Goal: Task Accomplishment & Management: Use online tool/utility

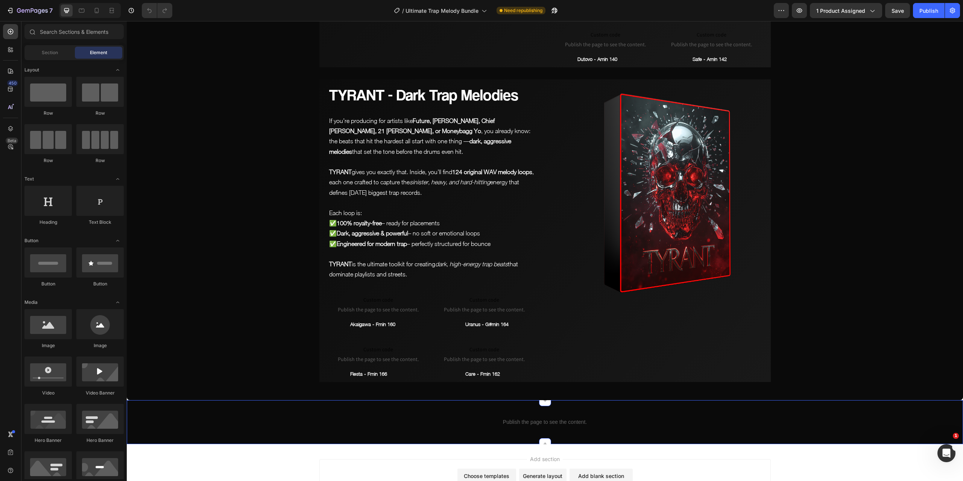
scroll to position [4005, 0]
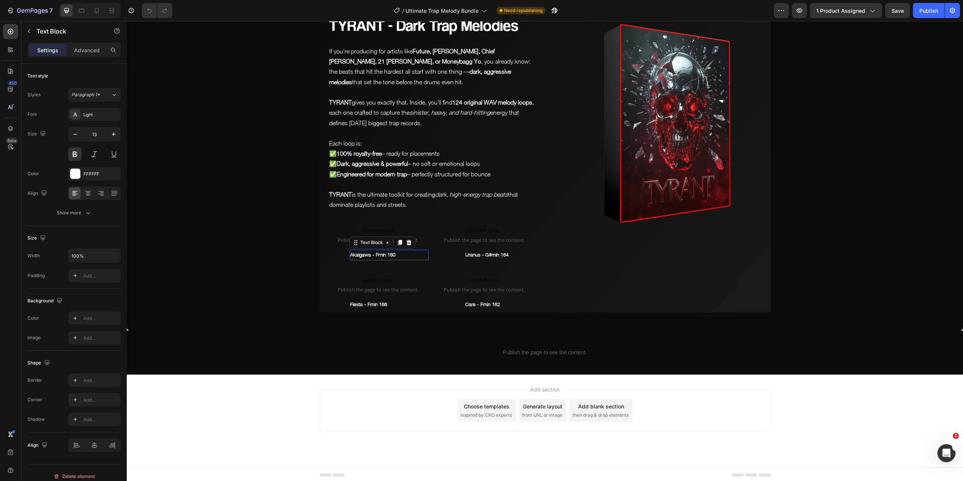
click at [377, 252] on p "Akaigawa - Fmin 160" at bounding box center [388, 255] width 77 height 9
click at [479, 305] on p "Care - Fmin 162" at bounding box center [503, 304] width 77 height 9
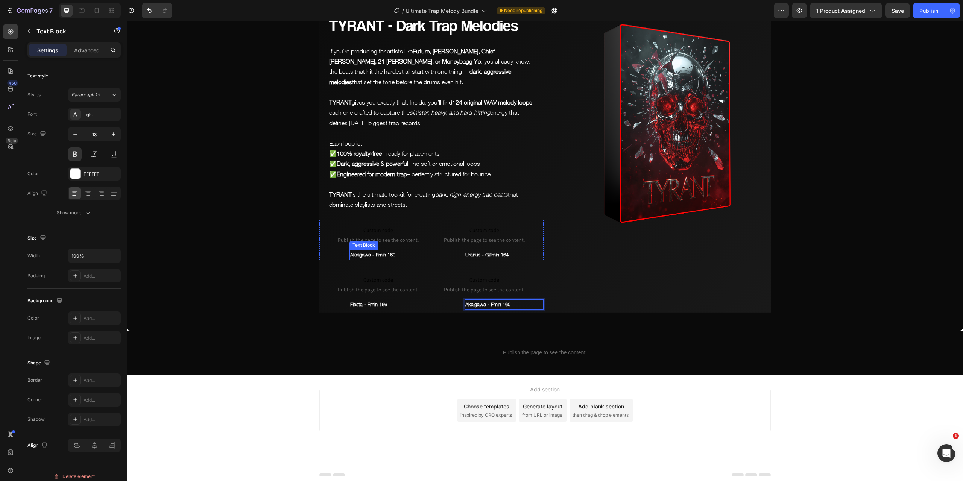
click at [381, 254] on p "Akaigawa - Fmin 160" at bounding box center [388, 255] width 77 height 9
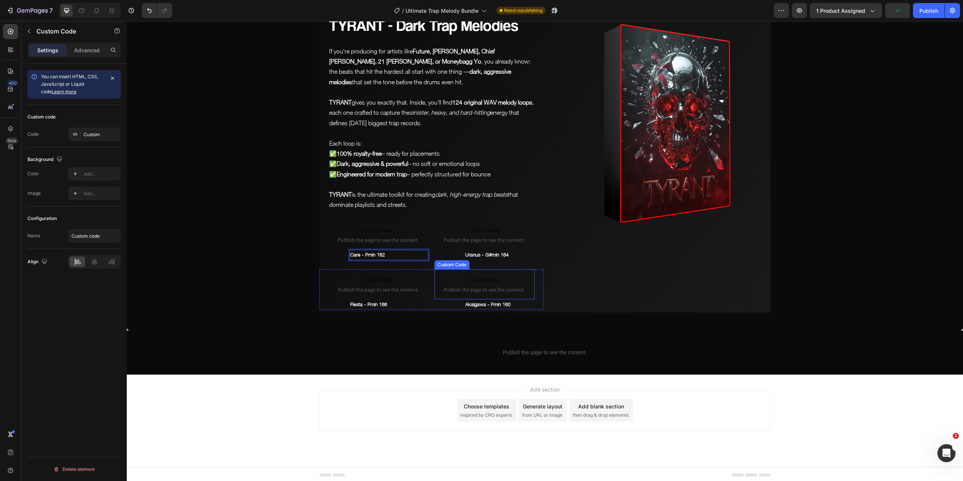
click at [475, 276] on span "Custom code" at bounding box center [484, 279] width 100 height 9
click at [101, 128] on div "Custom" at bounding box center [94, 135] width 53 height 14
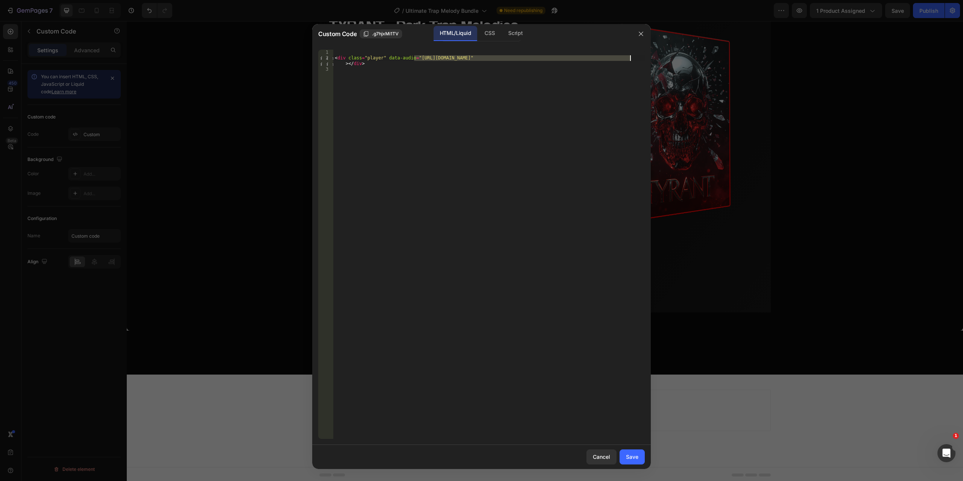
drag, startPoint x: 415, startPoint y: 56, endPoint x: 629, endPoint y: 57, distance: 214.4
click at [629, 57] on div "< div class = "player" data-audio = "[URL][DOMAIN_NAME]" > </ div >" at bounding box center [488, 250] width 311 height 401
paste textarea "Akaigawa_-_Fmin_160.mp3?v=1758882801"
type textarea "<div class="player" data-audio="[URL][DOMAIN_NAME]"></div>"
click at [636, 462] on button "Save" at bounding box center [632, 457] width 25 height 15
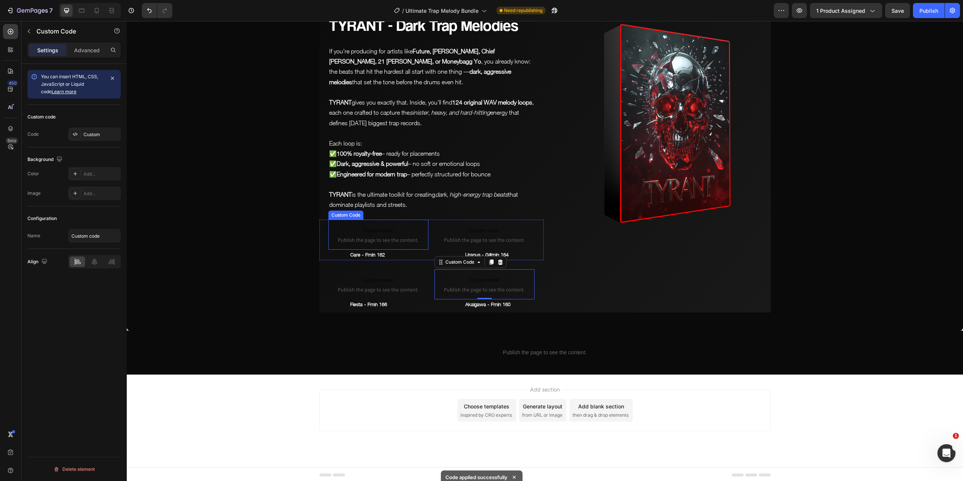
click at [389, 239] on span "Publish the page to see the content." at bounding box center [378, 240] width 100 height 8
click at [96, 133] on div "Custom" at bounding box center [101, 134] width 35 height 7
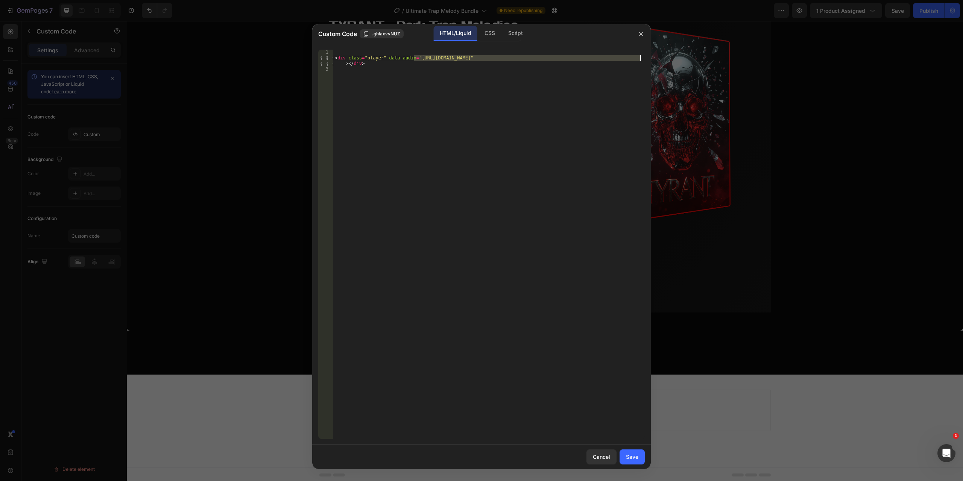
drag, startPoint x: 414, startPoint y: 58, endPoint x: 642, endPoint y: 59, distance: 228.0
click at [642, 59] on div "< div class = "player" data-audio = "[URL][DOMAIN_NAME]" > </ div >" at bounding box center [488, 250] width 311 height 401
paste textarea "Care_-_Fmin_162.mp3?v=1758884695"
type textarea "<div class="player" data-audio="[URL][DOMAIN_NAME]"></div>"
click at [638, 453] on button "Save" at bounding box center [632, 457] width 25 height 15
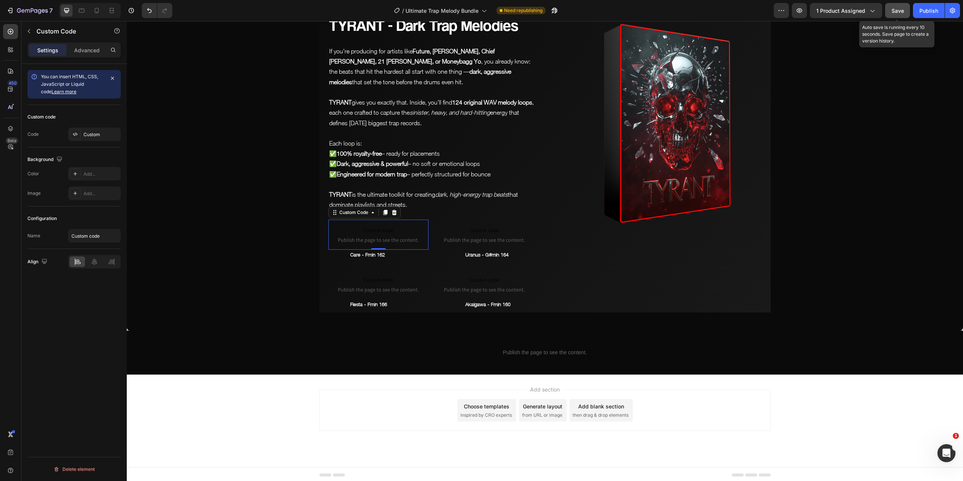
click at [897, 11] on span "Save" at bounding box center [897, 11] width 12 height 6
click at [901, 9] on span "Save" at bounding box center [897, 11] width 12 height 6
click at [798, 12] on icon "button" at bounding box center [800, 11] width 8 height 8
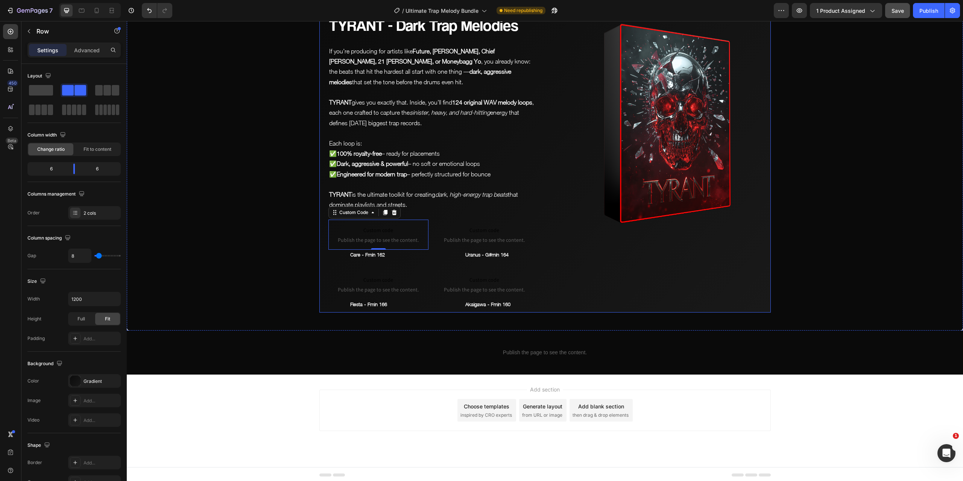
click at [542, 163] on div "TYRANT - Dark Trap Melodies Heading If you’re producing for artists like Future…" at bounding box center [544, 161] width 451 height 303
click at [88, 51] on p "Advanced" at bounding box center [87, 50] width 26 height 8
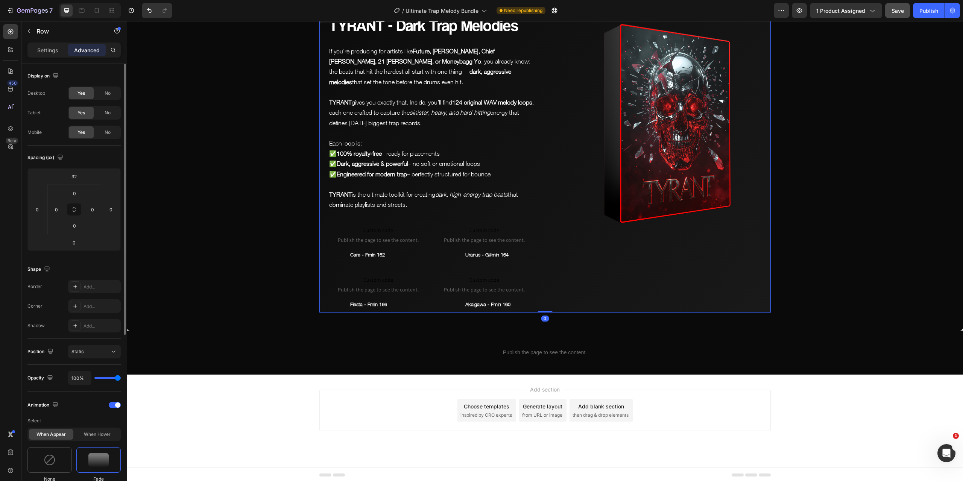
scroll to position [75, 0]
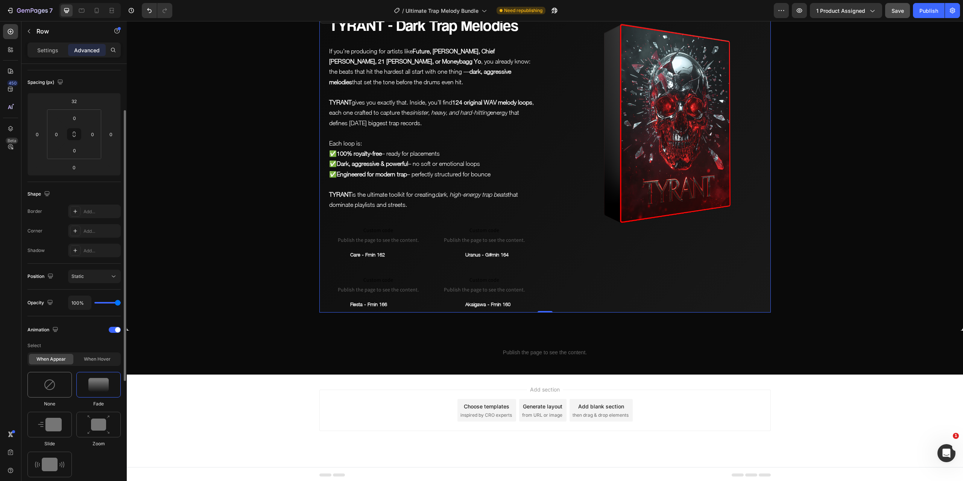
click at [57, 388] on div at bounding box center [49, 385] width 44 height 26
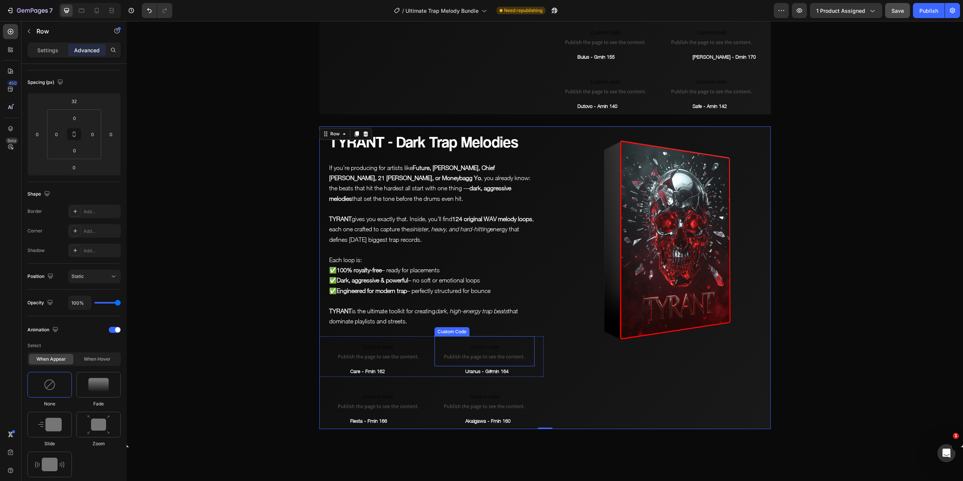
scroll to position [3779, 0]
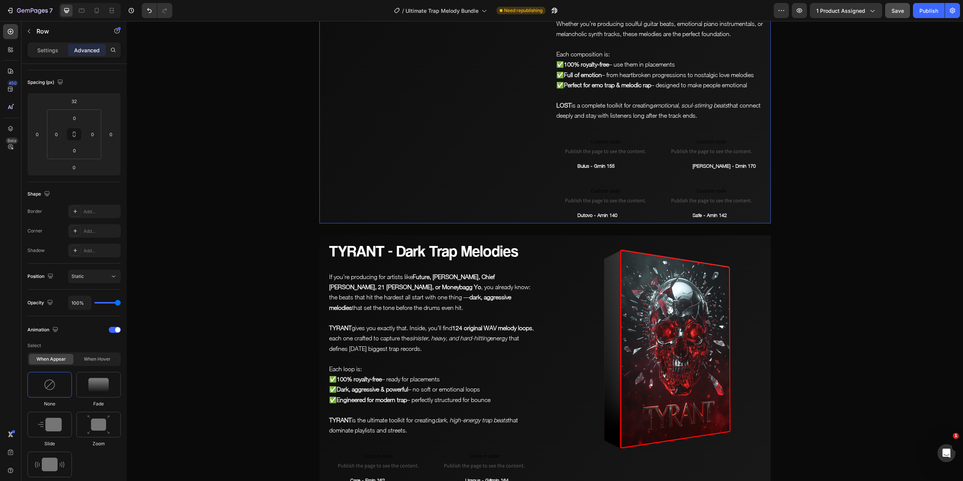
click at [547, 174] on div "LOST - Emotional Trap Melodies Heading If you’re trying to make music that hurt…" at bounding box center [659, 56] width 224 height 335
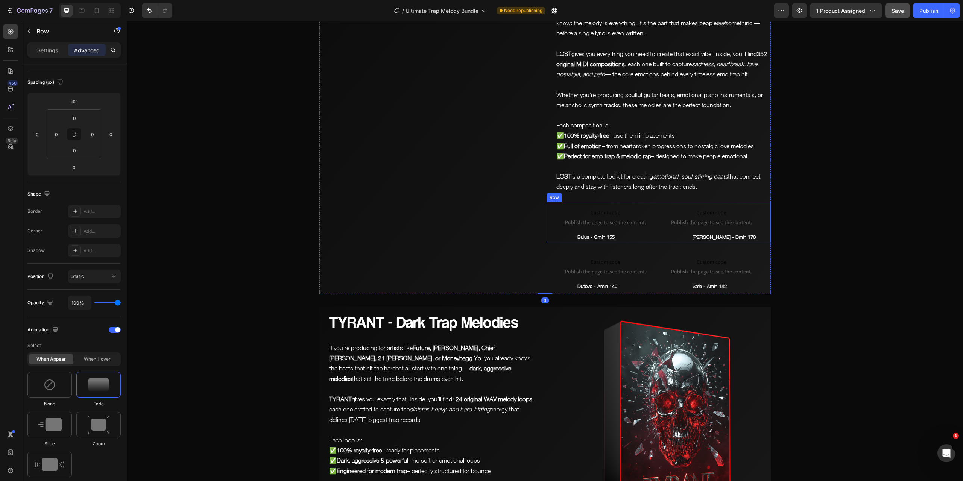
scroll to position [3628, 0]
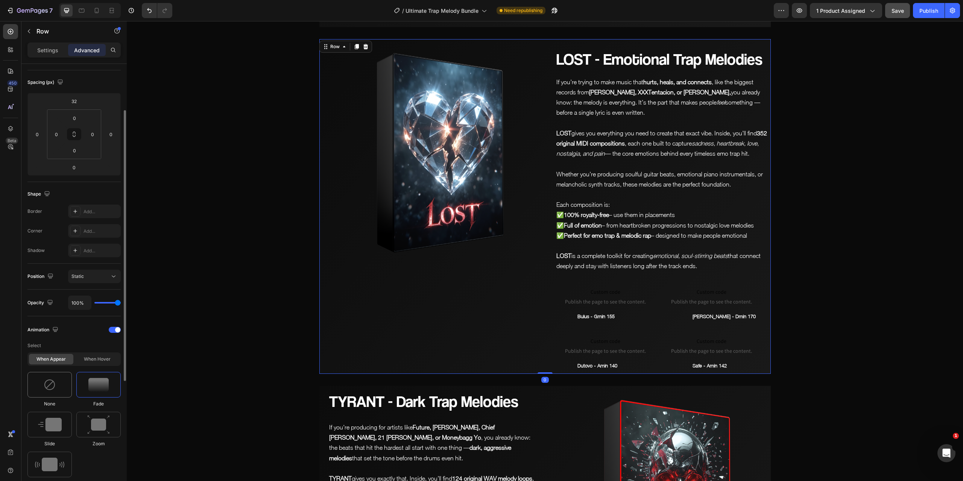
click at [32, 386] on div at bounding box center [49, 385] width 44 height 26
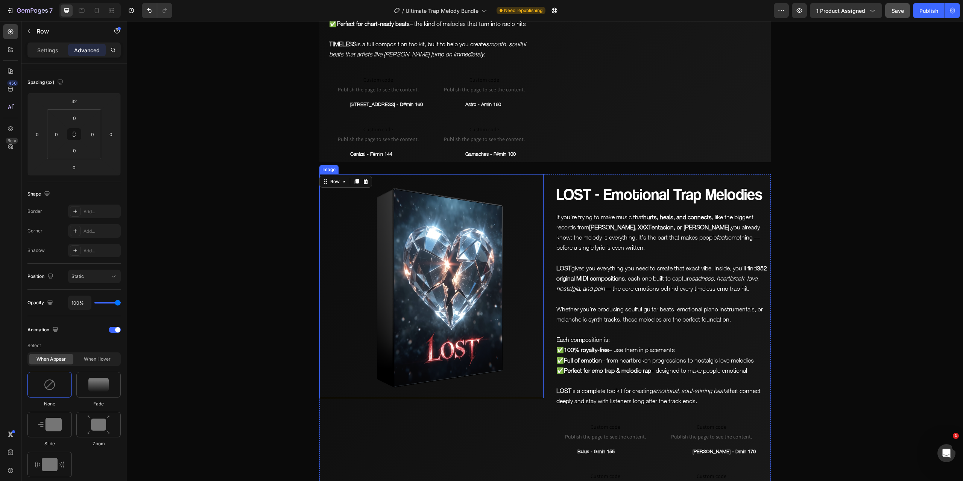
scroll to position [3403, 0]
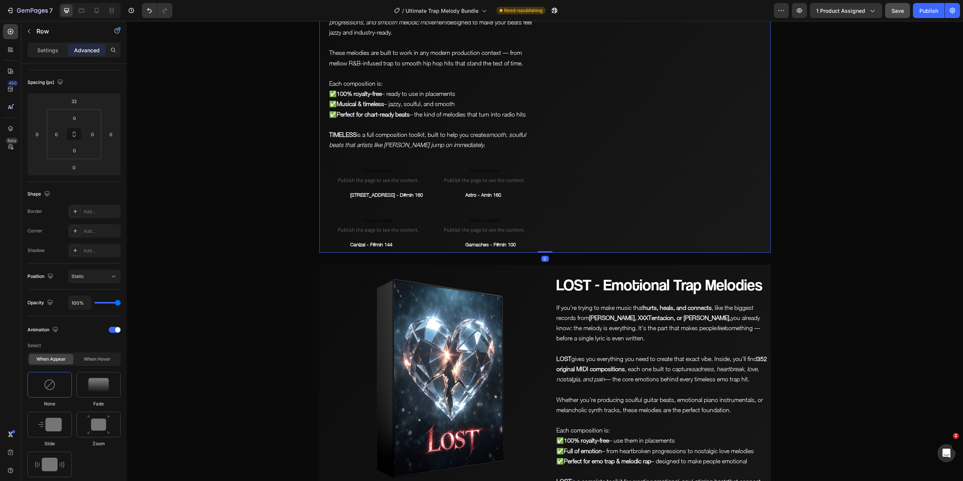
click at [554, 206] on div "Image" at bounding box center [659, 71] width 224 height 364
click at [40, 384] on div at bounding box center [49, 385] width 44 height 26
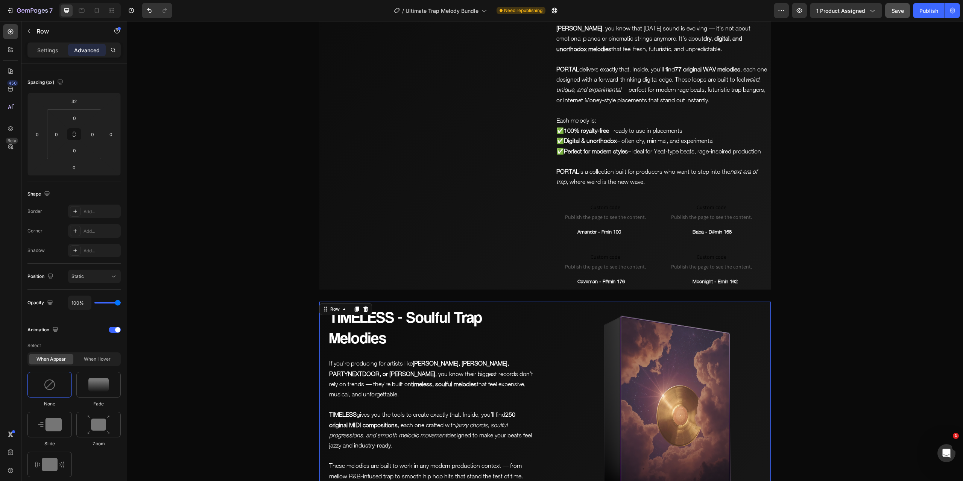
scroll to position [2989, 0]
click at [540, 236] on div "Image" at bounding box center [431, 133] width 224 height 314
click at [57, 381] on div at bounding box center [49, 385] width 44 height 26
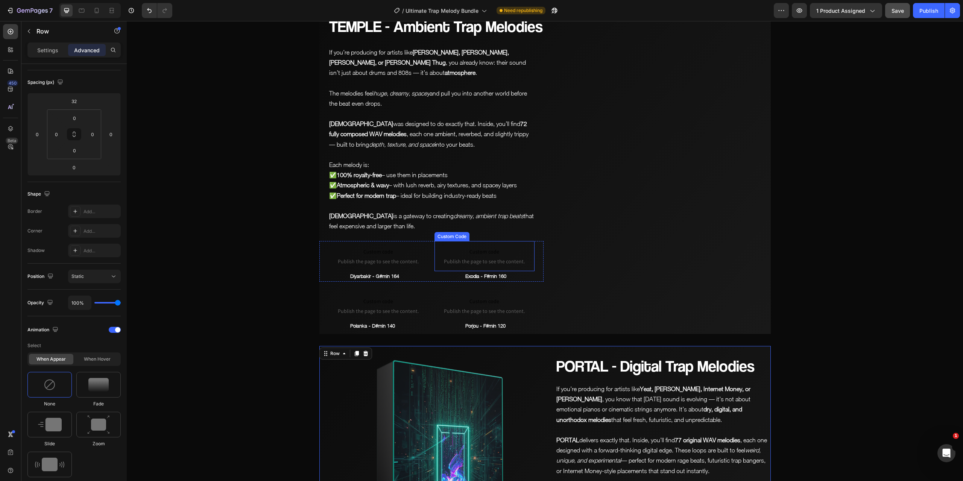
scroll to position [2613, 0]
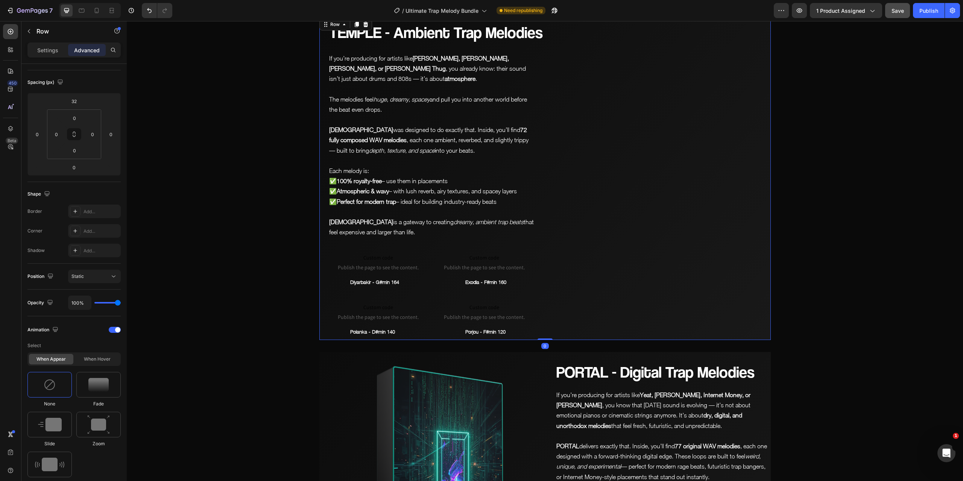
click at [560, 240] on div "Image" at bounding box center [659, 178] width 224 height 323
click at [61, 380] on div at bounding box center [49, 385] width 44 height 26
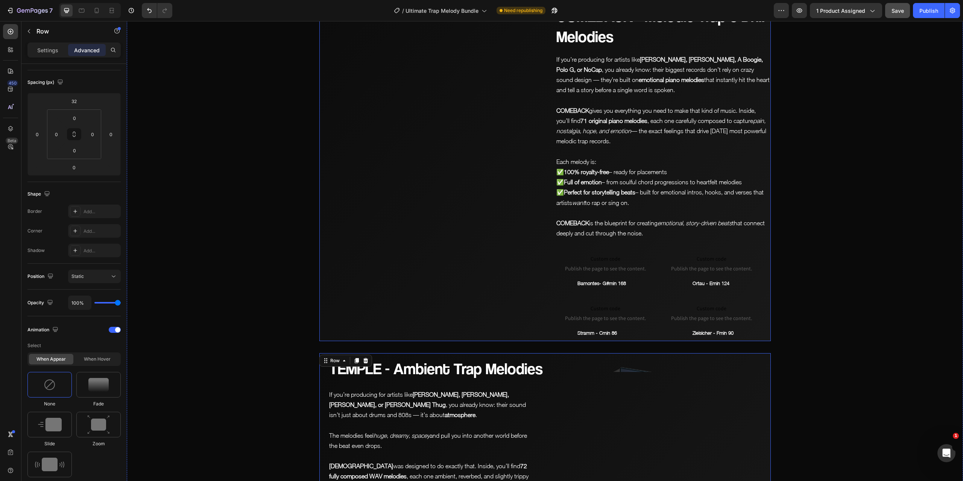
scroll to position [2274, 0]
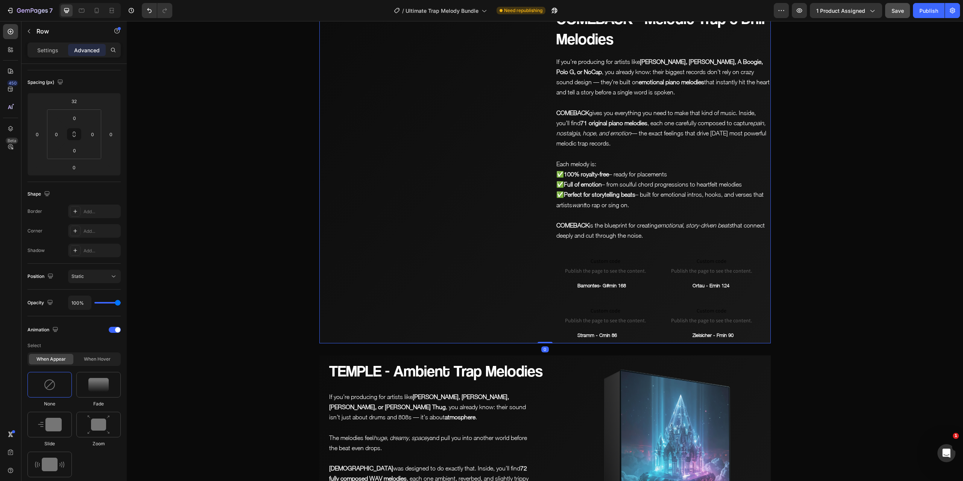
click at [535, 237] on div "Image" at bounding box center [431, 170] width 224 height 345
click at [51, 381] on img at bounding box center [50, 385] width 12 height 12
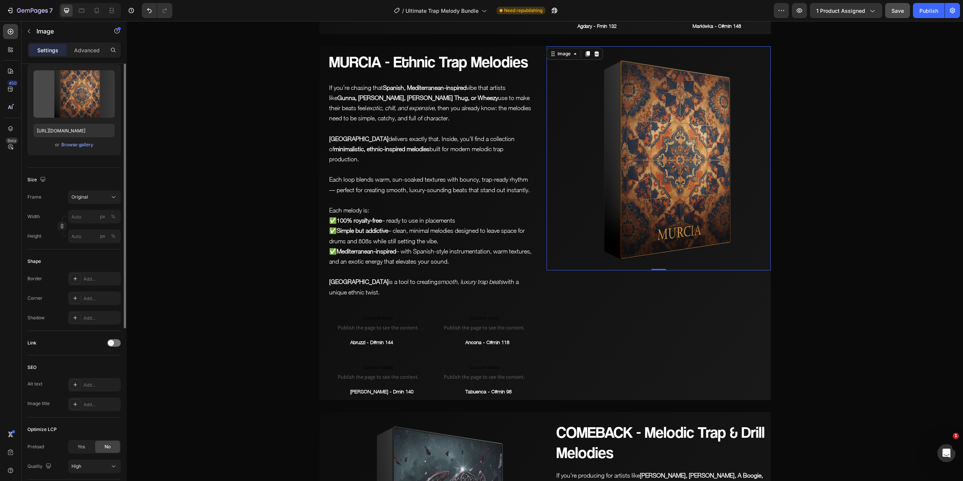
scroll to position [0, 0]
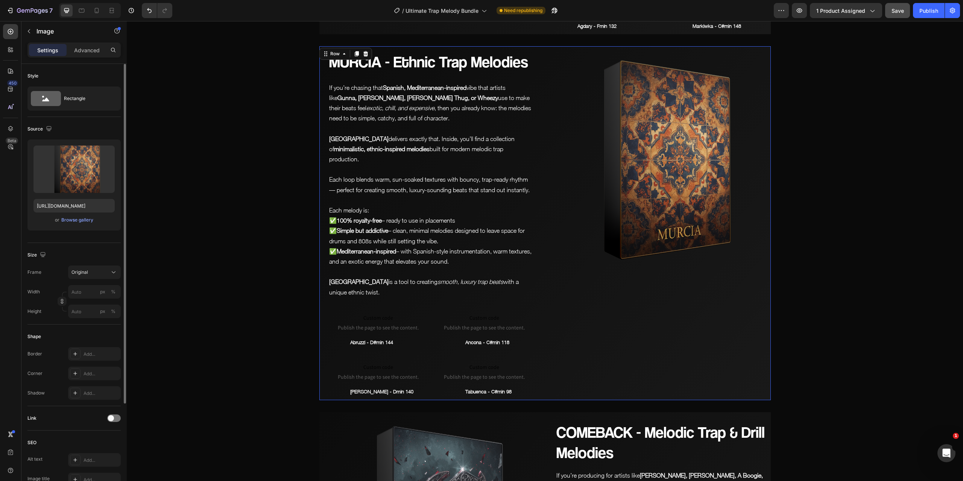
click at [542, 288] on div "MURCIA - Ethnic Trap Melodies Heading If you’re chasing that Spanish, Mediterra…" at bounding box center [544, 223] width 451 height 354
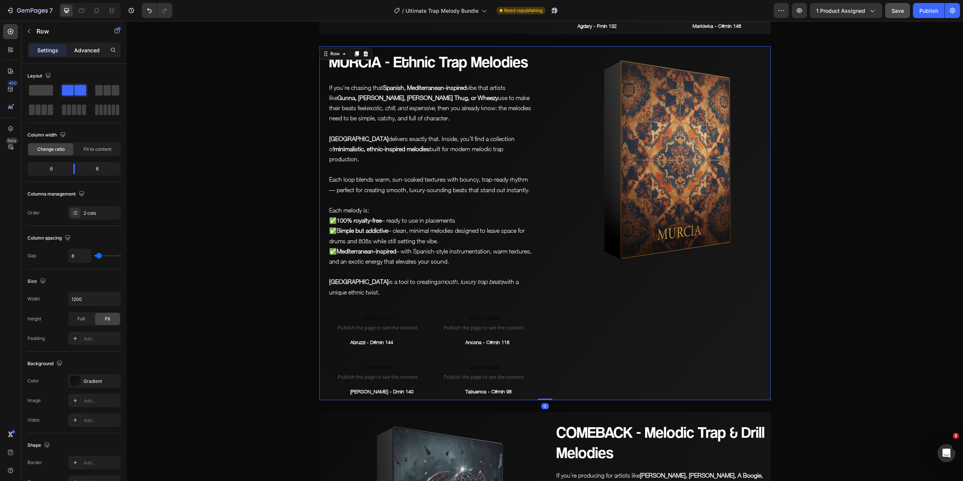
click at [90, 50] on p "Advanced" at bounding box center [87, 50] width 26 height 8
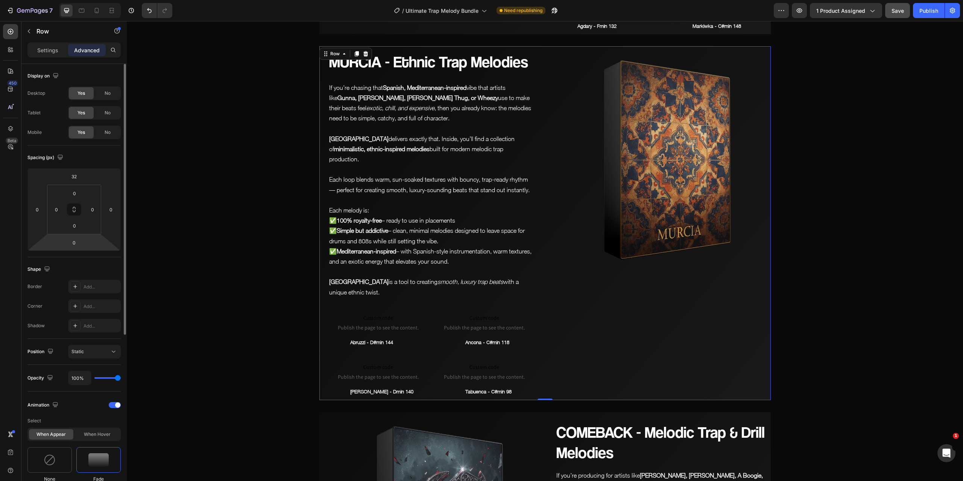
scroll to position [113, 0]
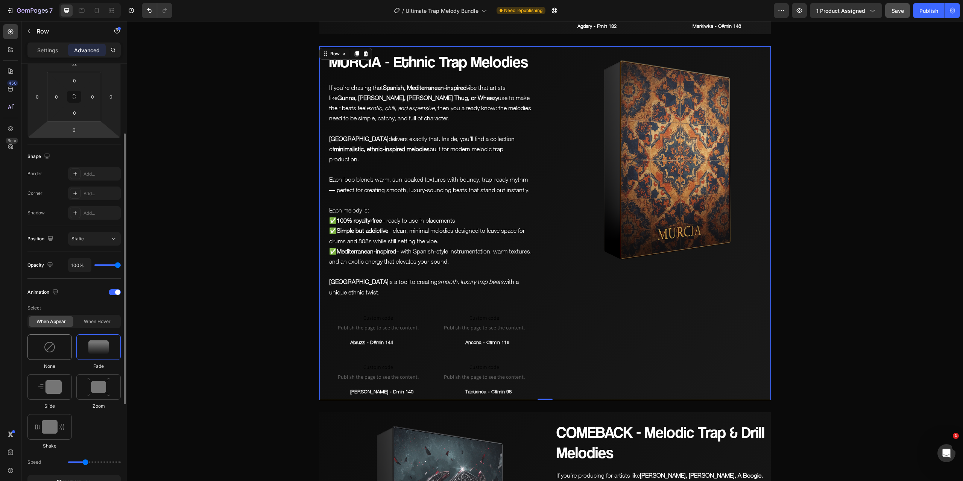
click at [58, 350] on div at bounding box center [49, 347] width 44 height 26
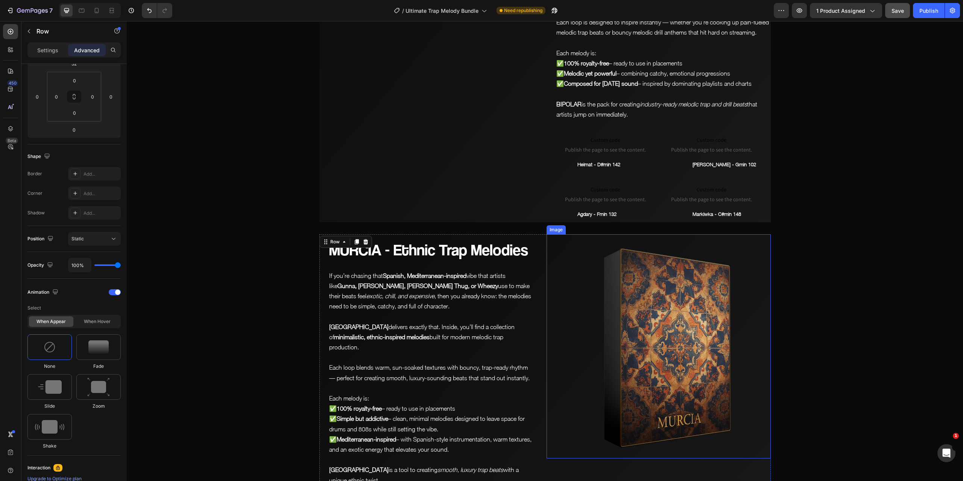
scroll to position [1522, 0]
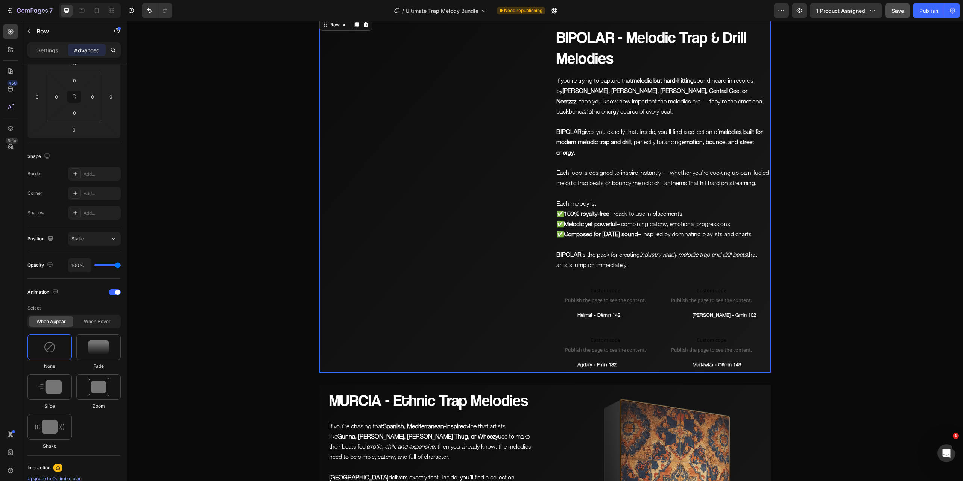
click at [535, 252] on div "Image" at bounding box center [431, 194] width 224 height 355
click at [50, 347] on img at bounding box center [50, 347] width 12 height 12
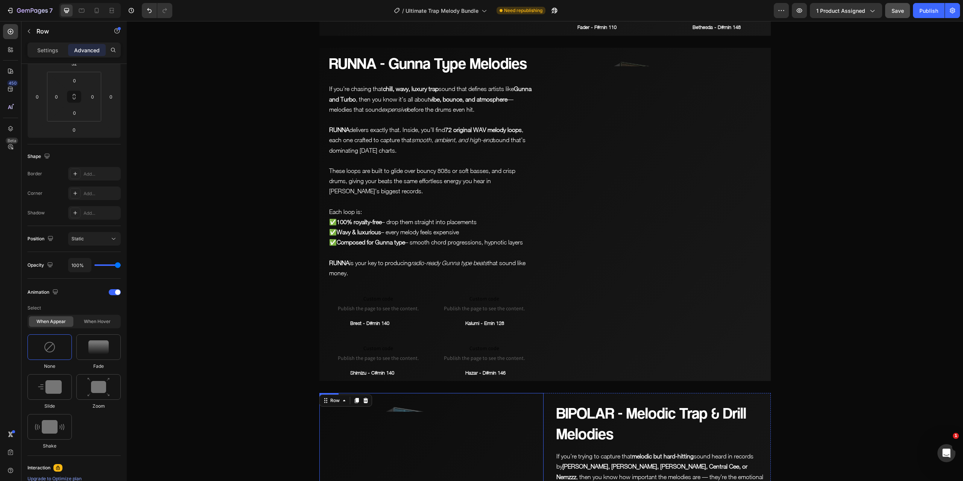
scroll to position [1146, 0]
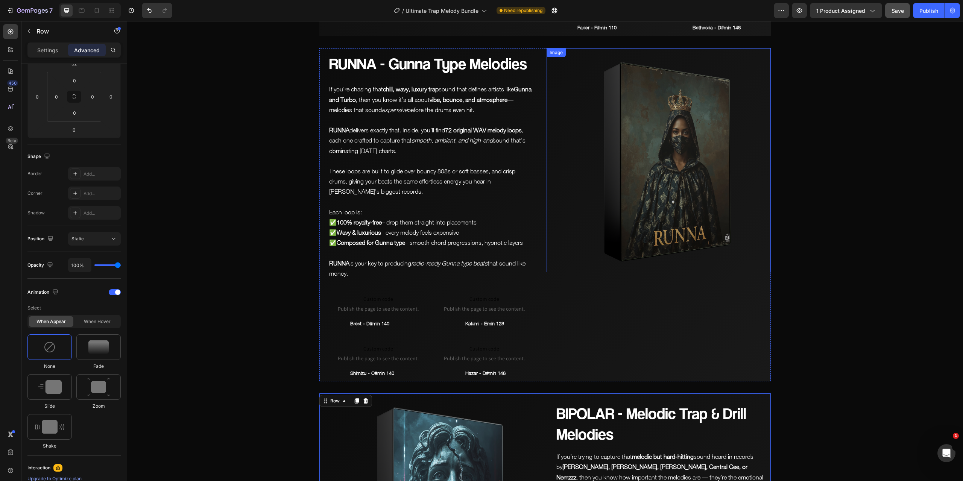
click at [547, 259] on img at bounding box center [659, 160] width 224 height 224
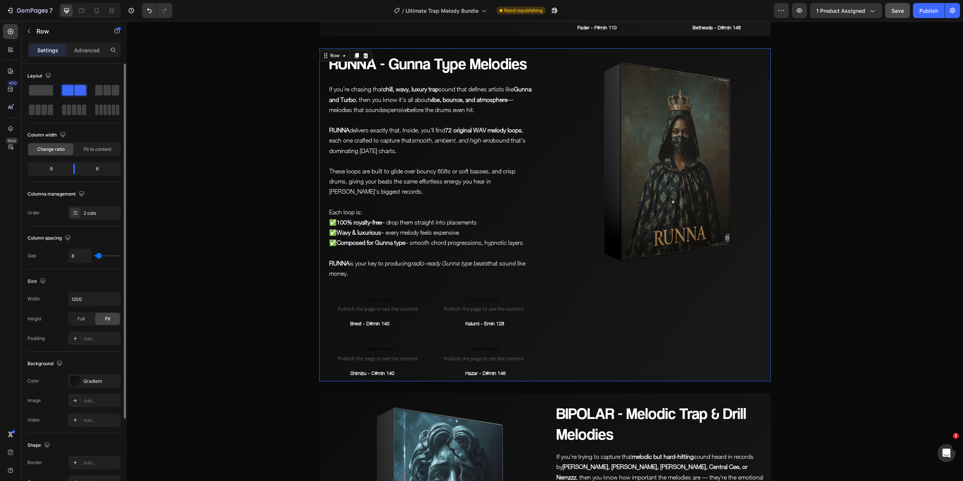
click at [541, 273] on div "RUNNA - Gunna Type Melodies Heading If you’re chasing that chill, wavy, luxury …" at bounding box center [544, 214] width 451 height 333
drag, startPoint x: 86, startPoint y: 51, endPoint x: 88, endPoint y: 156, distance: 105.7
click at [86, 52] on p "Advanced" at bounding box center [87, 50] width 26 height 8
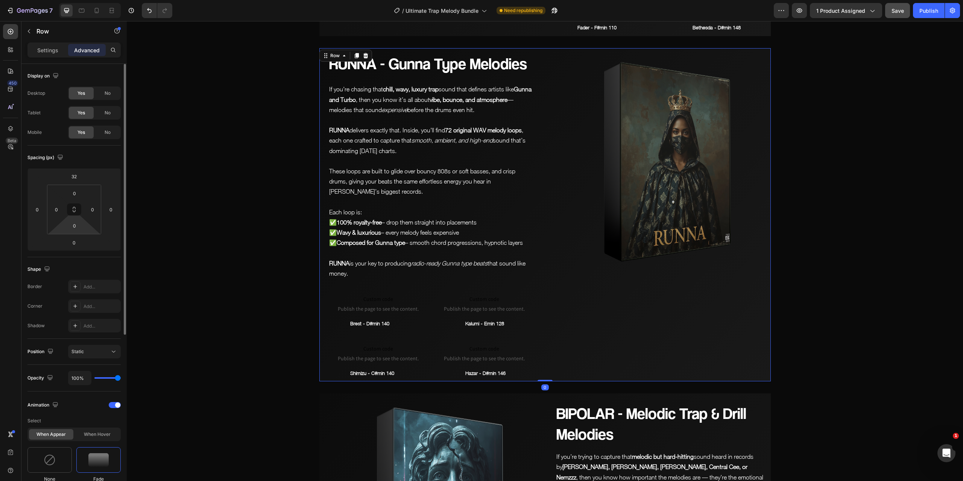
scroll to position [188, 0]
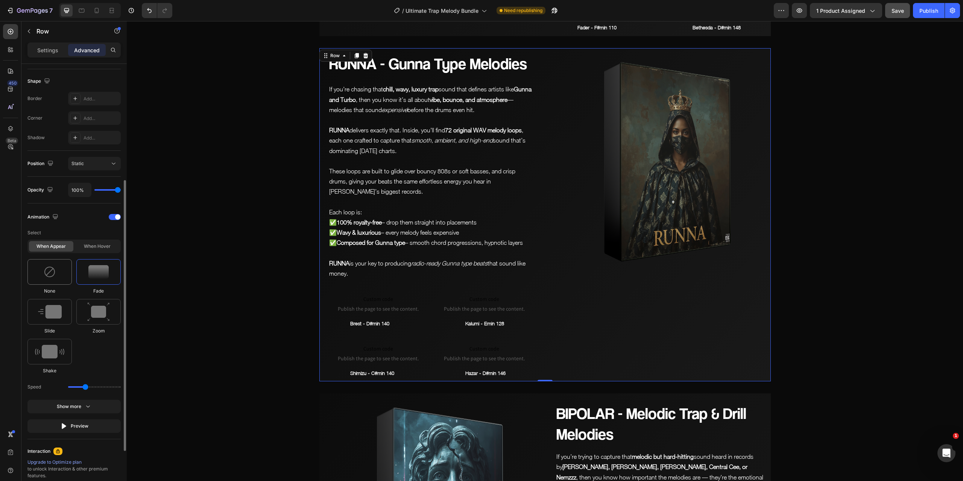
click at [52, 273] on img at bounding box center [50, 272] width 12 height 12
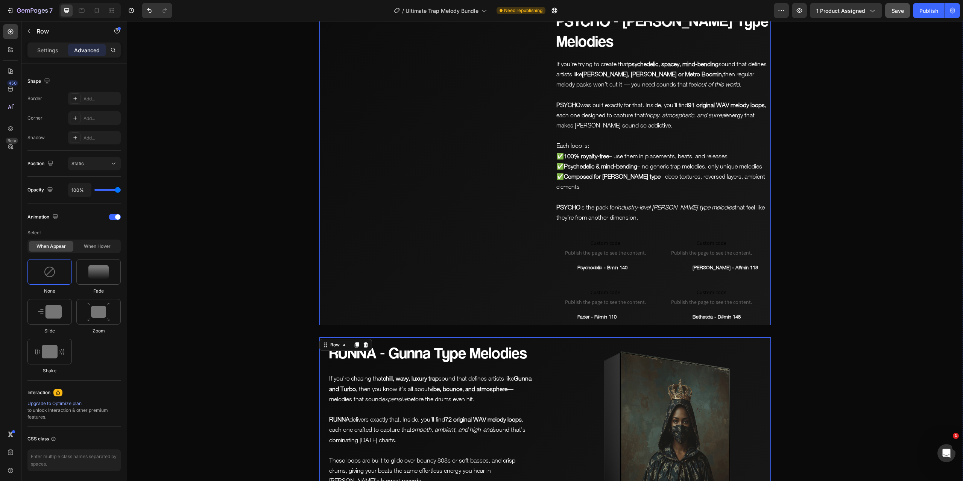
scroll to position [845, 0]
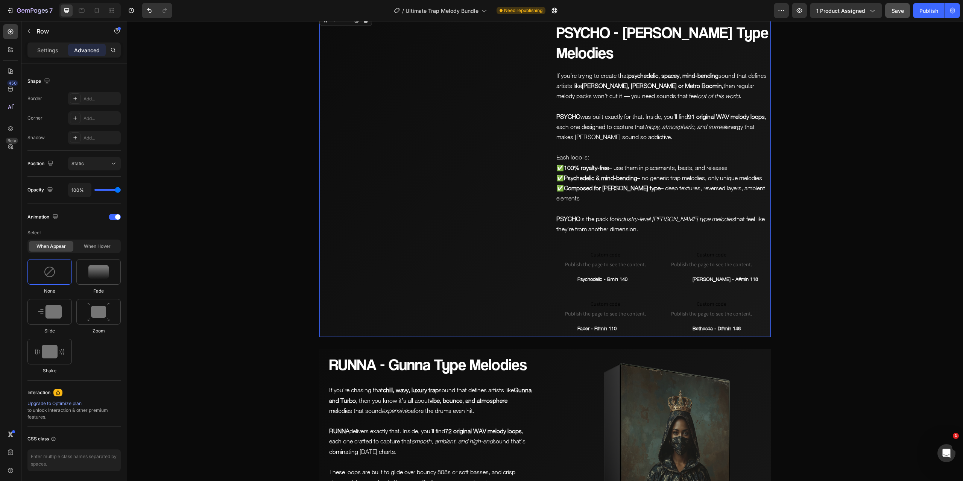
click at [533, 261] on div "Image" at bounding box center [431, 174] width 224 height 325
click at [52, 273] on img at bounding box center [50, 272] width 12 height 12
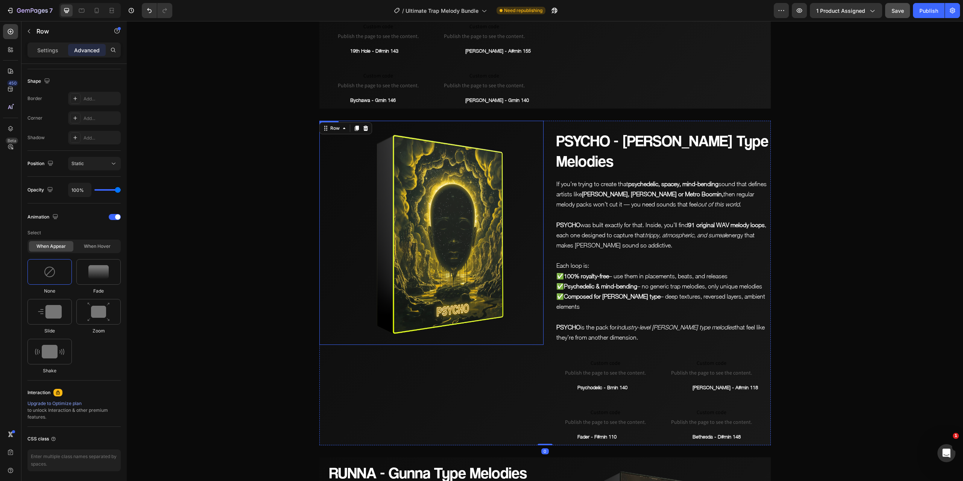
scroll to position [619, 0]
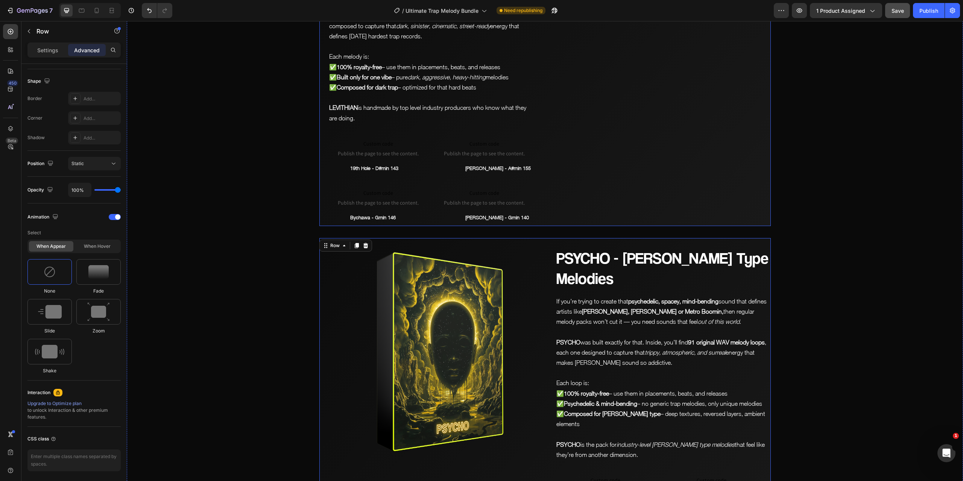
click at [547, 218] on div "Image" at bounding box center [659, 79] width 224 height 292
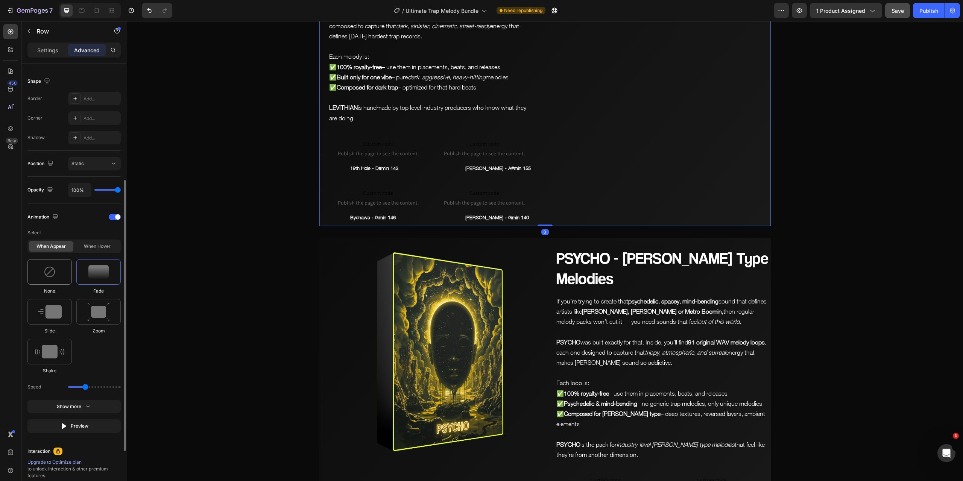
click at [60, 273] on div at bounding box center [49, 272] width 44 height 26
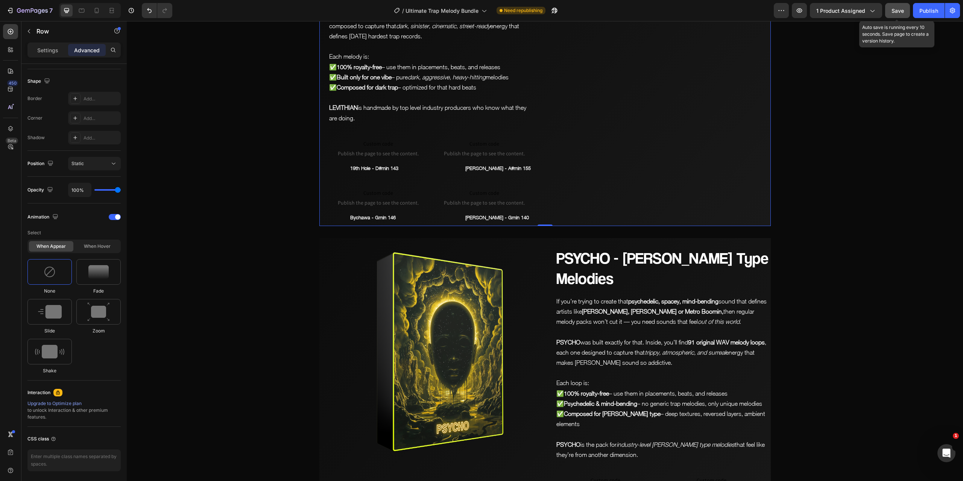
click at [900, 10] on span "Save" at bounding box center [897, 11] width 12 height 6
click at [803, 7] on icon "button" at bounding box center [800, 11] width 8 height 8
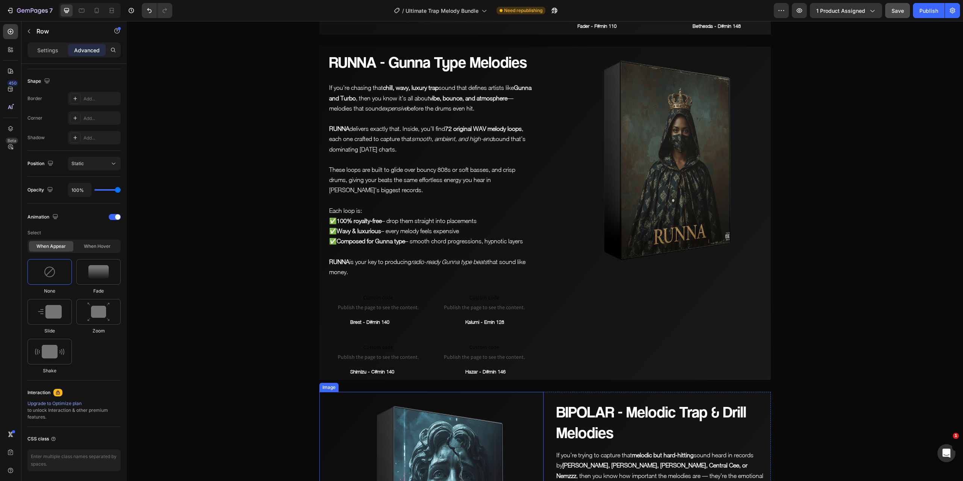
scroll to position [1221, 0]
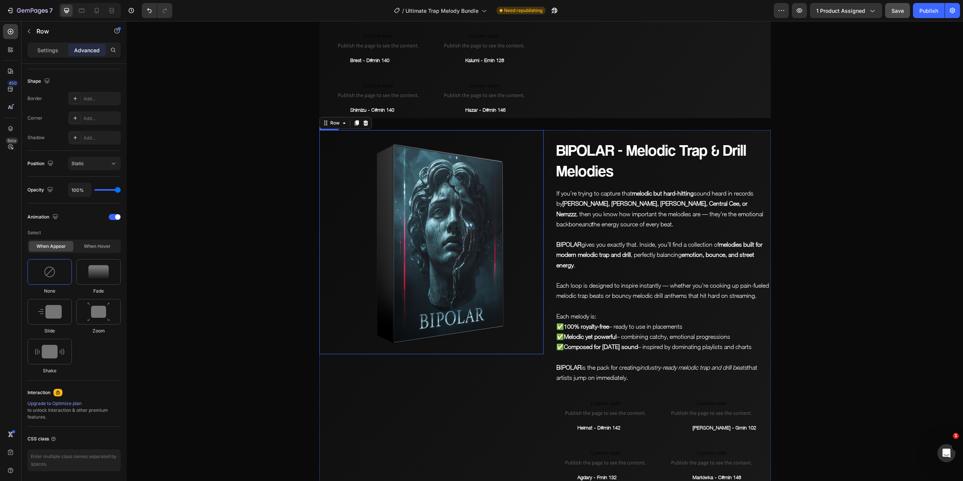
scroll to position [1672, 0]
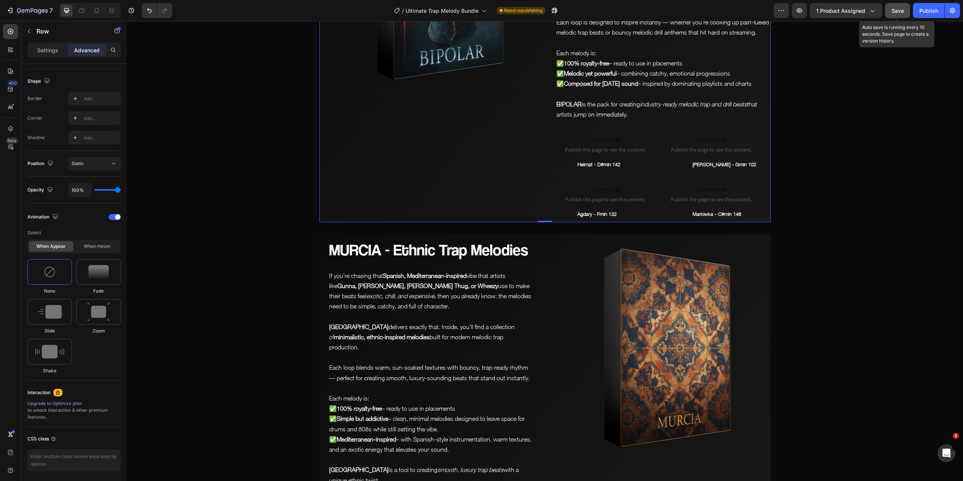
click at [894, 8] on span "Save" at bounding box center [897, 11] width 12 height 6
click at [800, 11] on icon "button" at bounding box center [799, 10] width 2 height 2
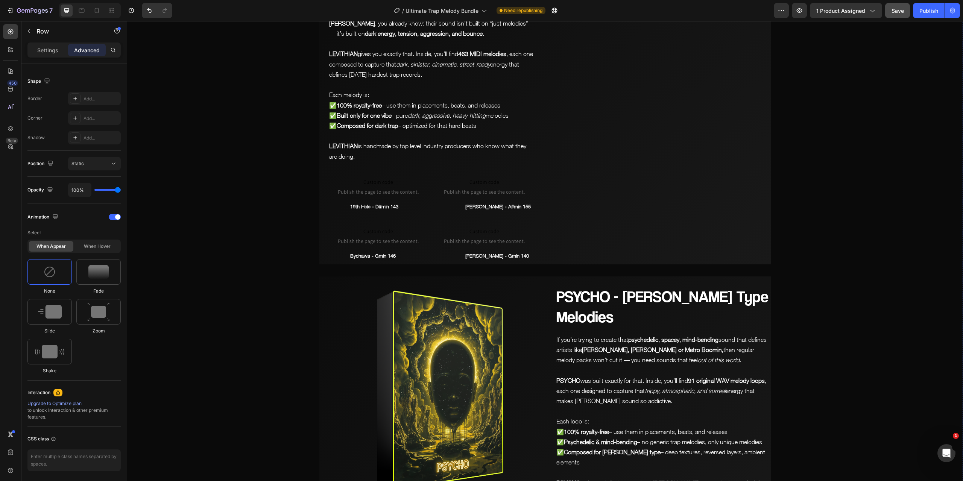
scroll to position [318, 0]
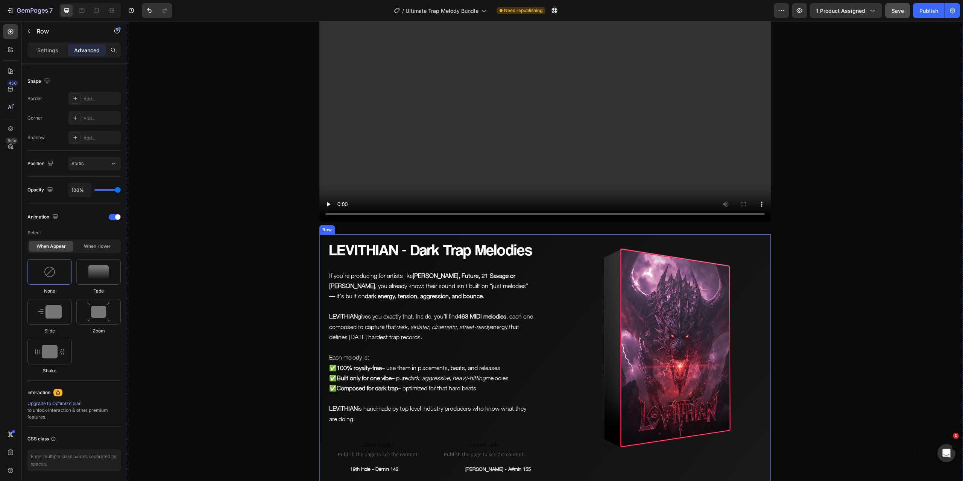
click at [541, 268] on div "LEVITHIAN - Dark Trap Melodies Heading If you’re producing for artists like [PE…" at bounding box center [544, 380] width 451 height 292
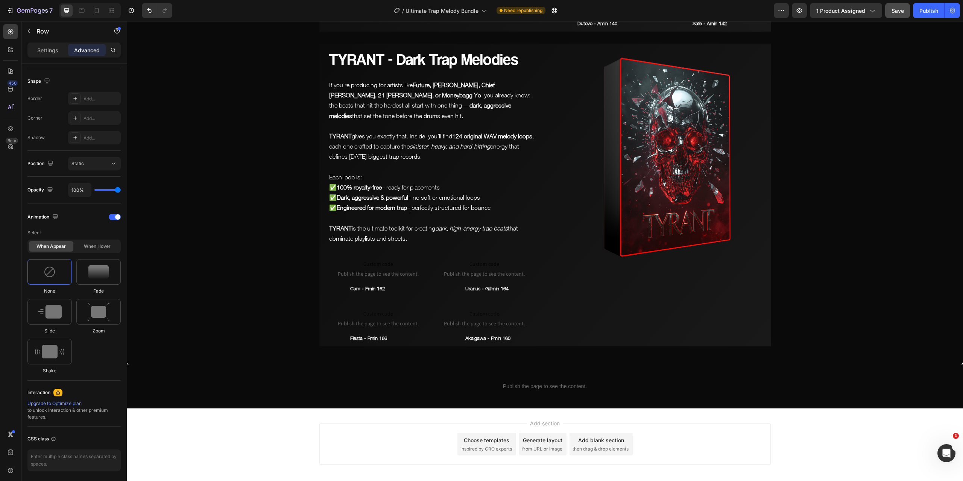
scroll to position [4005, 0]
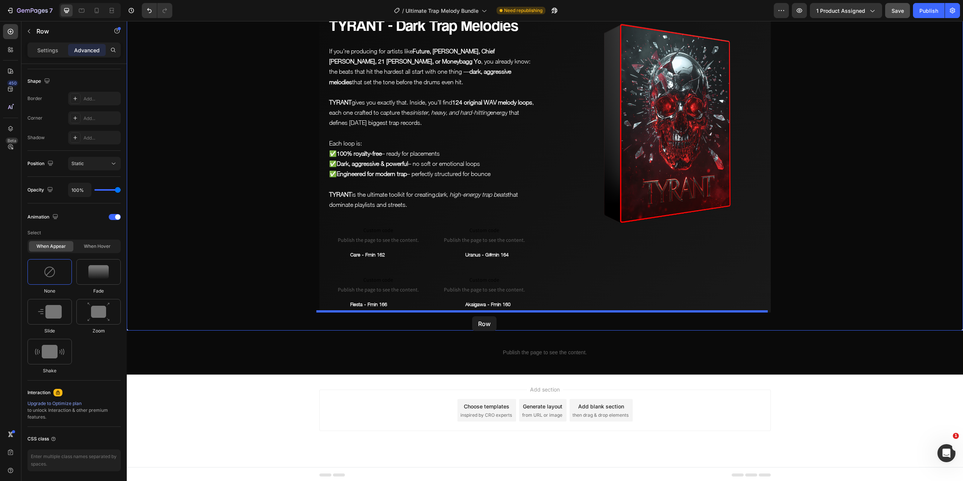
drag, startPoint x: 323, startPoint y: 228, endPoint x: 472, endPoint y: 316, distance: 173.4
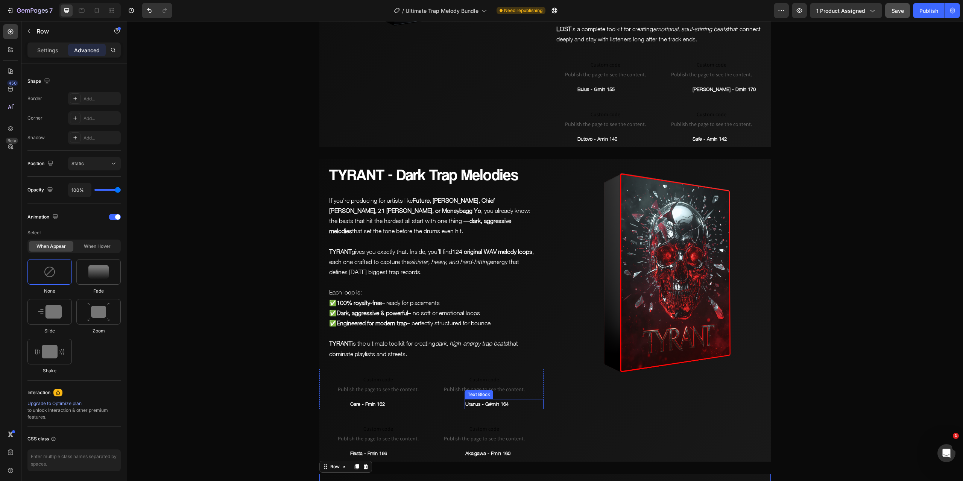
scroll to position [3549, 0]
click at [547, 307] on img at bounding box center [659, 273] width 224 height 224
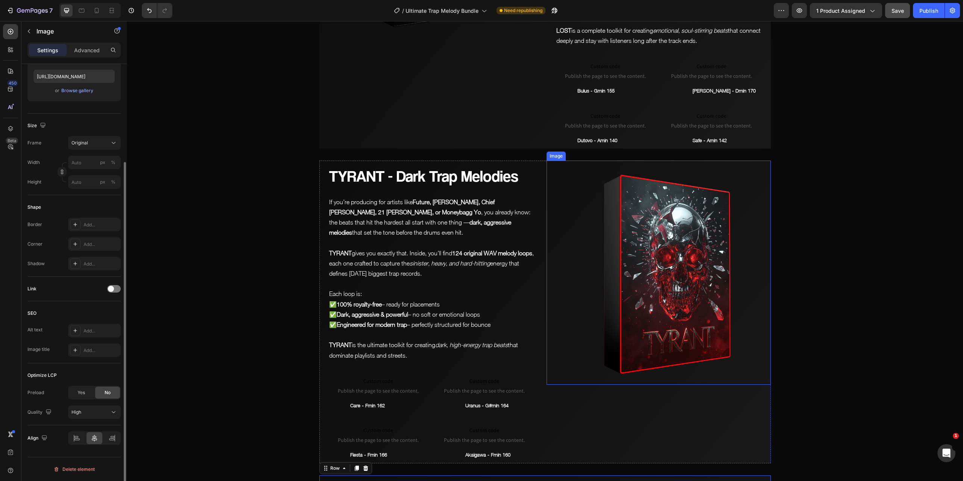
scroll to position [0, 0]
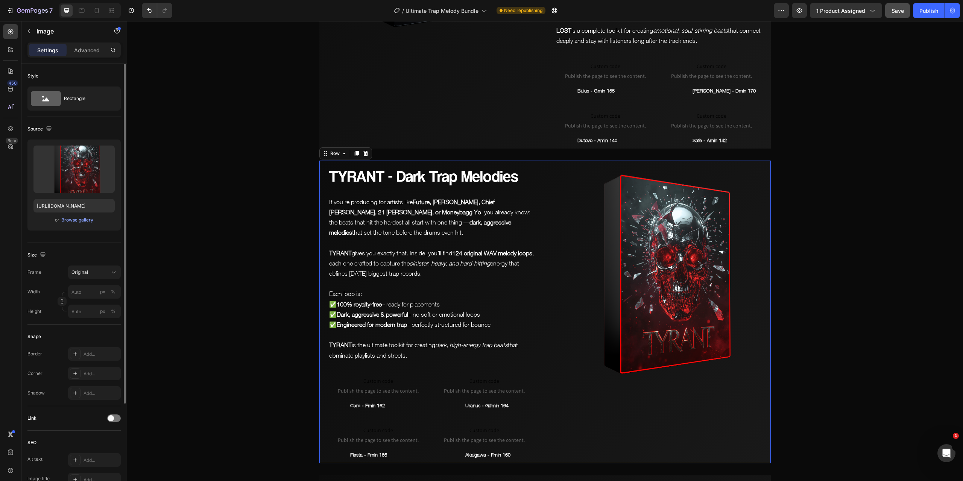
click at [541, 305] on div "TYRANT - Dark Trap Melodies Heading If you’re producing for artists like Future…" at bounding box center [544, 312] width 451 height 303
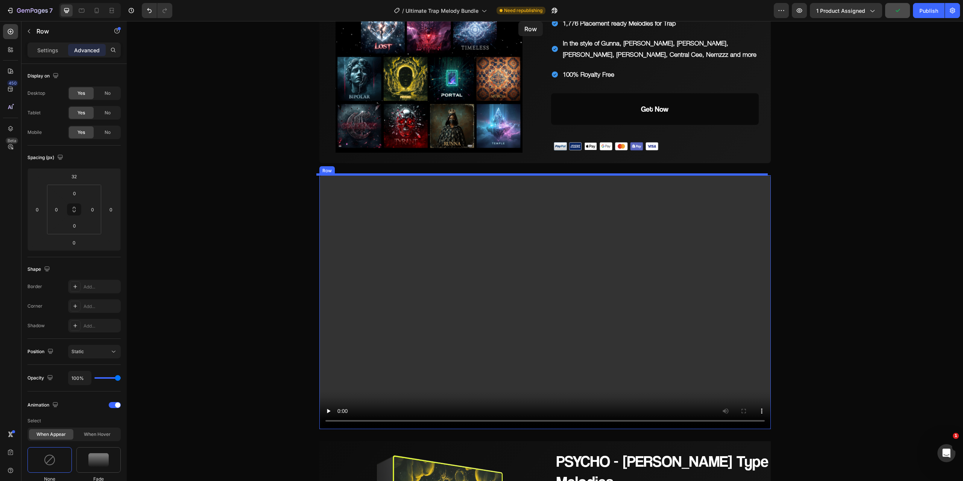
scroll to position [109, 0]
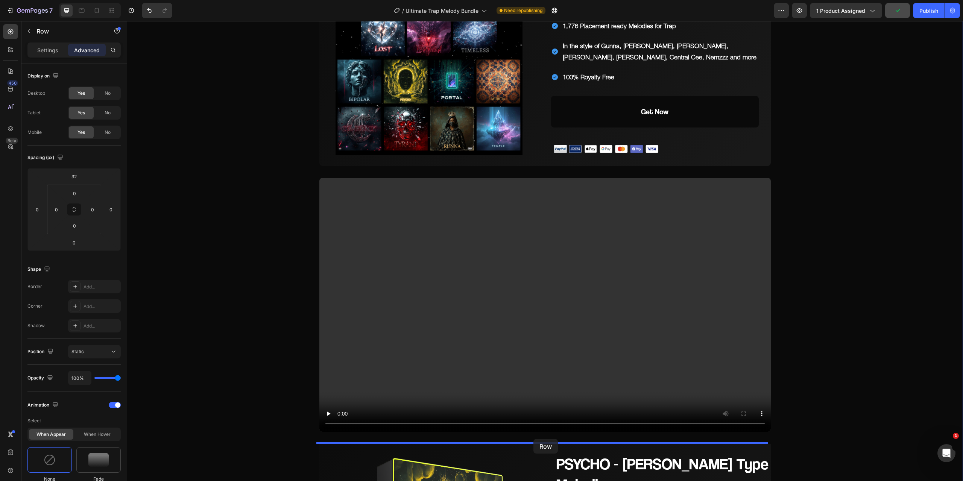
drag, startPoint x: 322, startPoint y: 339, endPoint x: 533, endPoint y: 439, distance: 233.4
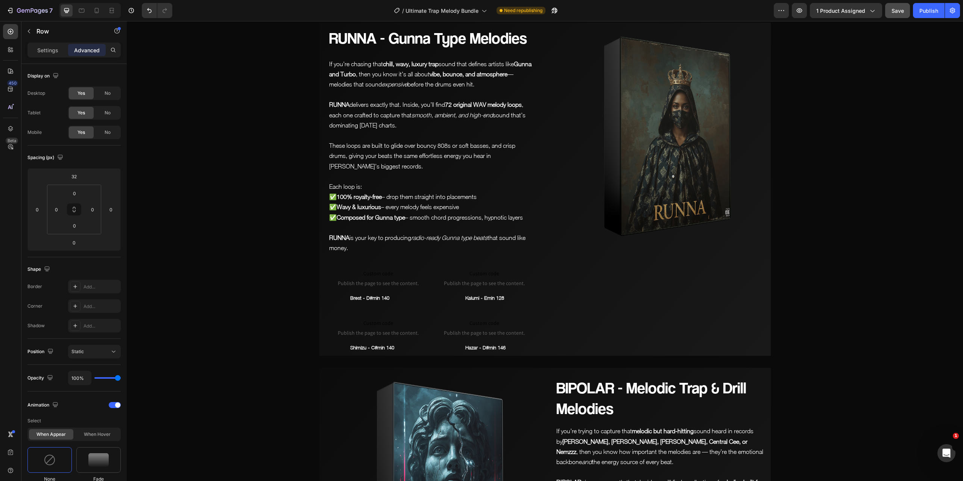
scroll to position [1275, 0]
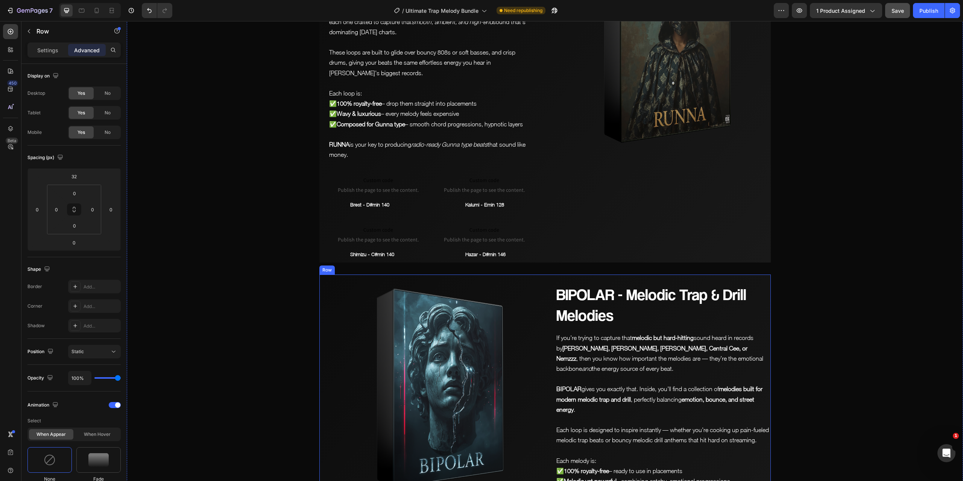
click at [547, 334] on div "BIPOLAR - Melodic Trap & Drill Melodies Heading If you’re trying to capture tha…" at bounding box center [659, 452] width 224 height 355
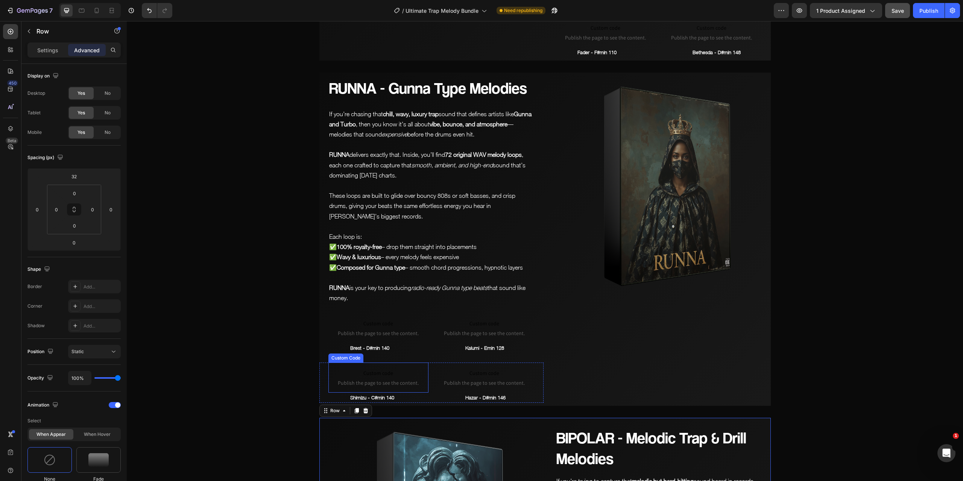
scroll to position [1124, 0]
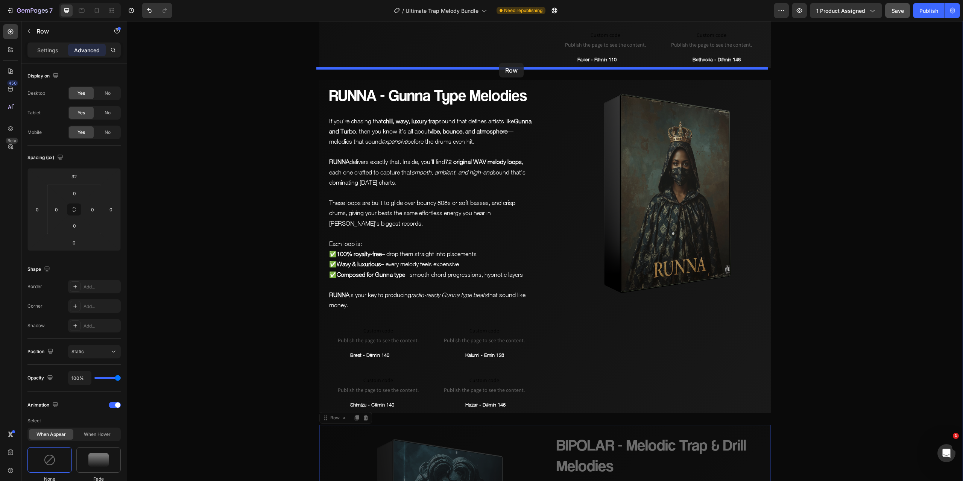
drag, startPoint x: 322, startPoint y: 410, endPoint x: 499, endPoint y: 63, distance: 389.5
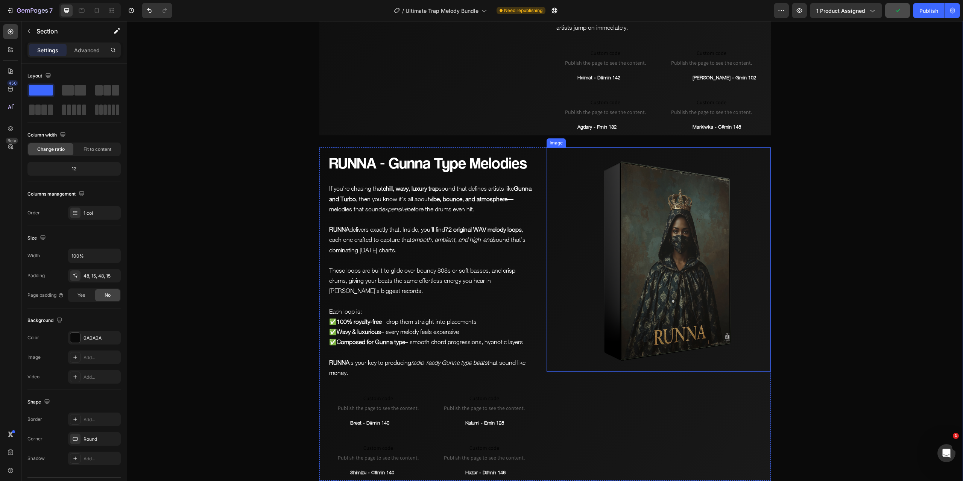
scroll to position [1425, 0]
click at [898, 9] on span "Save" at bounding box center [897, 11] width 12 height 6
click at [803, 5] on button "button" at bounding box center [799, 10] width 15 height 15
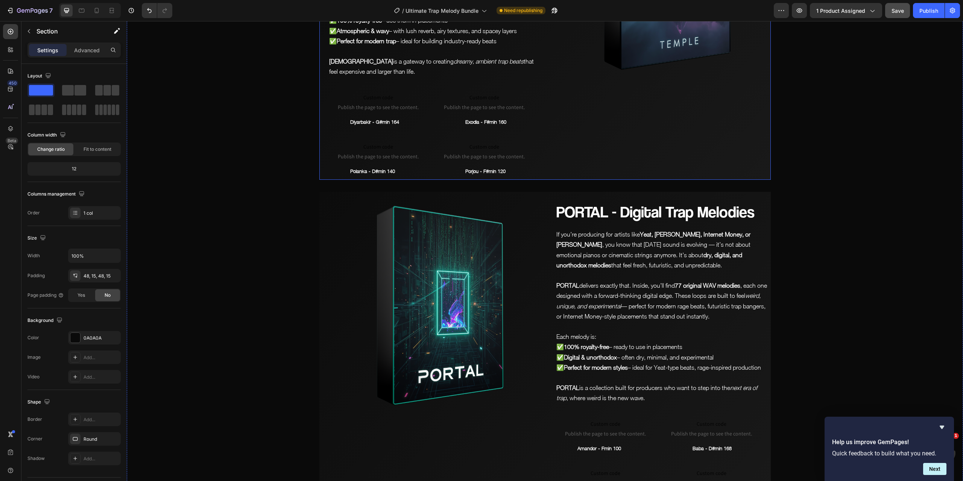
scroll to position [2968, 0]
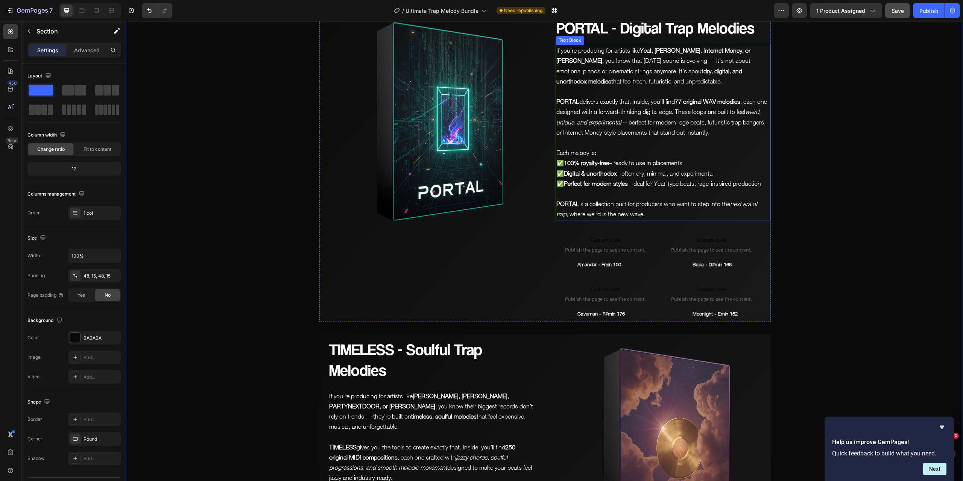
click at [690, 76] on p "If you’re producing for artists like [PERSON_NAME], [PERSON_NAME], Internet Mon…" at bounding box center [663, 66] width 214 height 41
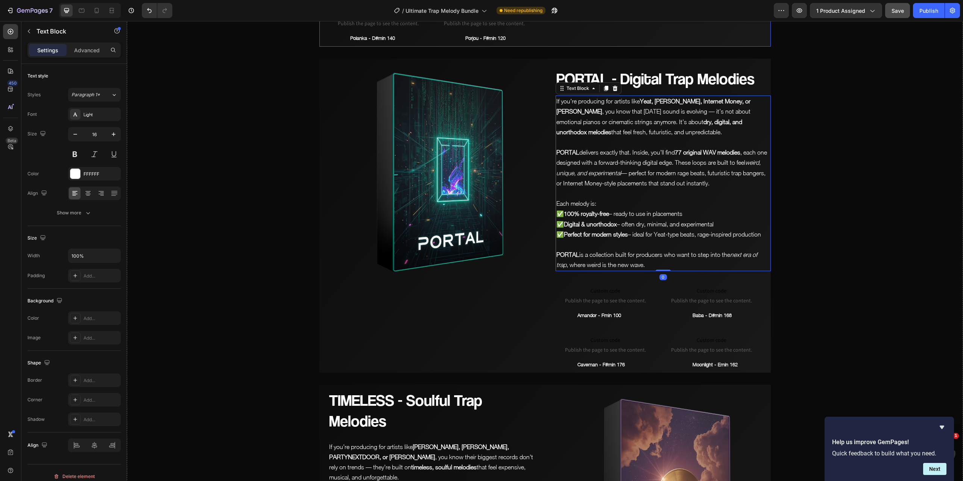
scroll to position [2855, 0]
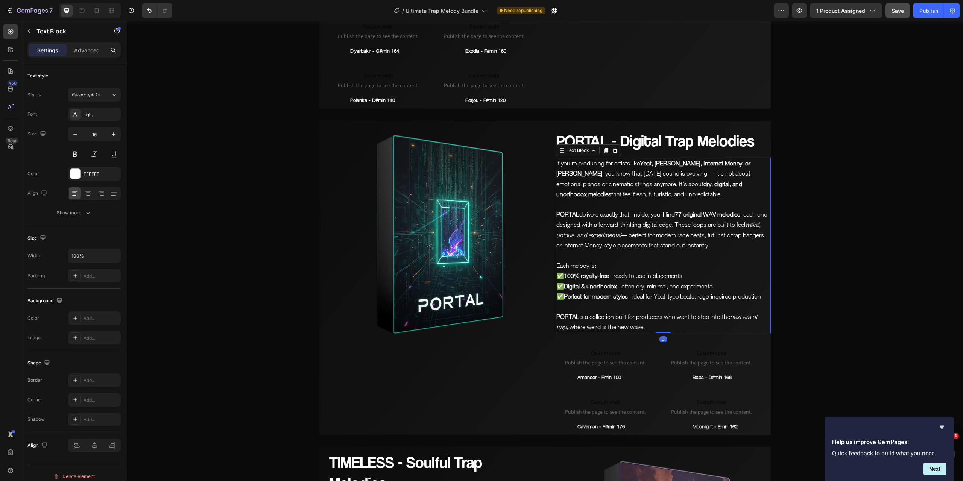
click at [720, 171] on strong "Yeat, [PERSON_NAME], Internet Money, or [PERSON_NAME]" at bounding box center [653, 168] width 194 height 17
click at [655, 170] on strong "Yeat, [PERSON_NAME], Internet Money, or [PERSON_NAME]" at bounding box center [653, 168] width 194 height 17
drag, startPoint x: 755, startPoint y: 174, endPoint x: 715, endPoint y: 171, distance: 40.0
click at [715, 171] on strong "Yeat, , [PERSON_NAME], [PERSON_NAME], Internet Money, or [PERSON_NAME]" at bounding box center [654, 168] width 197 height 17
click at [902, 11] on span "Save" at bounding box center [897, 11] width 12 height 6
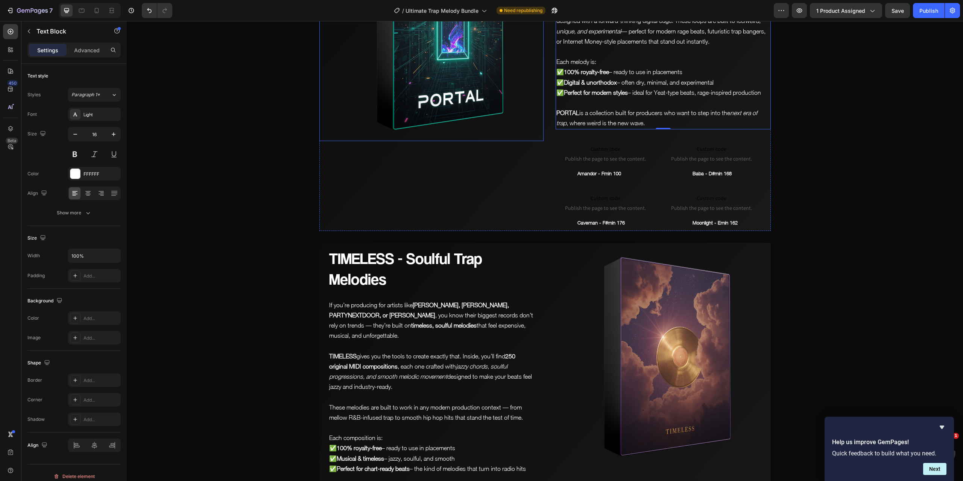
scroll to position [3139, 0]
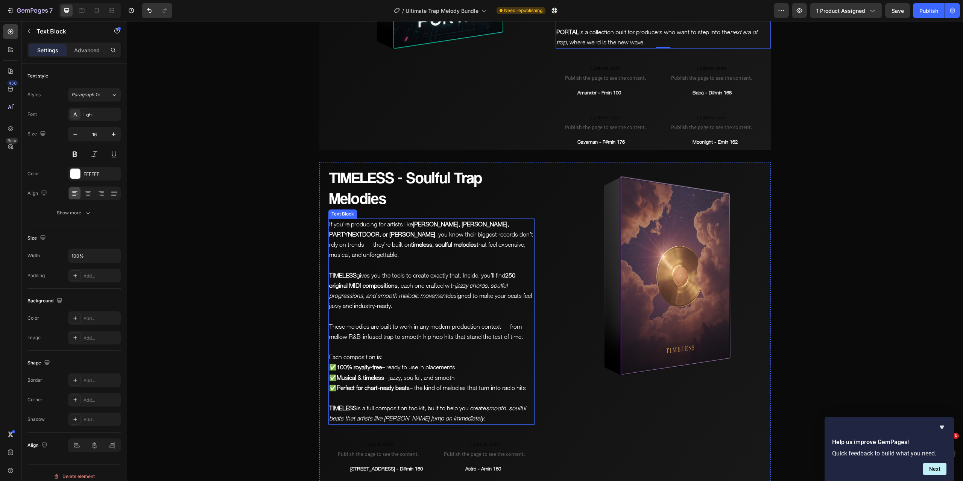
click at [420, 233] on strong "[PERSON_NAME], [PERSON_NAME], PARTYNEXTDOOR, or [PERSON_NAME]" at bounding box center [419, 229] width 180 height 17
click at [411, 231] on p "If you’re producing for artists like [PERSON_NAME], [PERSON_NAME], PARTYNEXTDOO…" at bounding box center [431, 239] width 205 height 41
click at [412, 232] on p "If you’re producing for artists like [PERSON_NAME], [PERSON_NAME], PARTYNEXTDOO…" at bounding box center [431, 239] width 205 height 41
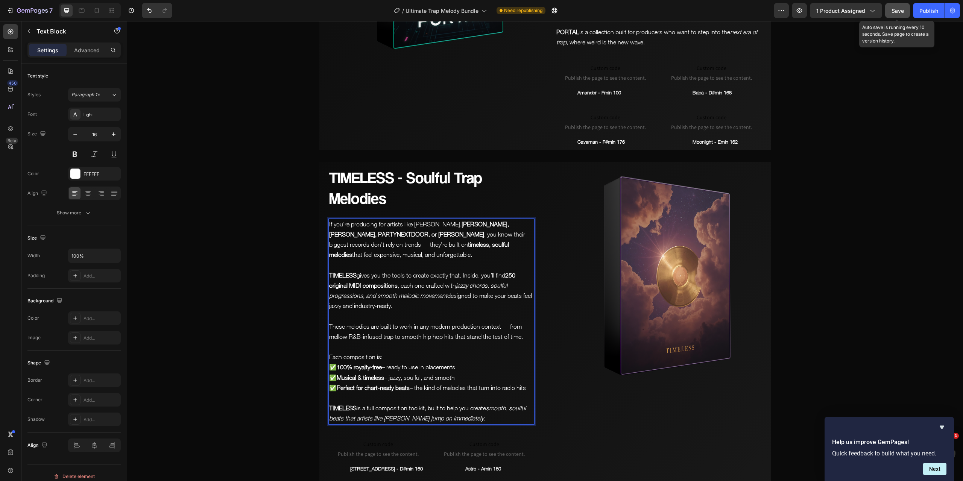
click at [904, 11] on button "Save" at bounding box center [897, 10] width 25 height 15
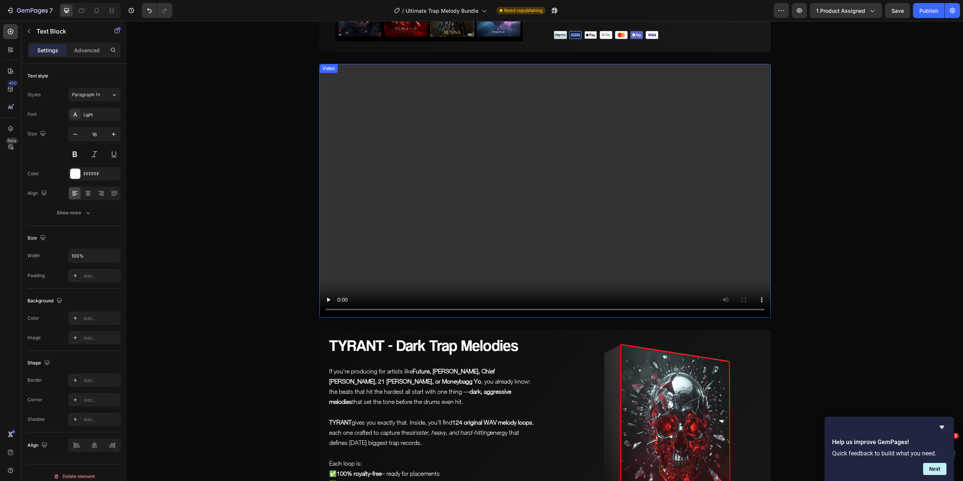
scroll to position [226, 0]
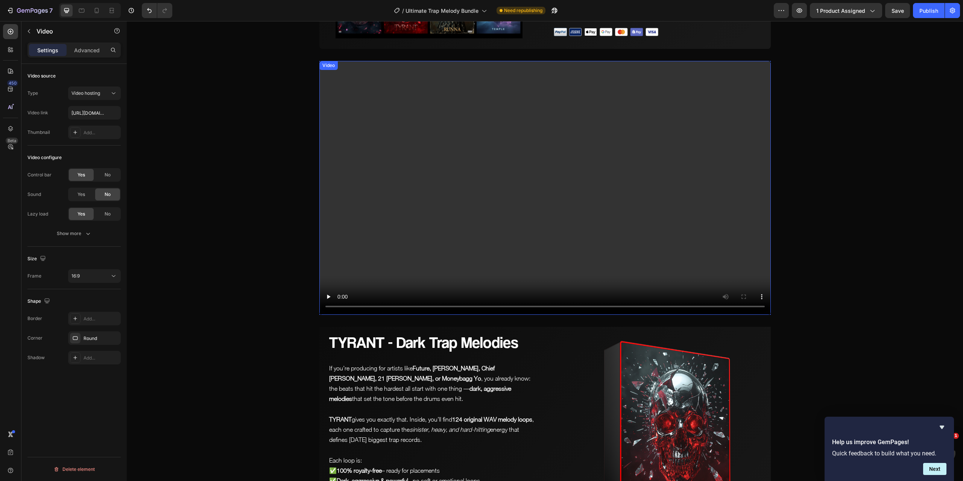
click at [512, 241] on video at bounding box center [544, 188] width 451 height 254
click at [93, 48] on p "Advanced" at bounding box center [87, 50] width 26 height 8
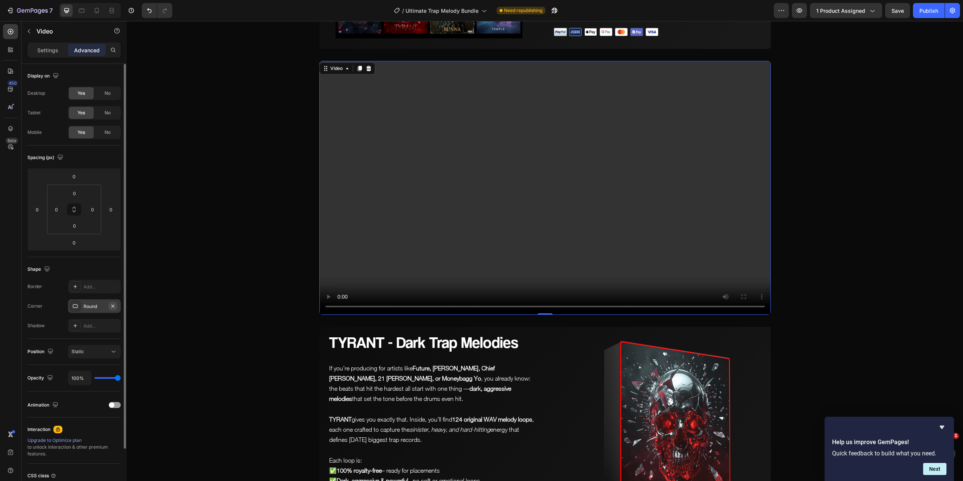
click at [116, 306] on button "button" at bounding box center [112, 306] width 9 height 9
click at [896, 14] on button "Save" at bounding box center [897, 10] width 25 height 15
click at [901, 11] on span "Save" at bounding box center [897, 11] width 12 height 6
click at [800, 10] on icon "button" at bounding box center [799, 10] width 2 height 2
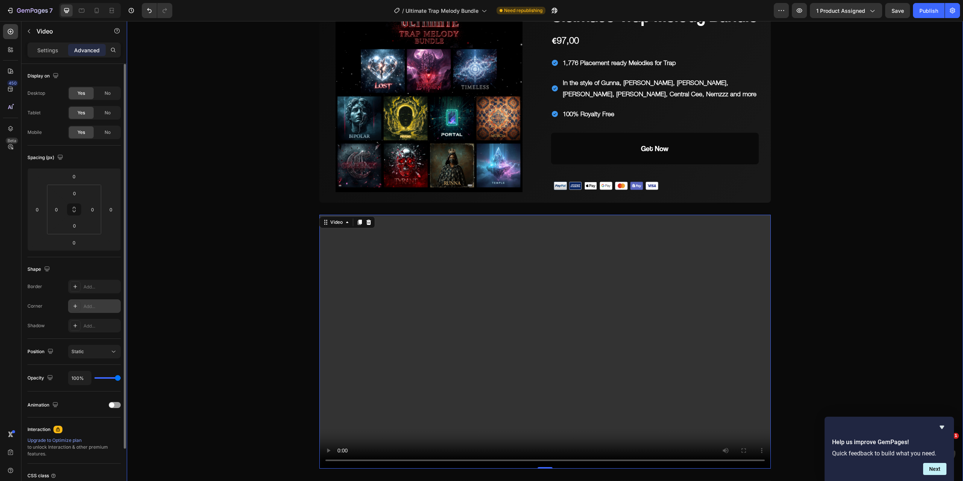
scroll to position [0, 0]
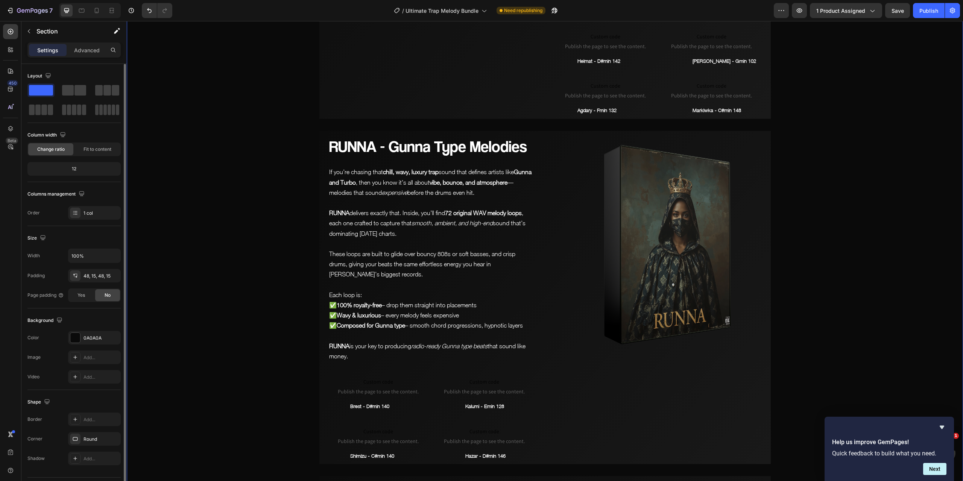
scroll to position [1317, 0]
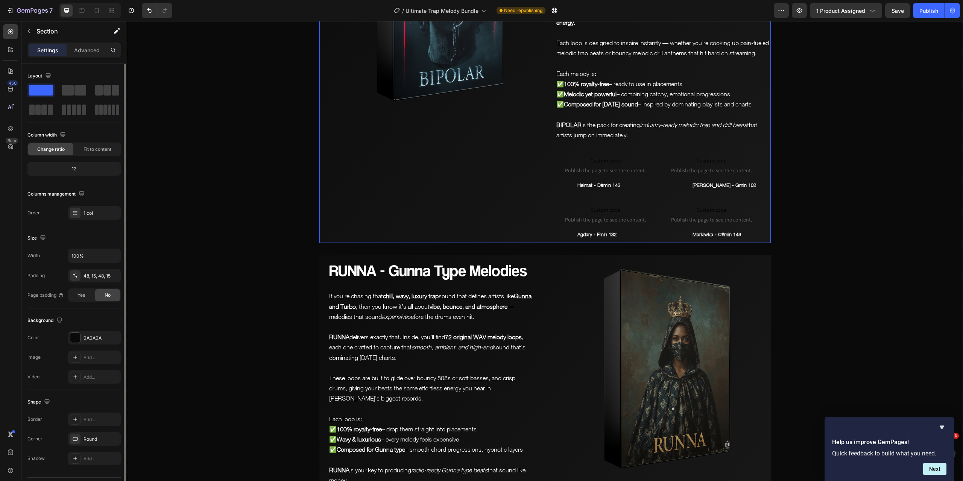
click at [488, 180] on div "Image" at bounding box center [431, 65] width 224 height 355
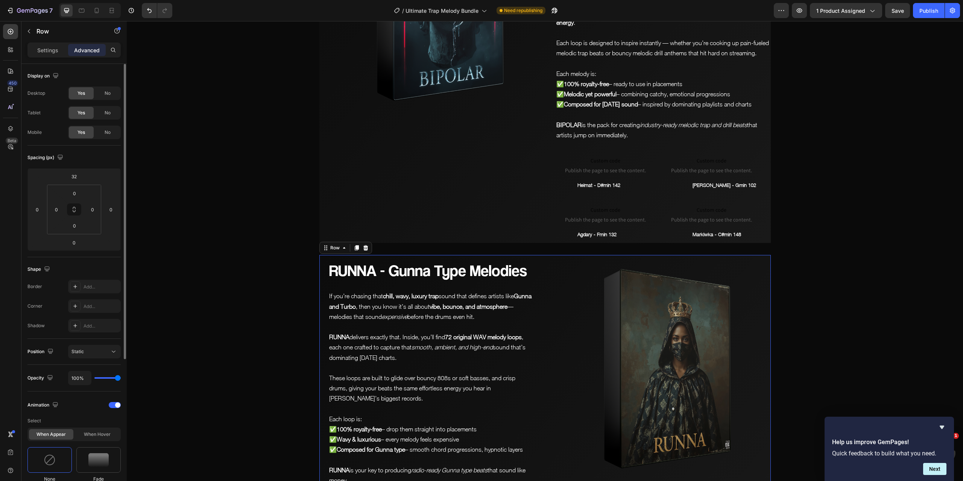
click at [542, 328] on div "RUNNA - Gunna Type Melodies Heading If you’re chasing that chill, wavy, luxury …" at bounding box center [544, 421] width 451 height 333
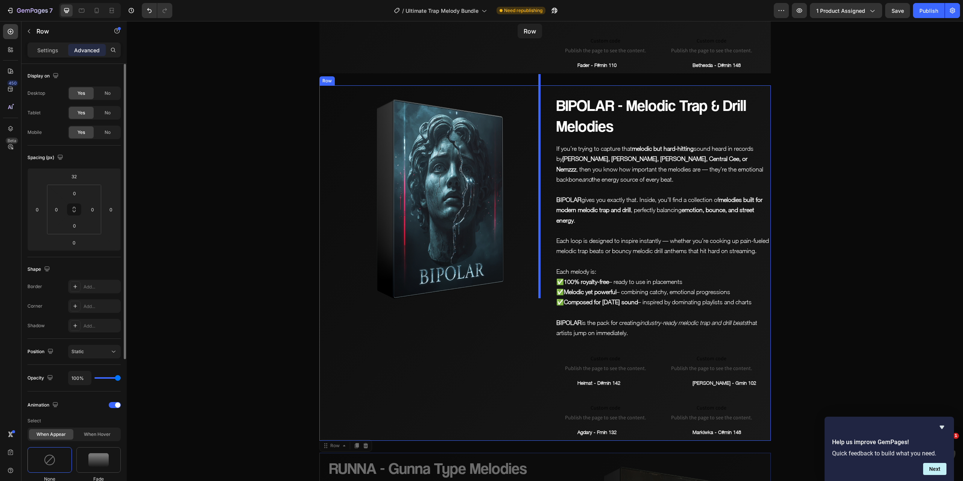
scroll to position [1024, 0]
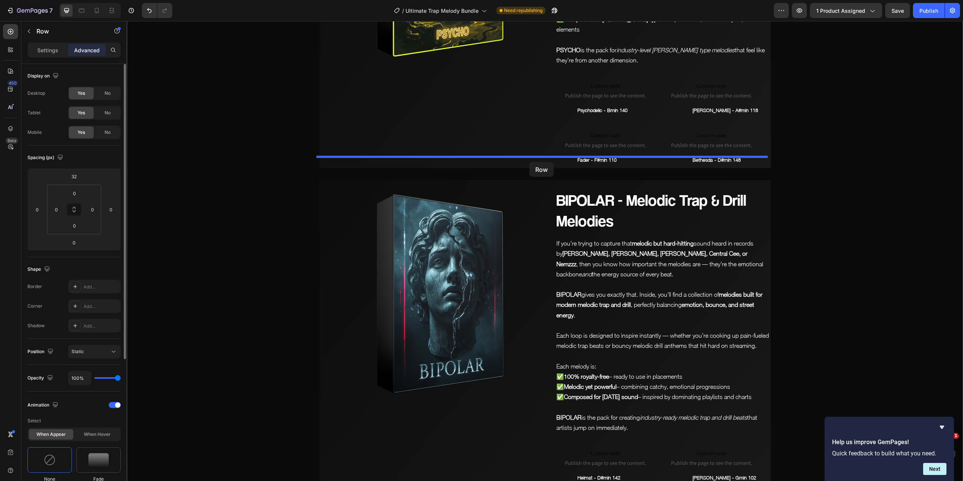
drag, startPoint x: 322, startPoint y: 248, endPoint x: 529, endPoint y: 162, distance: 224.5
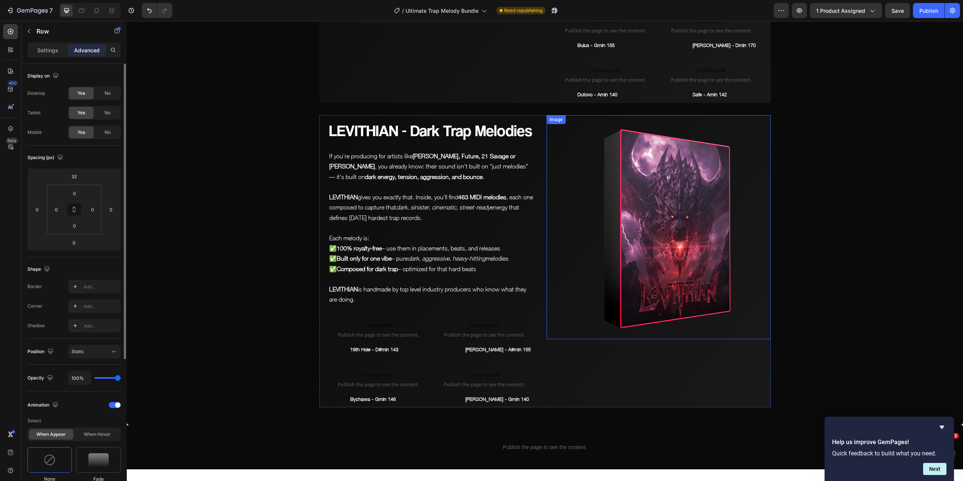
scroll to position [3751, 0]
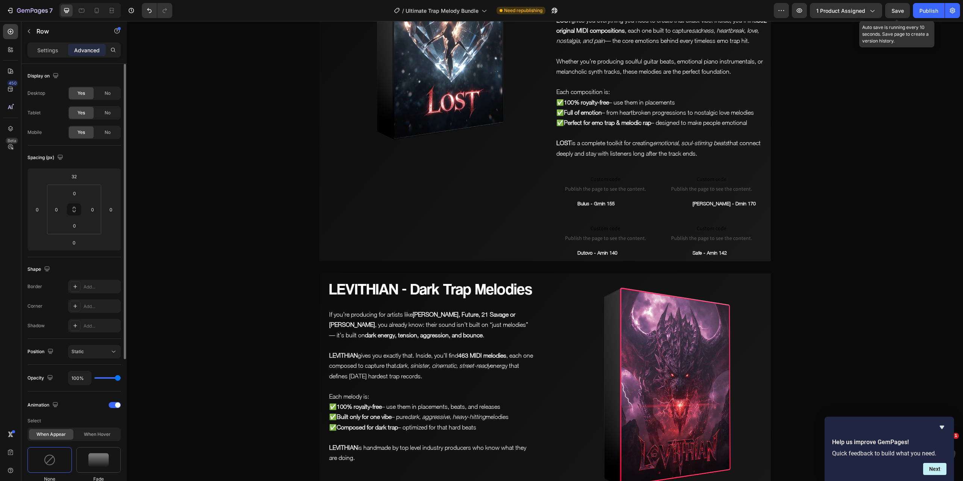
drag, startPoint x: 902, startPoint y: 11, endPoint x: 763, endPoint y: 5, distance: 138.9
click at [902, 11] on span "Save" at bounding box center [897, 11] width 12 height 6
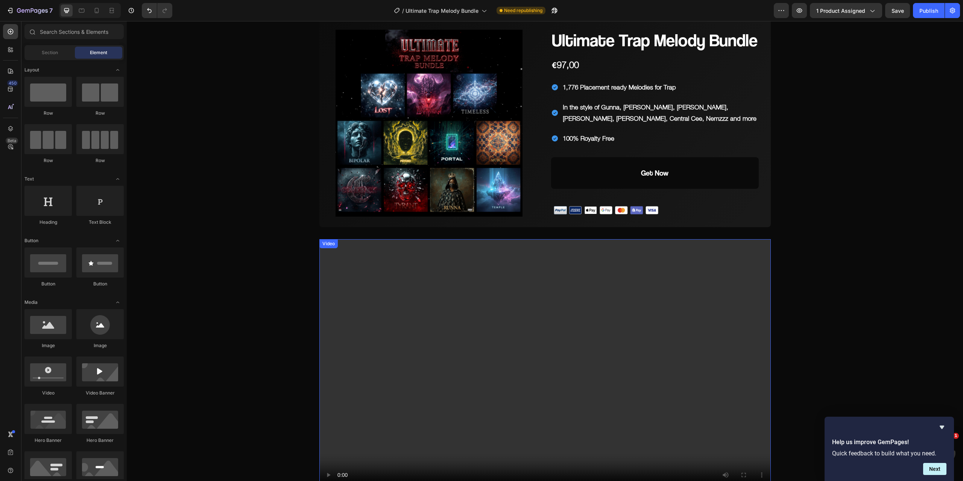
scroll to position [0, 0]
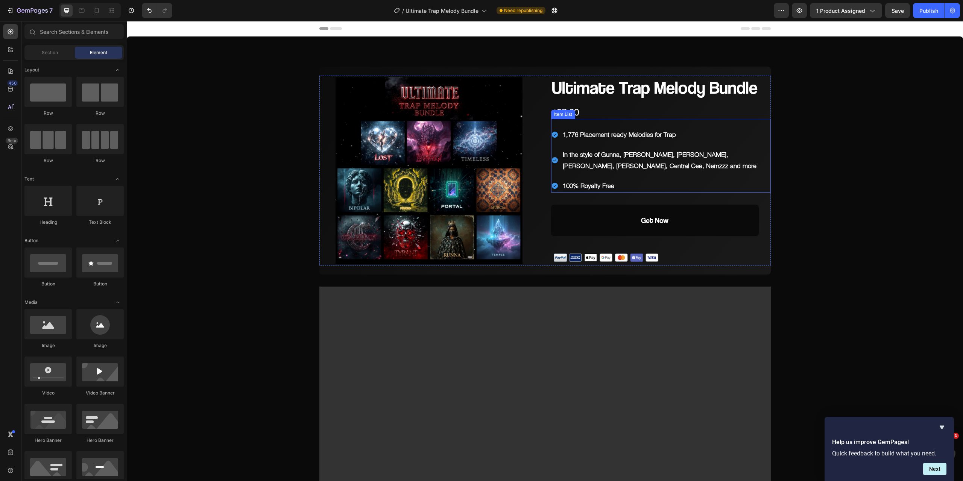
click at [629, 161] on p "In the style of Gunna, [PERSON_NAME], [PERSON_NAME], [PERSON_NAME], [PERSON_NAM…" at bounding box center [666, 160] width 207 height 23
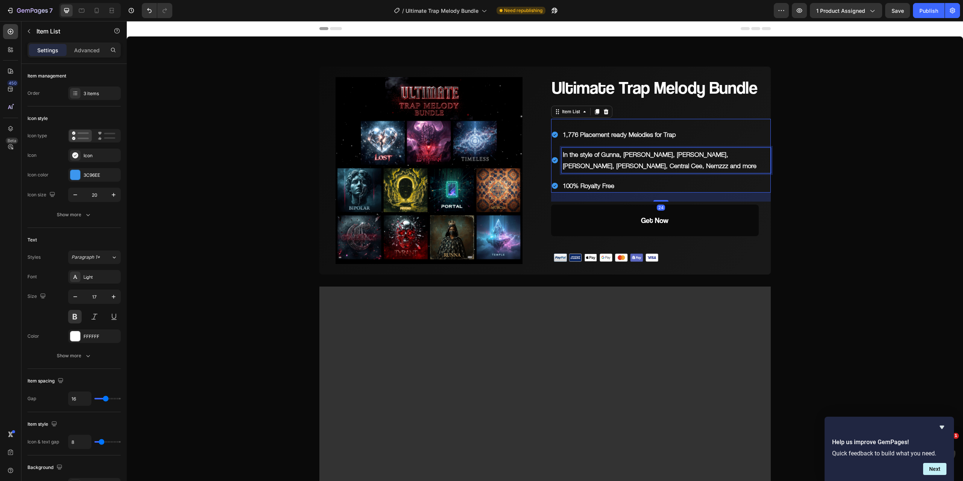
click at [629, 163] on p "In the style of Gunna, [PERSON_NAME], [PERSON_NAME], [PERSON_NAME], [PERSON_NAM…" at bounding box center [666, 160] width 207 height 23
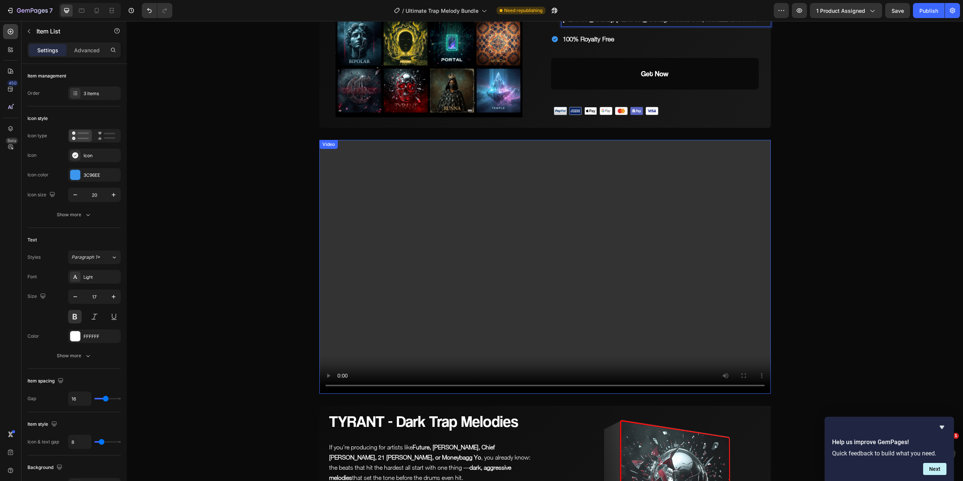
scroll to position [38, 0]
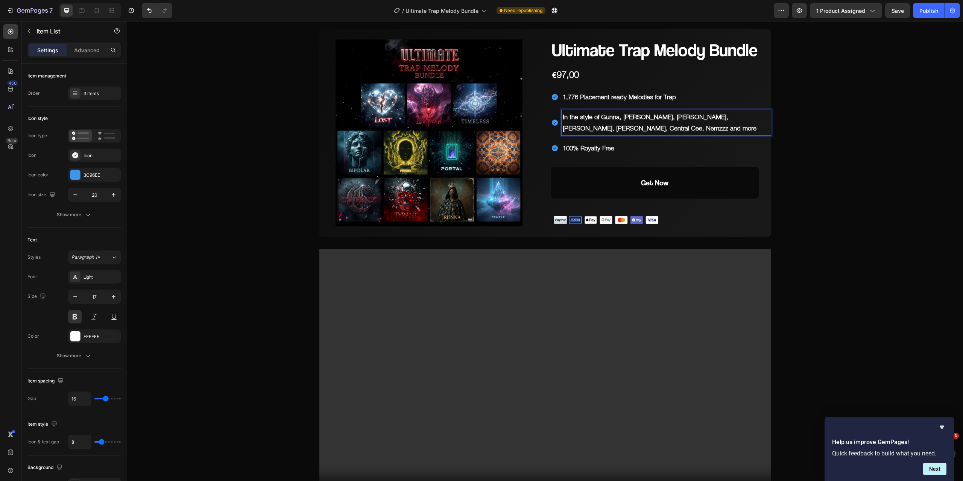
click at [623, 96] on p "1,776 Placement ready Melodies for Trap" at bounding box center [666, 97] width 207 height 12
click at [632, 124] on p "In the style of Gunna, [PERSON_NAME], [PERSON_NAME], [PERSON_NAME], [PERSON_NAM…" at bounding box center [666, 122] width 207 height 23
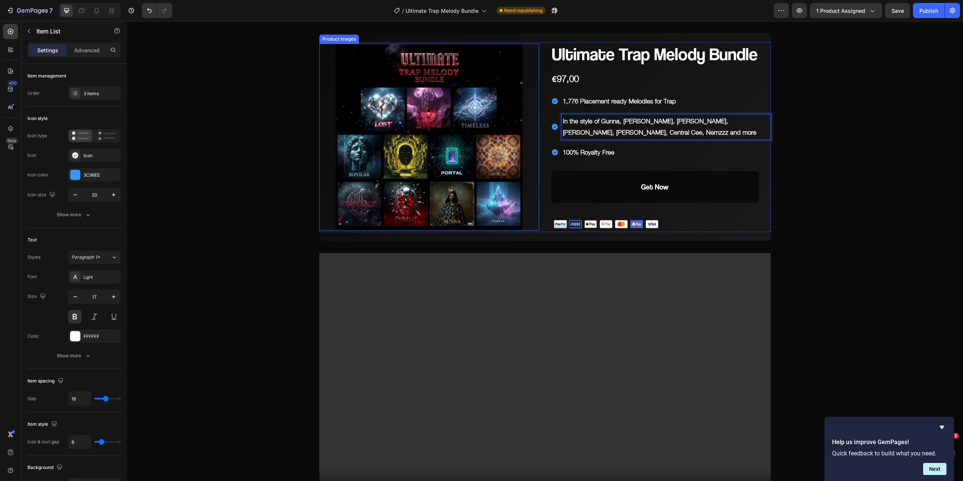
scroll to position [0, 0]
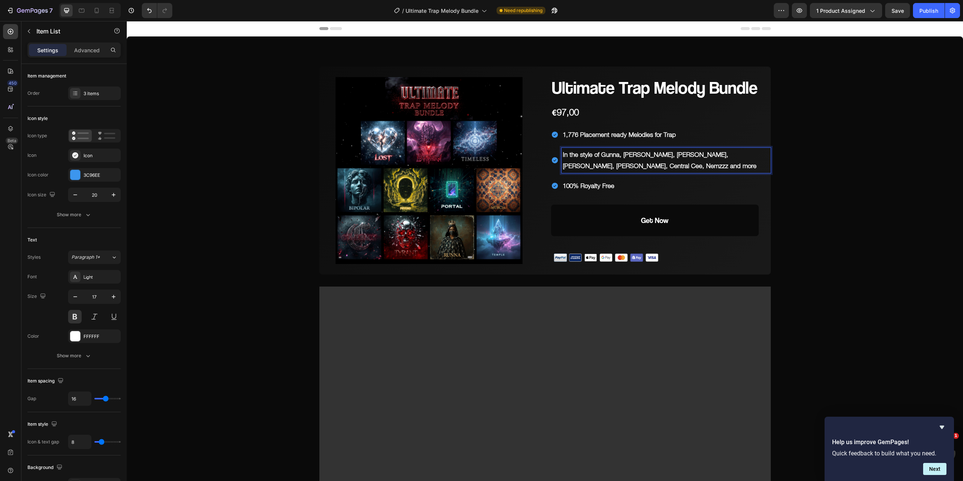
click at [630, 167] on p "In the style of Gunna, [PERSON_NAME], [PERSON_NAME], [PERSON_NAME], [PERSON_NAM…" at bounding box center [666, 160] width 207 height 23
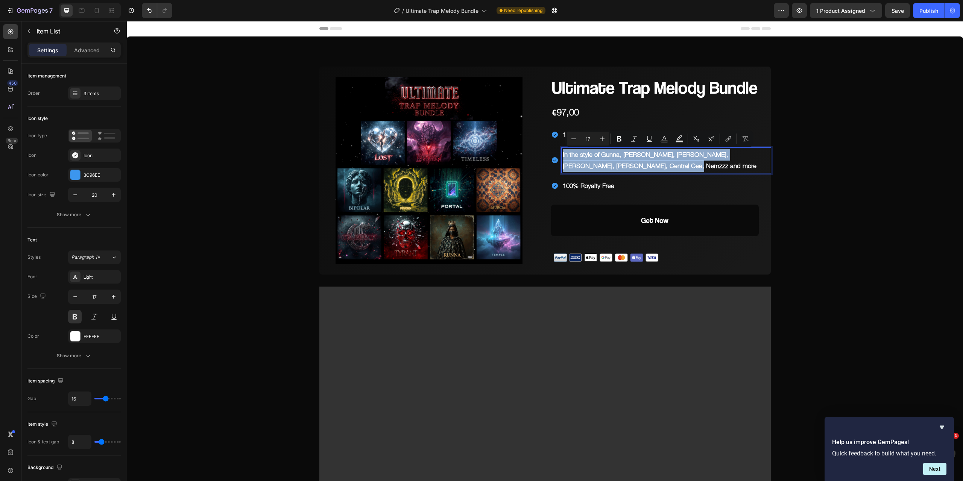
drag, startPoint x: 633, startPoint y: 166, endPoint x: 559, endPoint y: 154, distance: 75.1
click at [562, 154] on div "In the style of Gunna, [PERSON_NAME], [PERSON_NAME], [PERSON_NAME], [PERSON_NAM…" at bounding box center [666, 160] width 209 height 25
click at [623, 168] on p "In the style of Gunna, [PERSON_NAME], [PERSON_NAME], [PERSON_NAME], [PERSON_NAM…" at bounding box center [666, 160] width 207 height 23
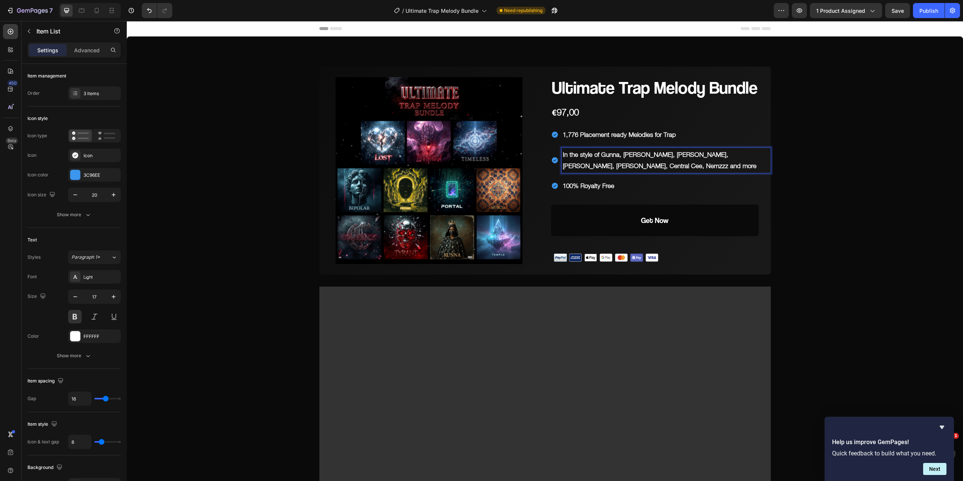
click at [626, 165] on p "In the style of Gunna, [PERSON_NAME], [PERSON_NAME], [PERSON_NAME], [PERSON_NAM…" at bounding box center [666, 160] width 207 height 23
drag, startPoint x: 630, startPoint y: 164, endPoint x: 558, endPoint y: 151, distance: 72.6
click at [558, 151] on div "In the style of Gunna, [PERSON_NAME], [PERSON_NAME], [PERSON_NAME], [PERSON_NAM…" at bounding box center [661, 160] width 220 height 25
click at [590, 167] on p "All-in-one collection: dark, melodic, trippy, chill, soulful, ethnic, ambient, …" at bounding box center [666, 160] width 207 height 23
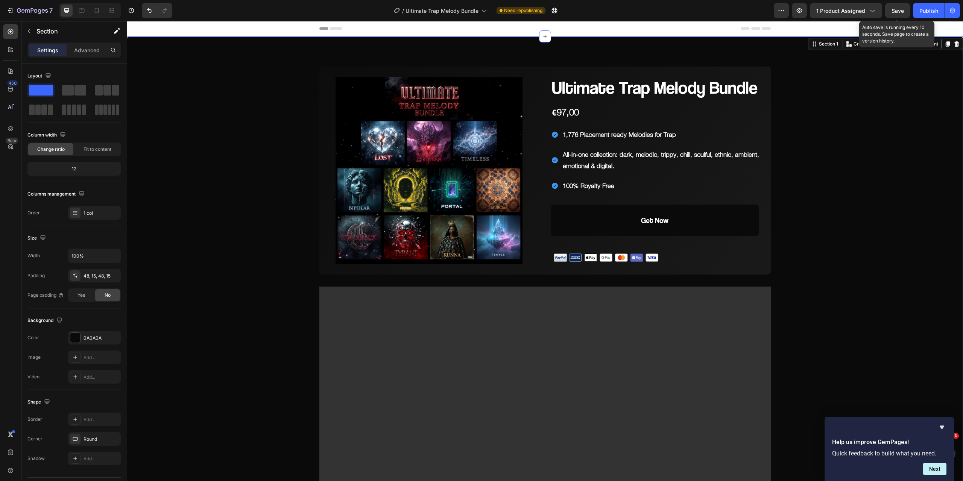
click at [898, 9] on span "Save" at bounding box center [897, 11] width 12 height 6
click at [704, 213] on button "Get Now" at bounding box center [655, 221] width 208 height 32
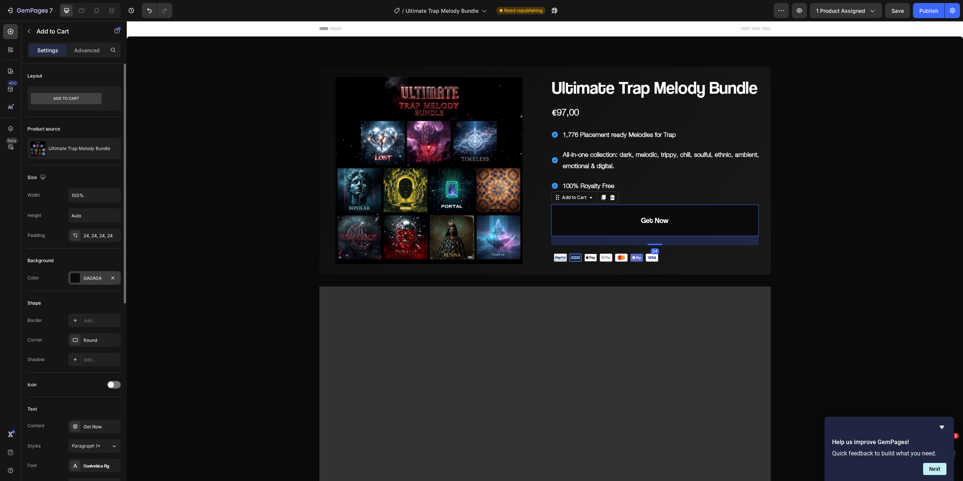
click at [76, 277] on div at bounding box center [75, 278] width 10 height 10
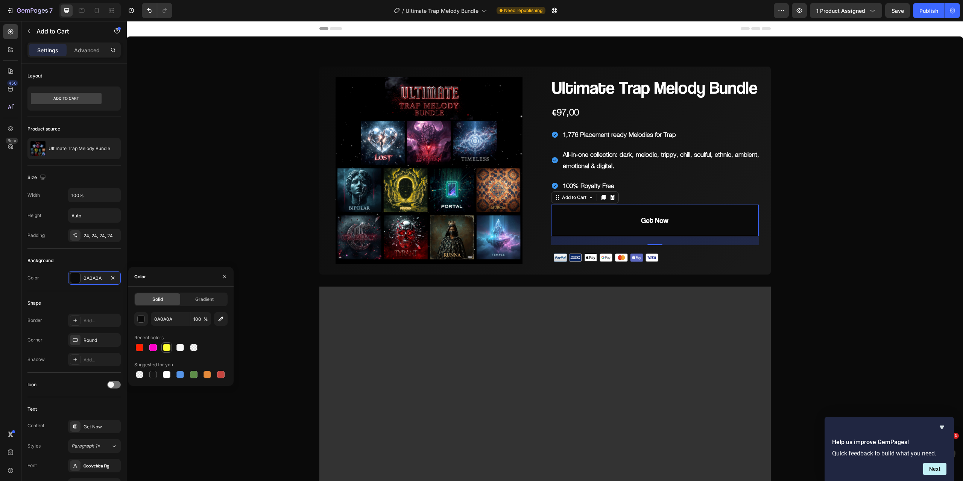
click at [167, 345] on div at bounding box center [167, 348] width 8 height 8
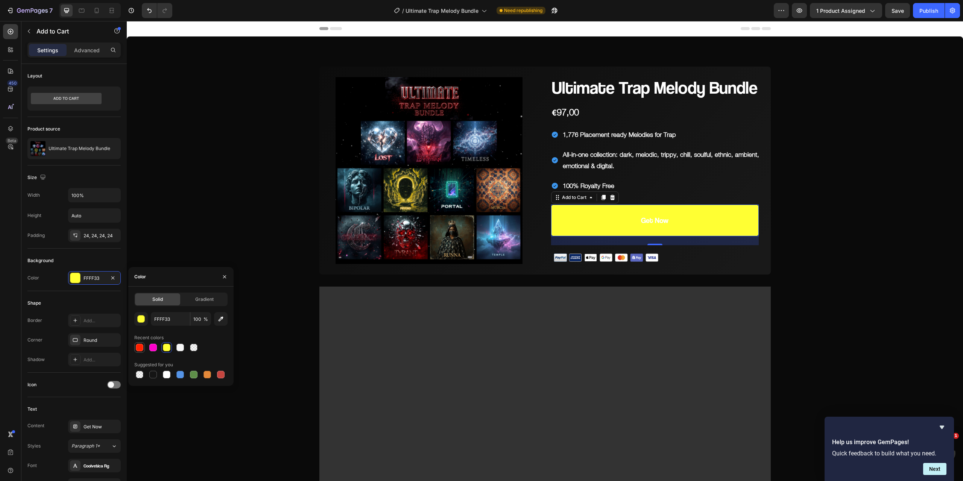
click at [140, 346] on div at bounding box center [140, 348] width 8 height 8
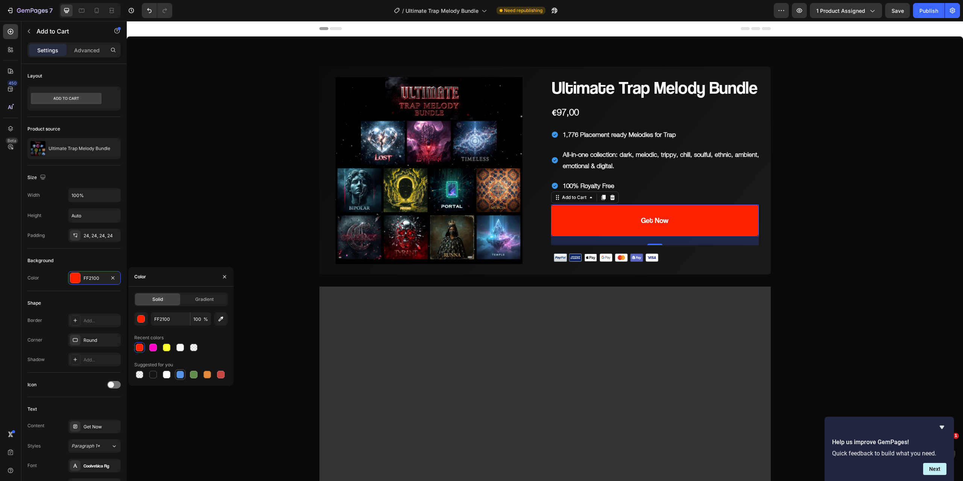
click at [179, 377] on div at bounding box center [180, 375] width 8 height 8
type input "5594E7"
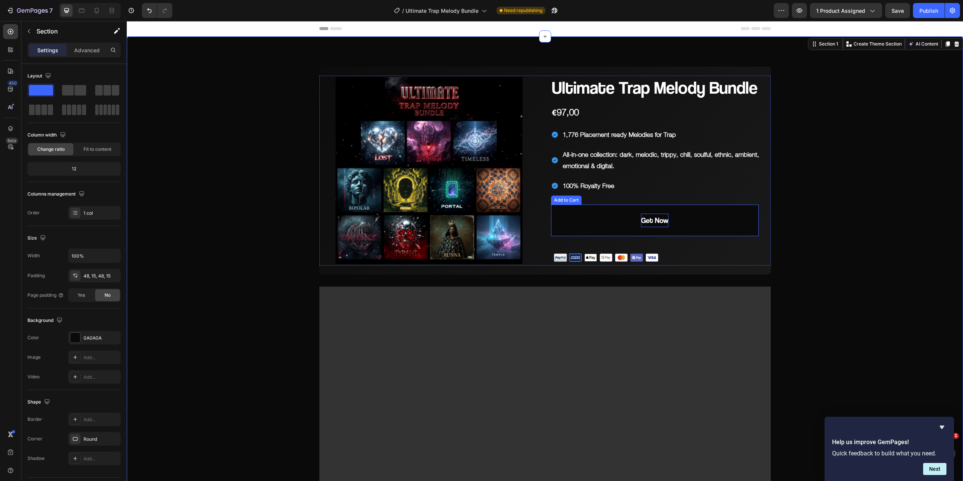
click at [652, 221] on div "Get Now" at bounding box center [654, 221] width 27 height 14
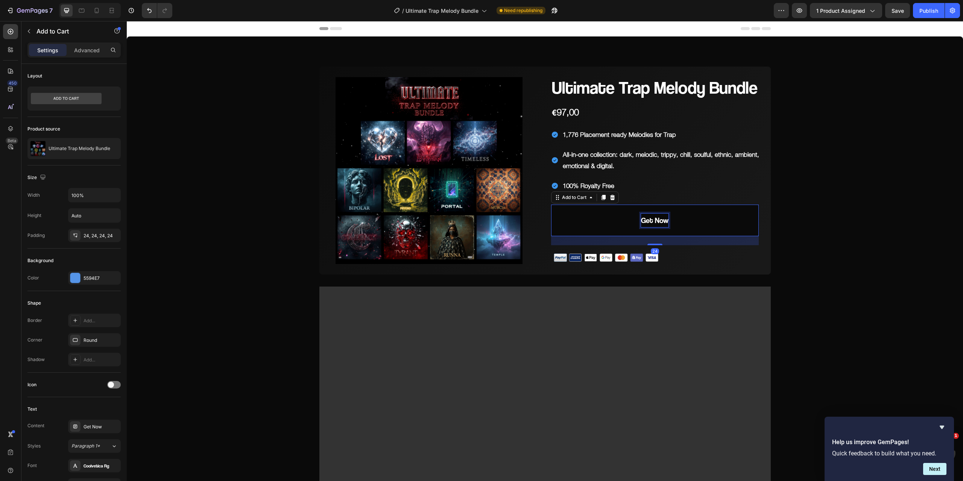
click at [647, 222] on div "Get Now" at bounding box center [654, 221] width 27 height 14
click at [650, 220] on p "Get Now" at bounding box center [654, 221] width 27 height 14
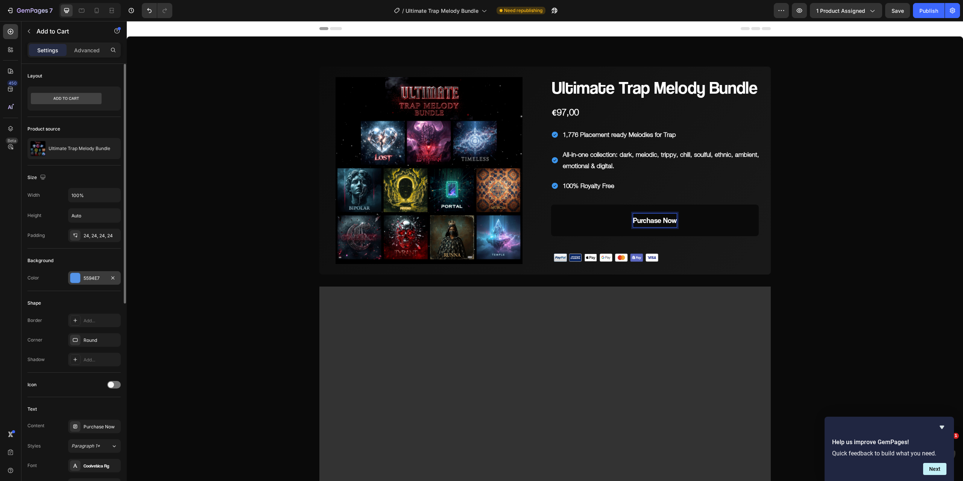
click at [72, 278] on div at bounding box center [75, 278] width 10 height 10
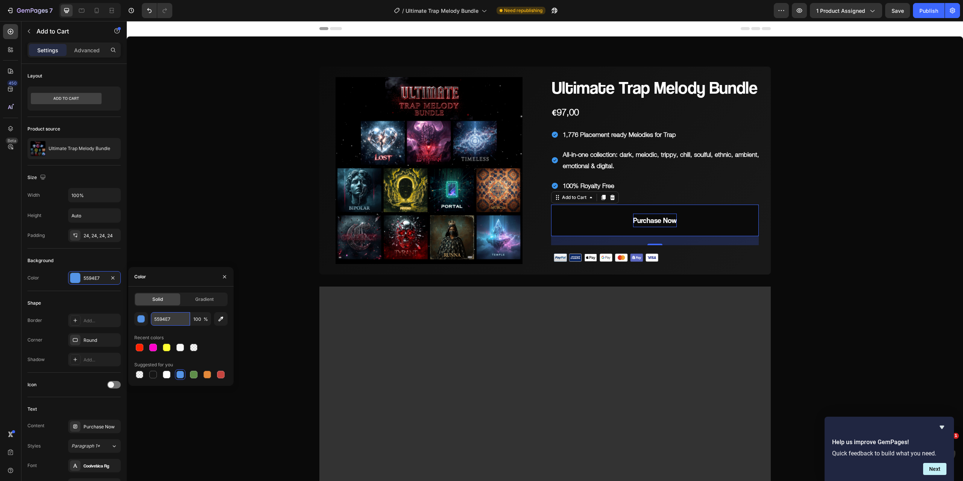
click at [178, 319] on input "5594E7" at bounding box center [170, 319] width 39 height 14
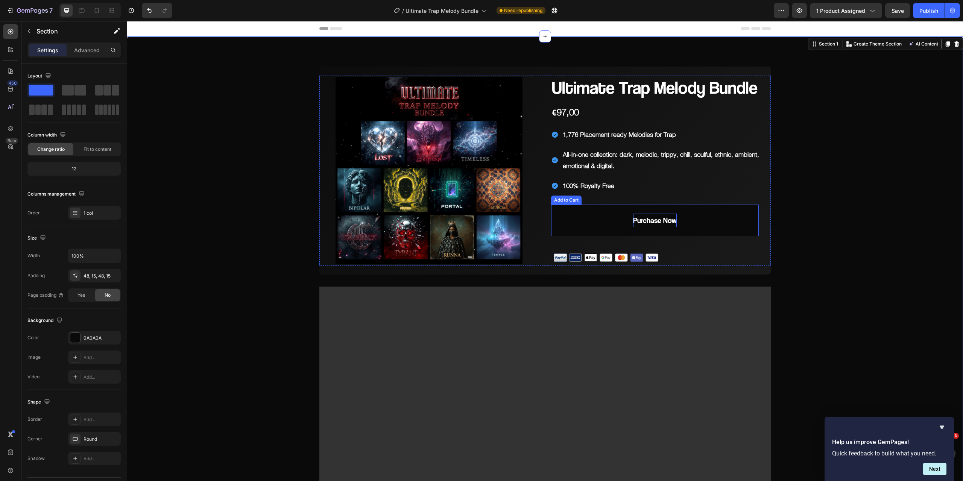
click at [599, 218] on button "Purchase Now" at bounding box center [655, 221] width 208 height 32
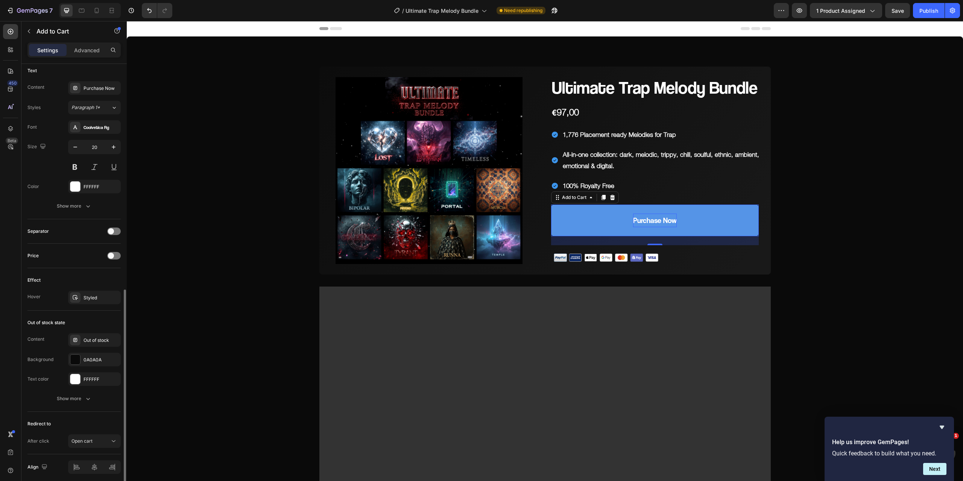
scroll to position [365, 0]
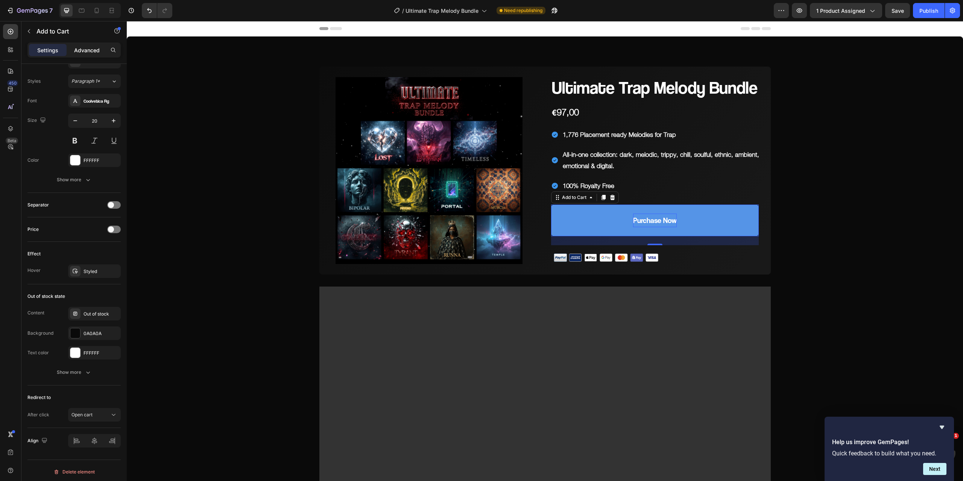
click at [93, 49] on p "Advanced" at bounding box center [87, 50] width 26 height 8
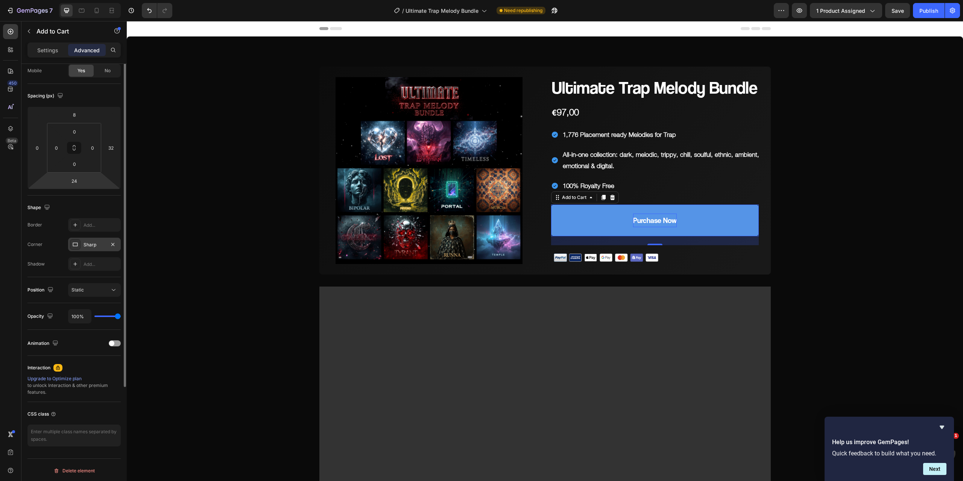
scroll to position [0, 0]
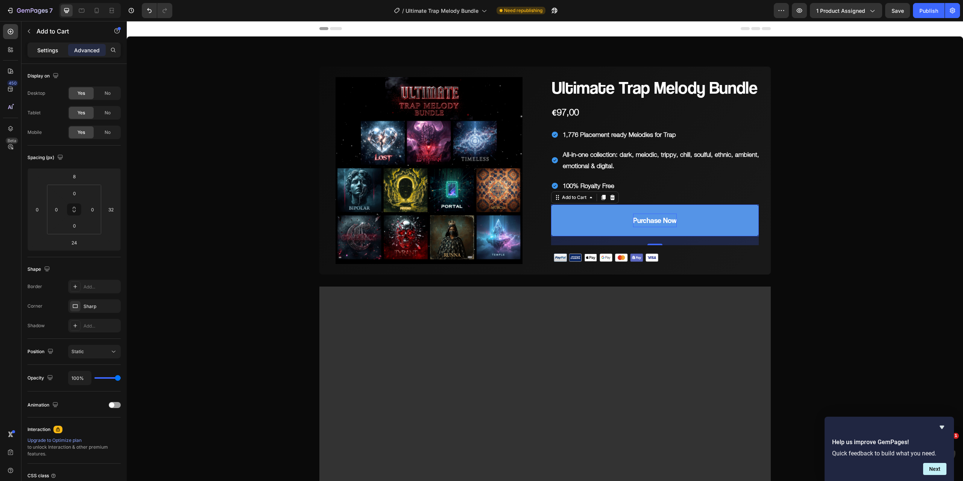
click at [47, 49] on p "Settings" at bounding box center [47, 50] width 21 height 8
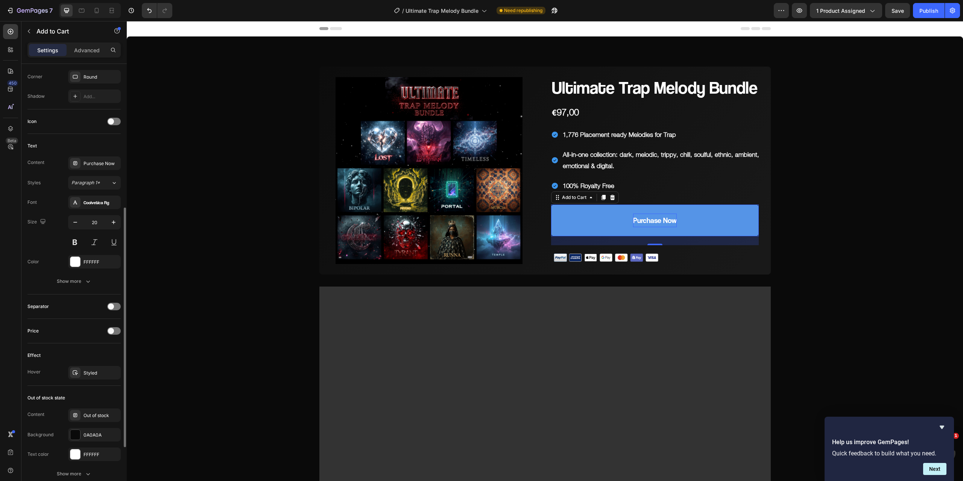
scroll to position [365, 0]
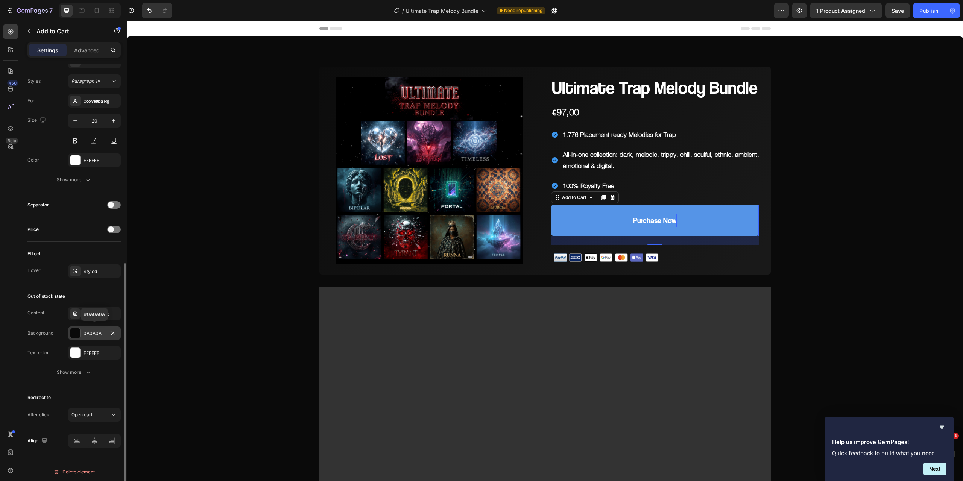
click at [77, 331] on div at bounding box center [75, 333] width 10 height 10
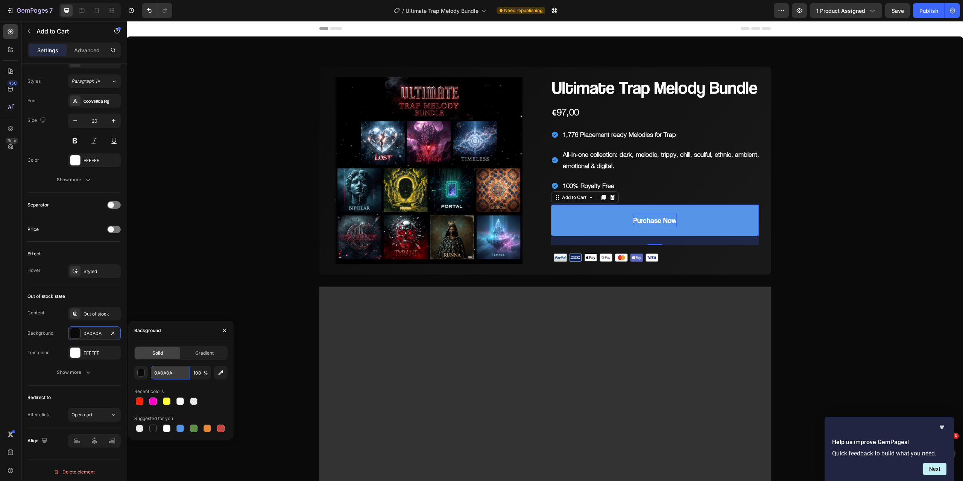
click at [179, 373] on input "0A0A0A" at bounding box center [170, 373] width 39 height 14
paste input "5594E7"
type input "5594E7"
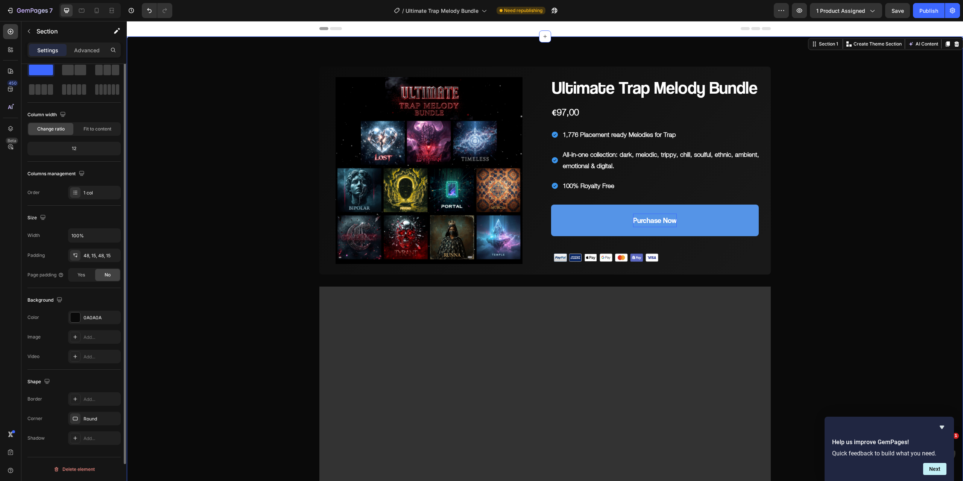
scroll to position [0, 0]
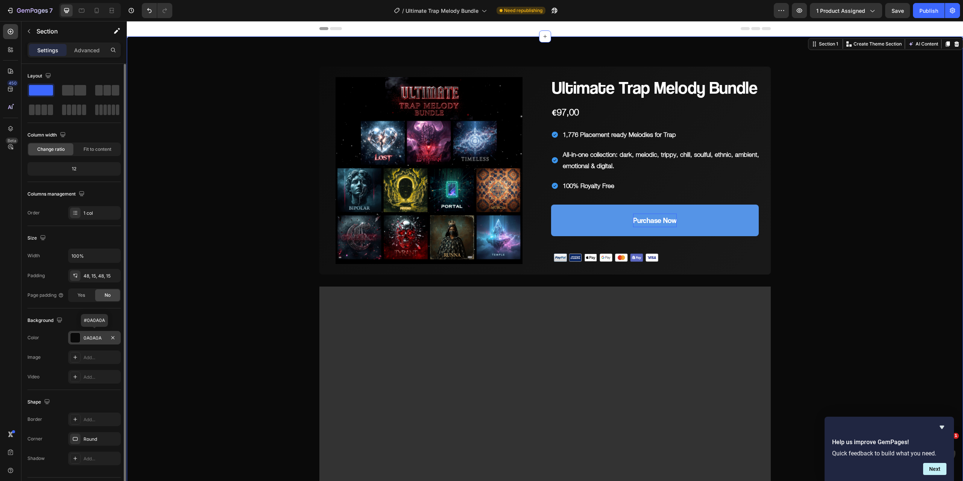
click at [76, 337] on div at bounding box center [75, 338] width 10 height 10
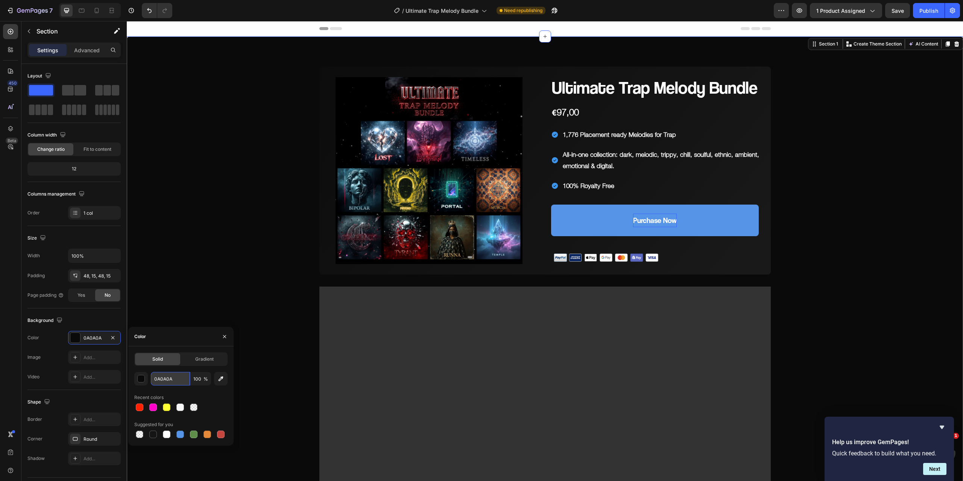
click at [175, 375] on input "0A0A0A" at bounding box center [170, 379] width 39 height 14
paste input "5594E7"
type input "5594E7"
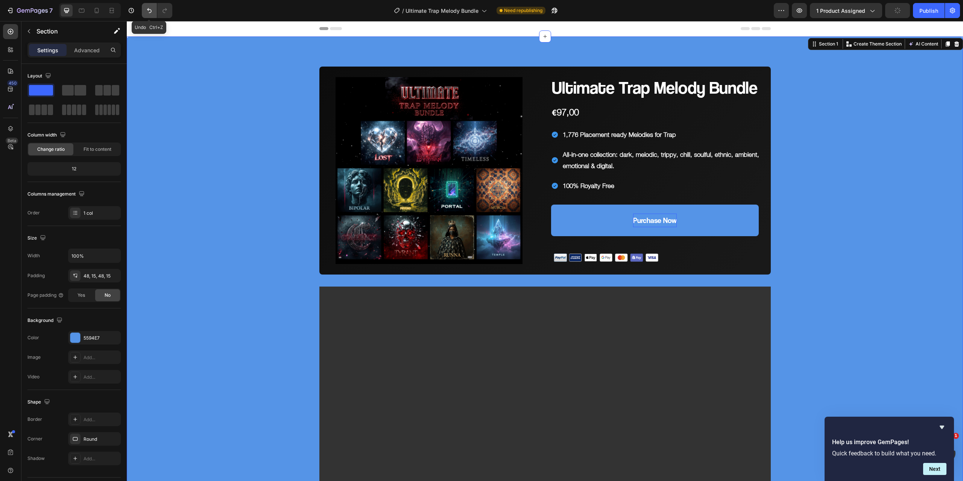
click at [153, 9] on button "Undo/Redo" at bounding box center [149, 10] width 15 height 15
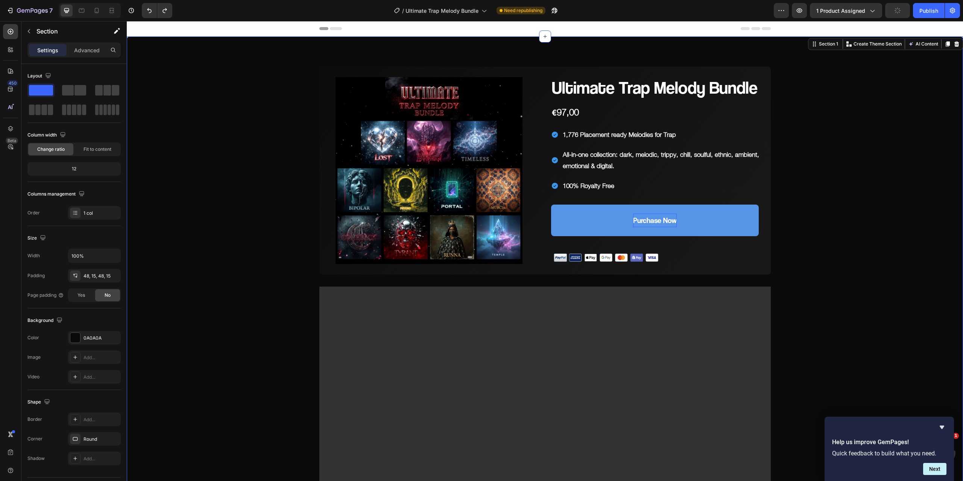
click at [86, 48] on p "Advanced" at bounding box center [87, 50] width 26 height 8
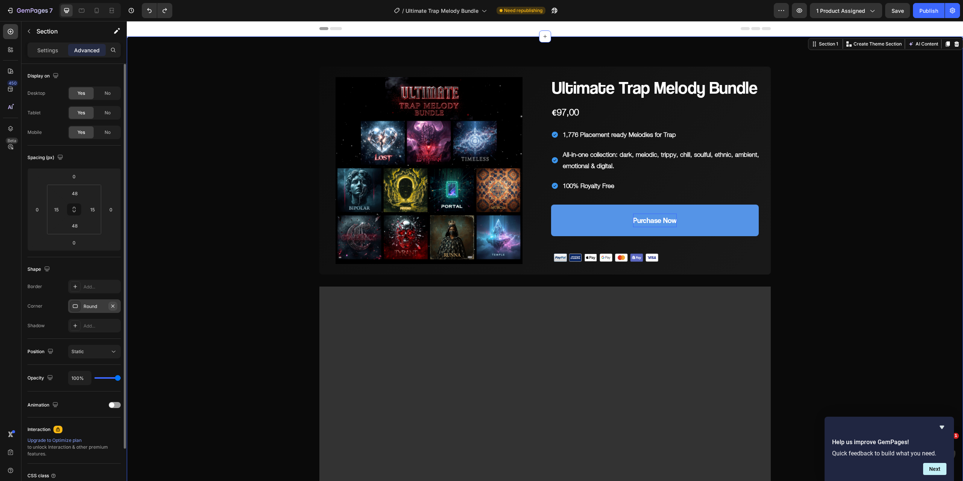
click at [112, 307] on icon "button" at bounding box center [113, 306] width 6 height 6
click at [55, 50] on p "Settings" at bounding box center [47, 50] width 21 height 8
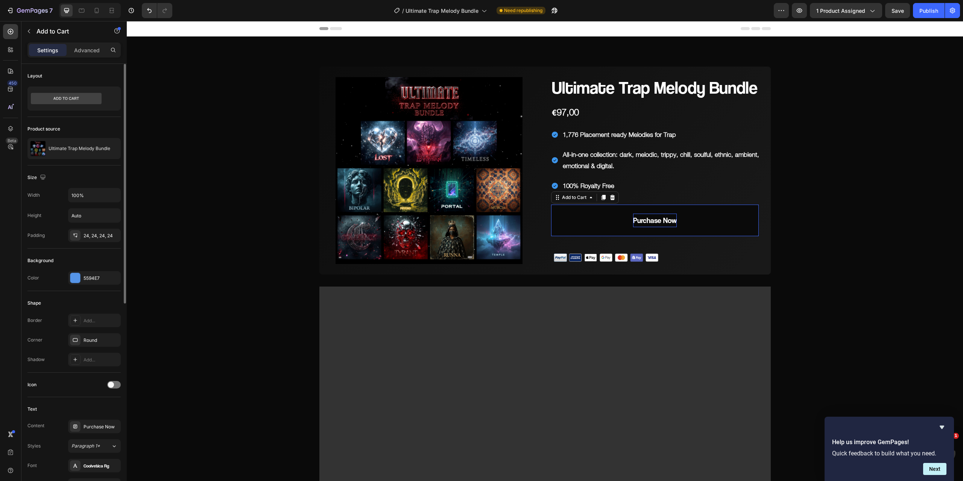
click at [703, 217] on button "Purchase Now" at bounding box center [655, 221] width 208 height 32
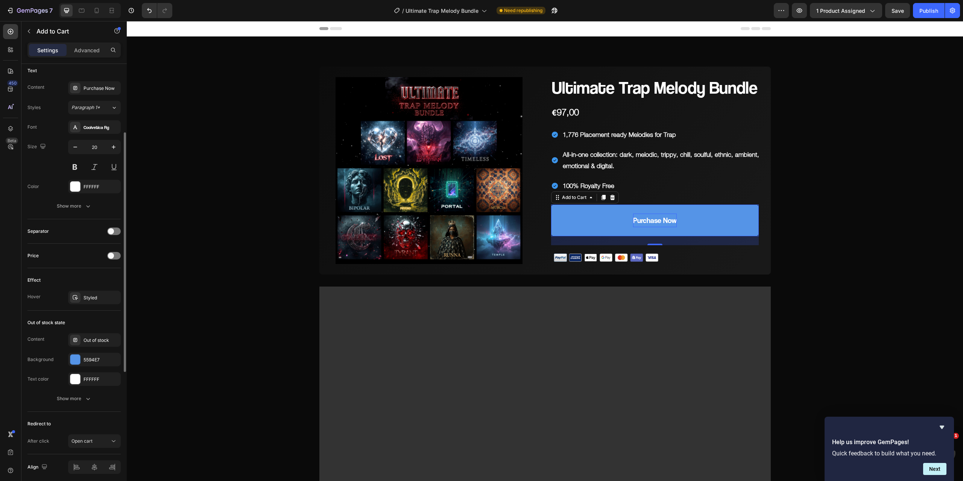
scroll to position [365, 0]
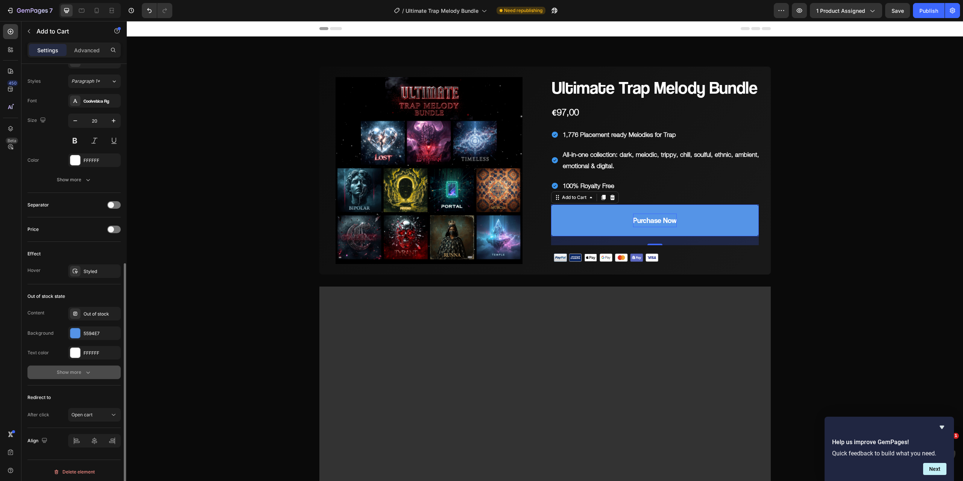
click at [87, 372] on icon "button" at bounding box center [88, 373] width 8 height 8
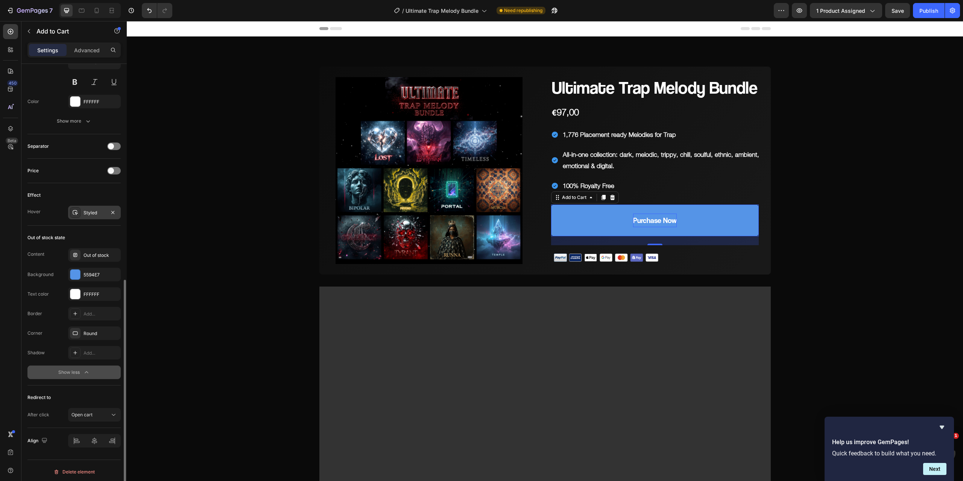
click at [84, 210] on div "Styled" at bounding box center [95, 213] width 22 height 7
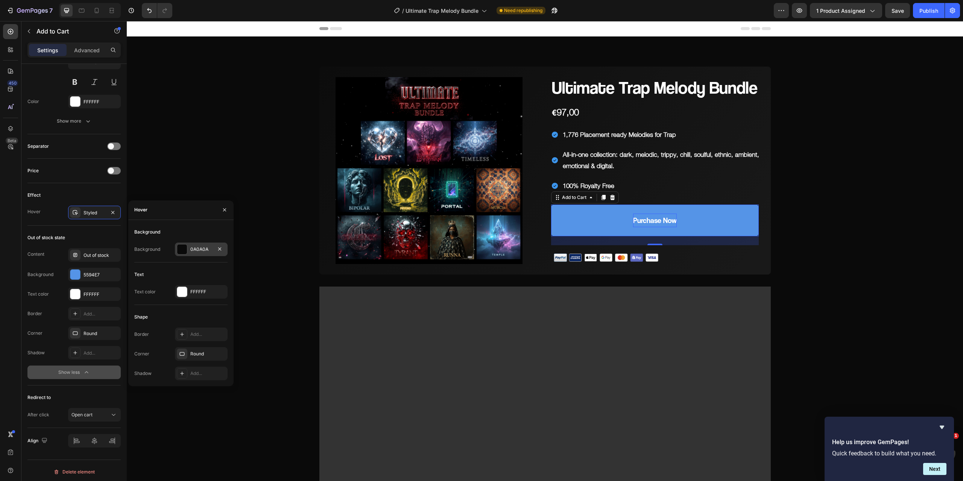
click at [203, 249] on div "0A0A0A" at bounding box center [201, 249] width 22 height 7
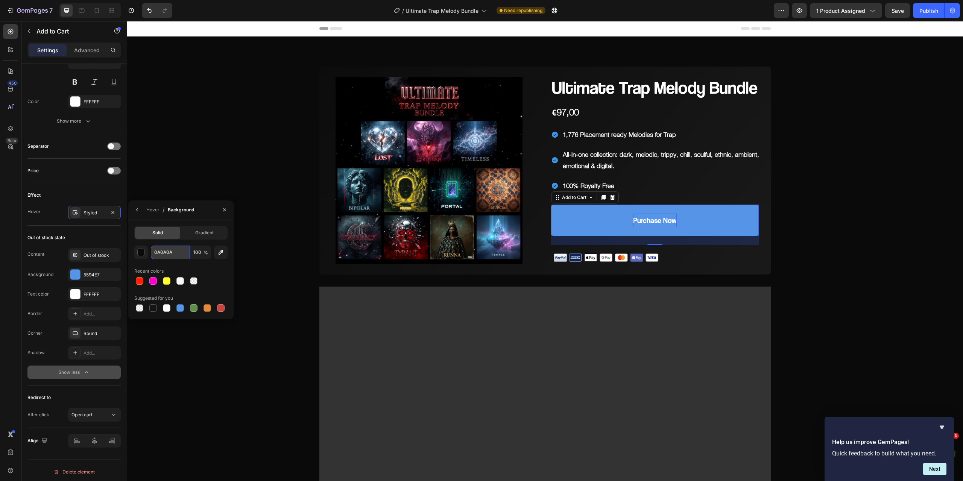
click at [183, 254] on input "0A0A0A" at bounding box center [170, 253] width 39 height 14
paste input "5594E7"
type input "5594E7"
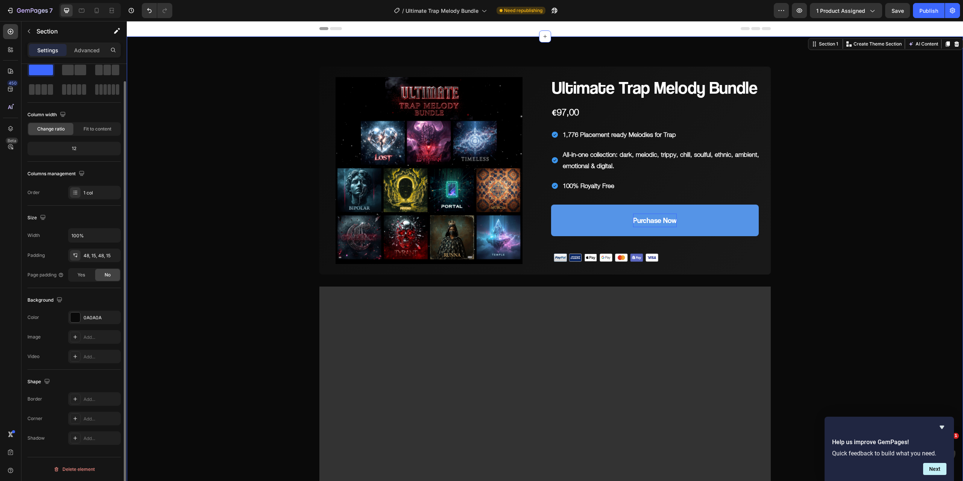
scroll to position [0, 0]
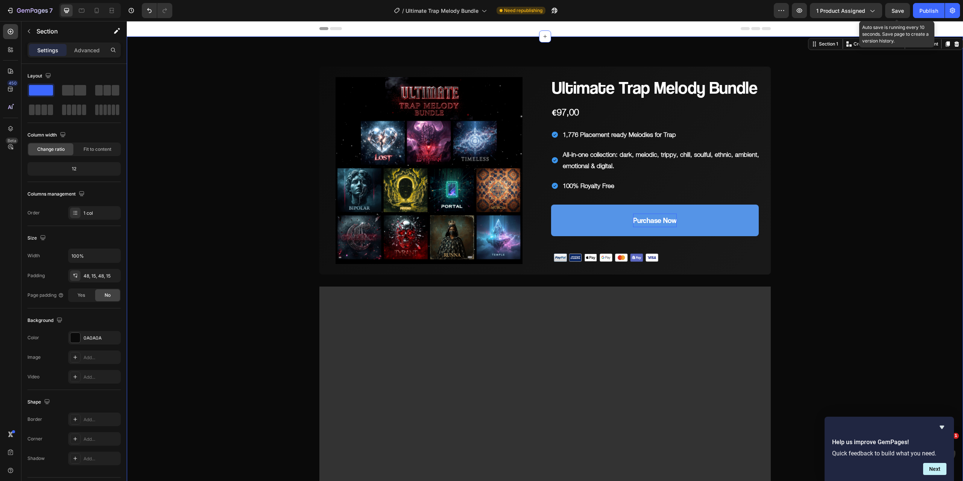
click at [902, 10] on span "Save" at bounding box center [897, 11] width 12 height 6
click at [901, 9] on span "Save" at bounding box center [897, 11] width 12 height 6
click at [801, 8] on icon "button" at bounding box center [800, 11] width 8 height 8
click at [564, 231] on button "Purchase Now" at bounding box center [655, 221] width 208 height 32
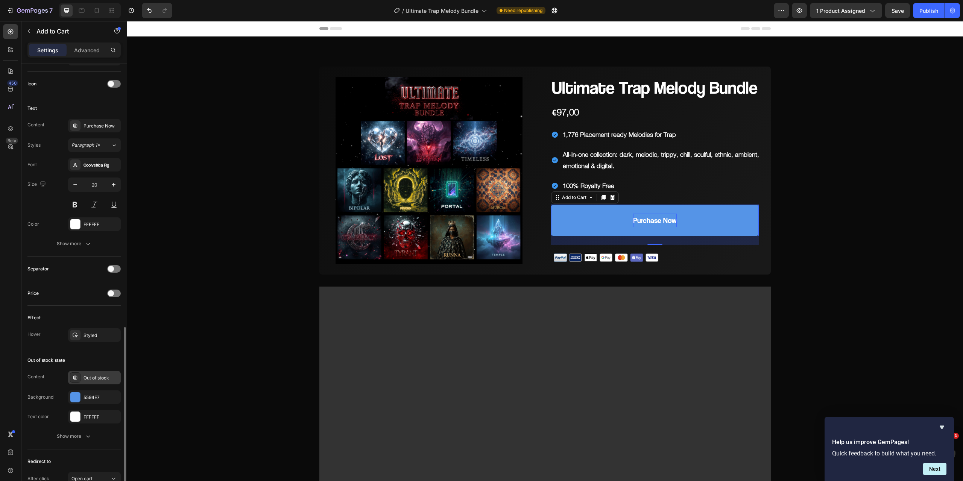
scroll to position [365, 0]
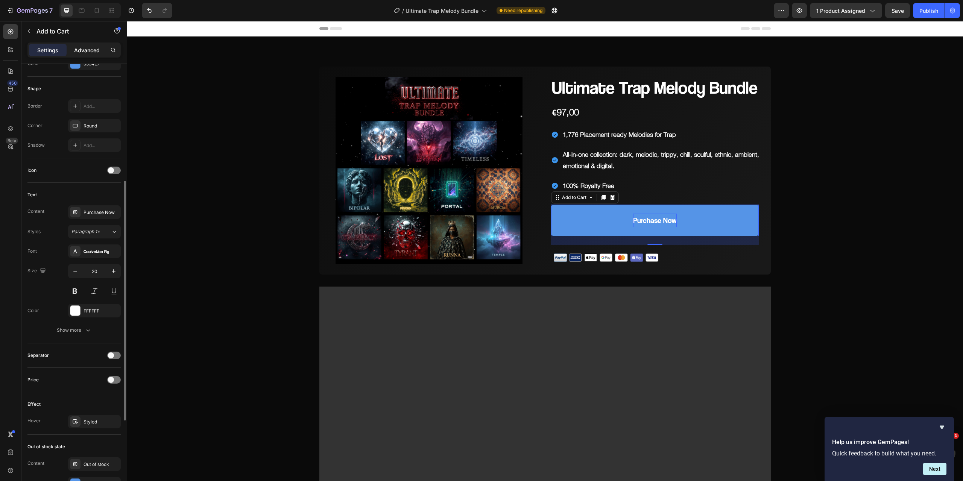
click at [88, 53] on p "Advanced" at bounding box center [87, 50] width 26 height 8
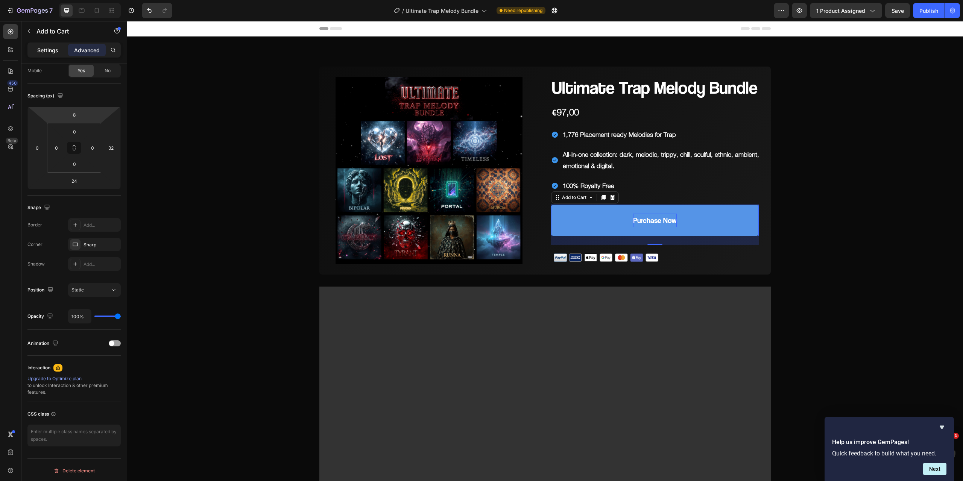
click at [51, 46] on p "Settings" at bounding box center [47, 50] width 21 height 8
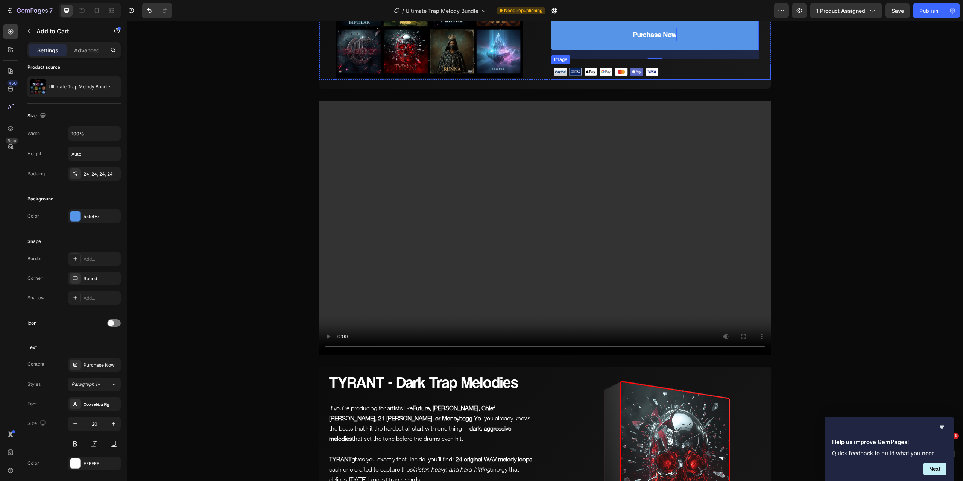
scroll to position [188, 0]
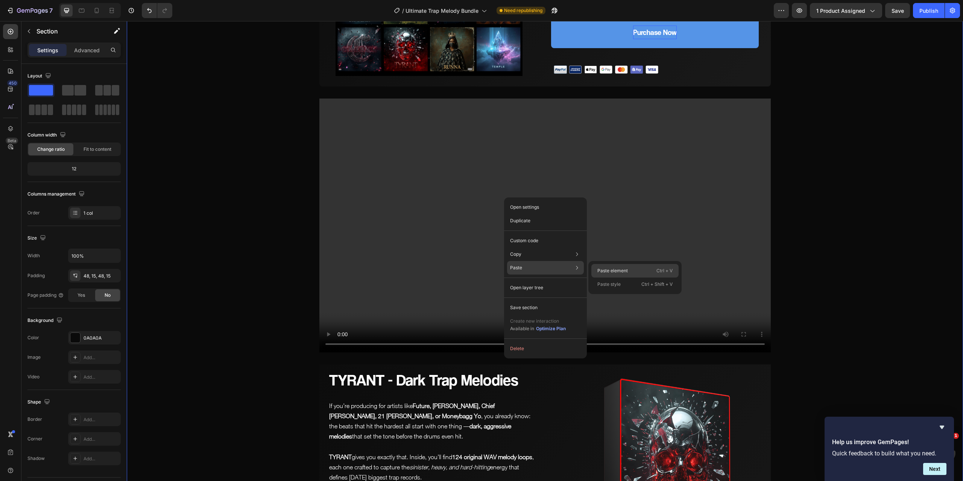
click at [609, 272] on p "Paste element" at bounding box center [612, 270] width 30 height 7
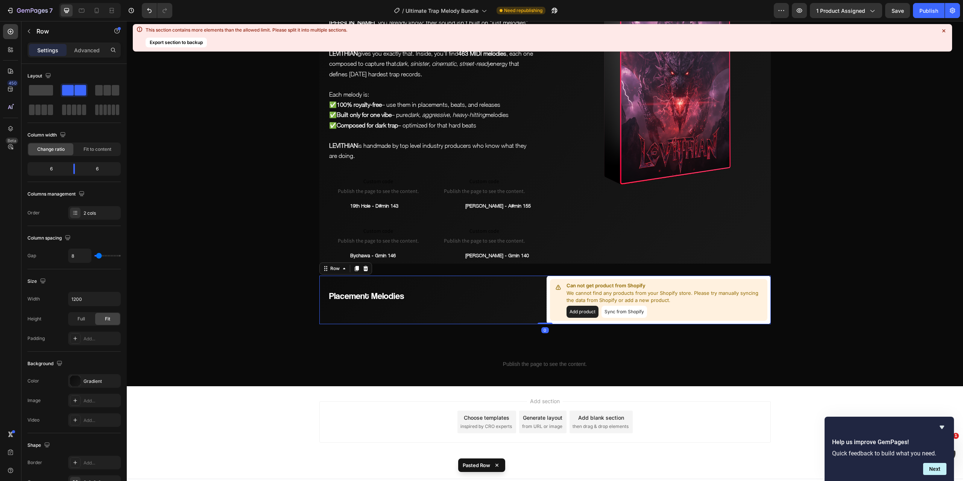
scroll to position [4053, 0]
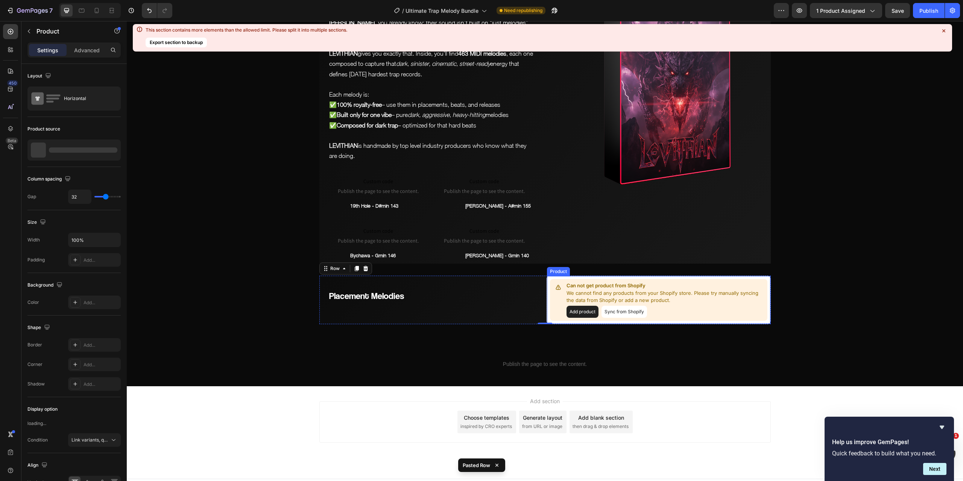
click at [585, 318] on button "Add product" at bounding box center [582, 312] width 32 height 12
click at [613, 318] on button "Sync from Shopify" at bounding box center [624, 312] width 46 height 12
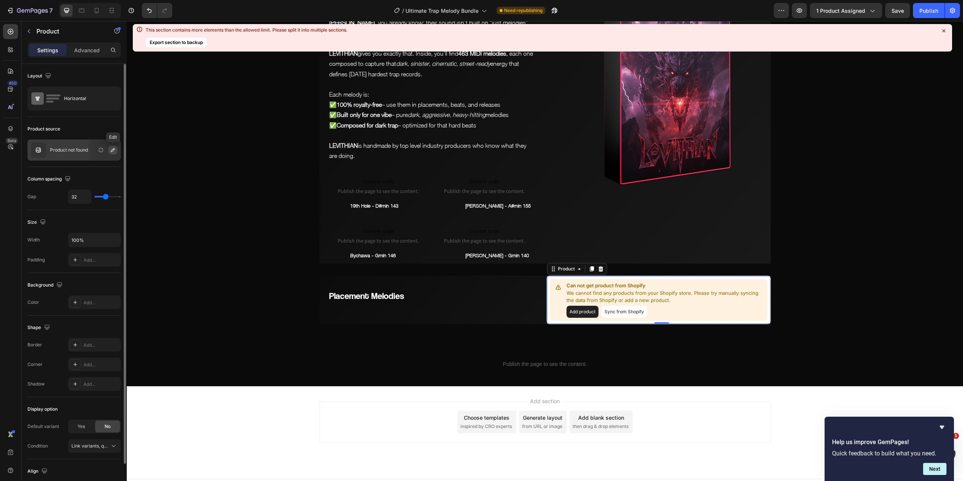
click at [111, 151] on icon "button" at bounding box center [113, 150] width 4 height 4
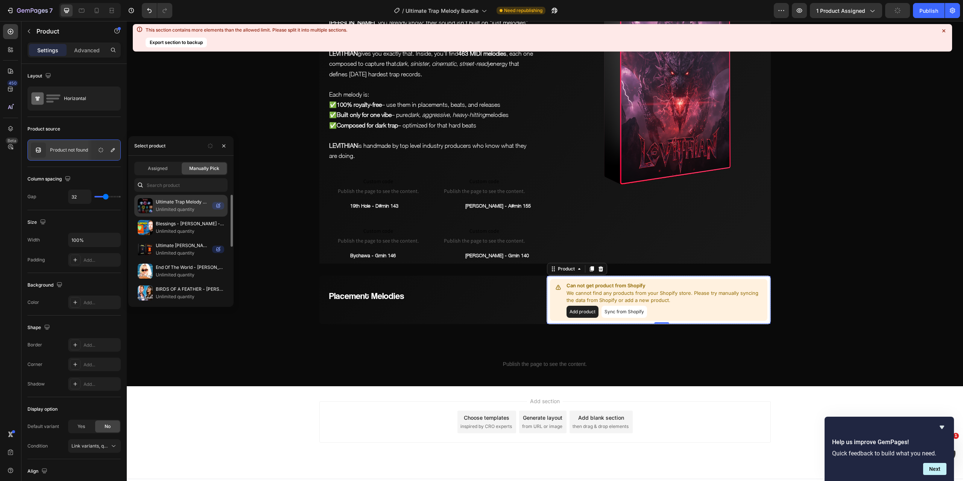
click at [182, 208] on p "Unlimited quantity" at bounding box center [182, 210] width 53 height 8
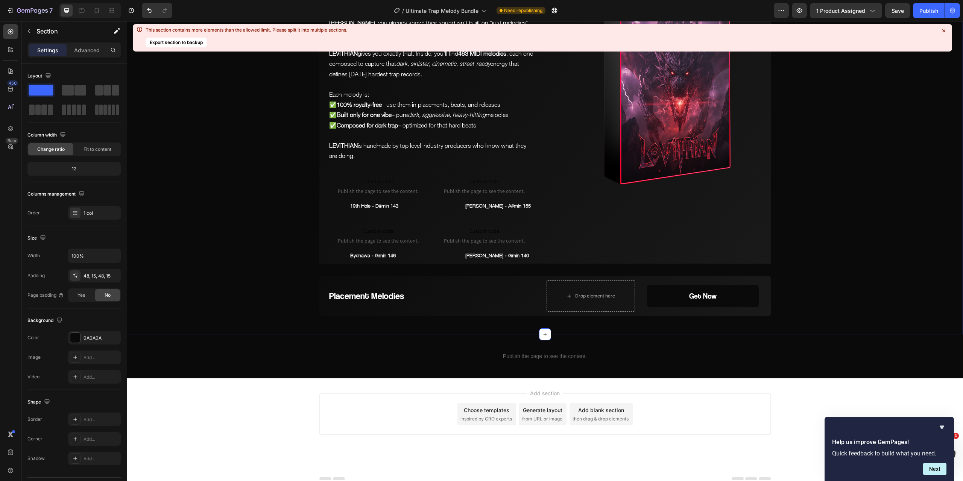
click at [508, 302] on h2 "Placement Melodies" at bounding box center [435, 295] width 215 height 13
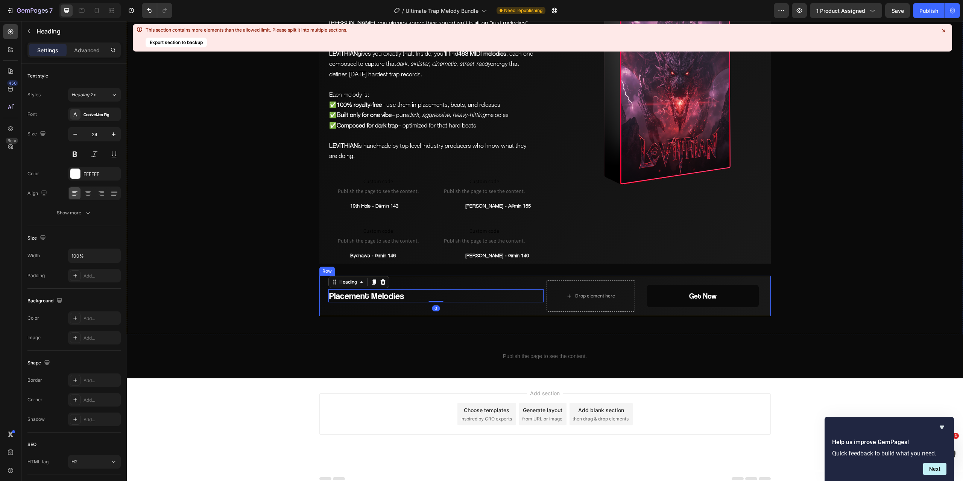
click at [539, 296] on div "Placement Melodies Heading 0" at bounding box center [431, 296] width 224 height 41
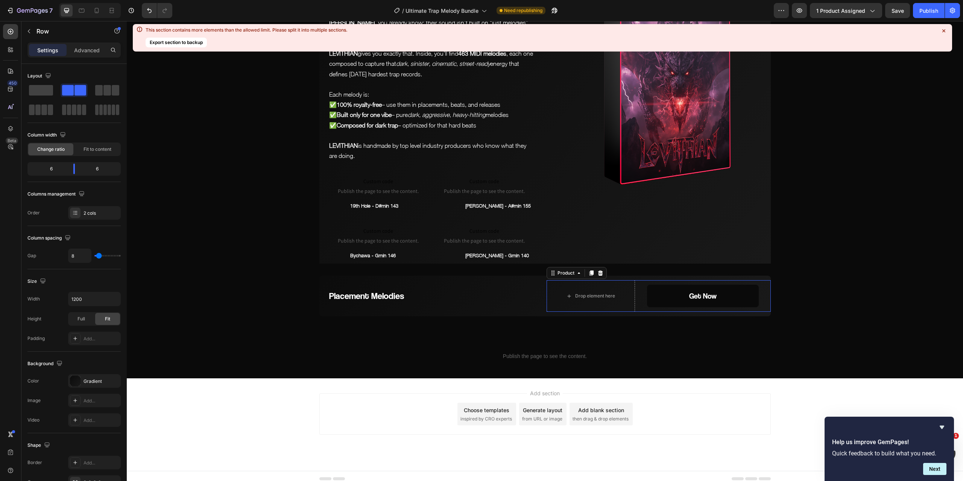
click at [640, 301] on div "Drop element here Get Now Add to Cart Product 0" at bounding box center [659, 296] width 224 height 32
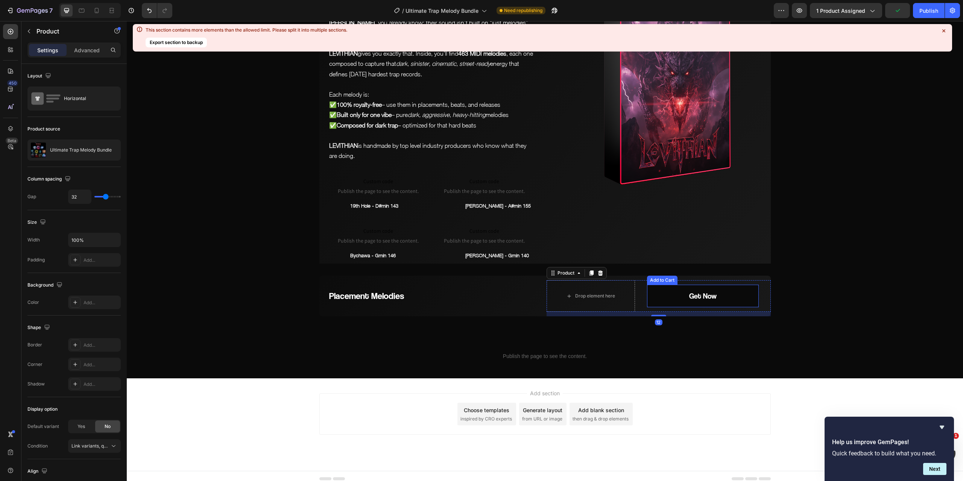
click at [668, 304] on button "Get Now" at bounding box center [703, 296] width 112 height 23
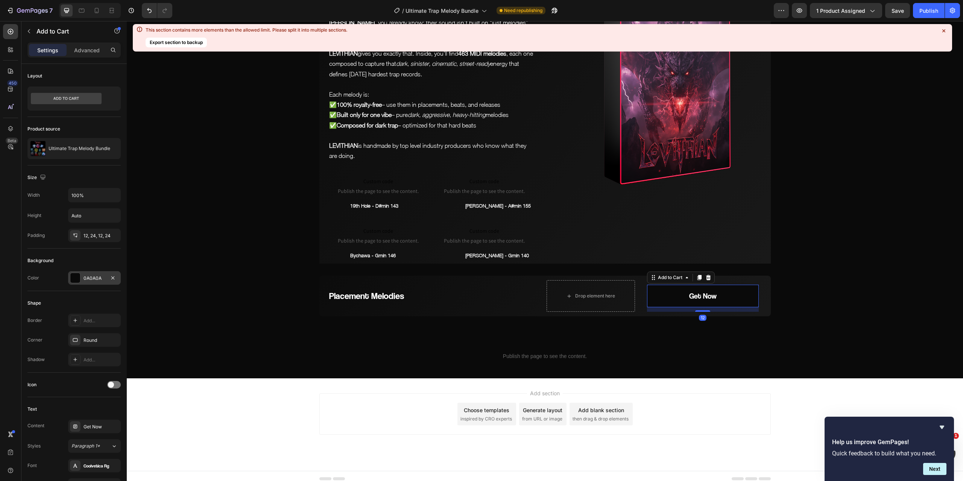
click at [79, 275] on div at bounding box center [75, 278] width 10 height 10
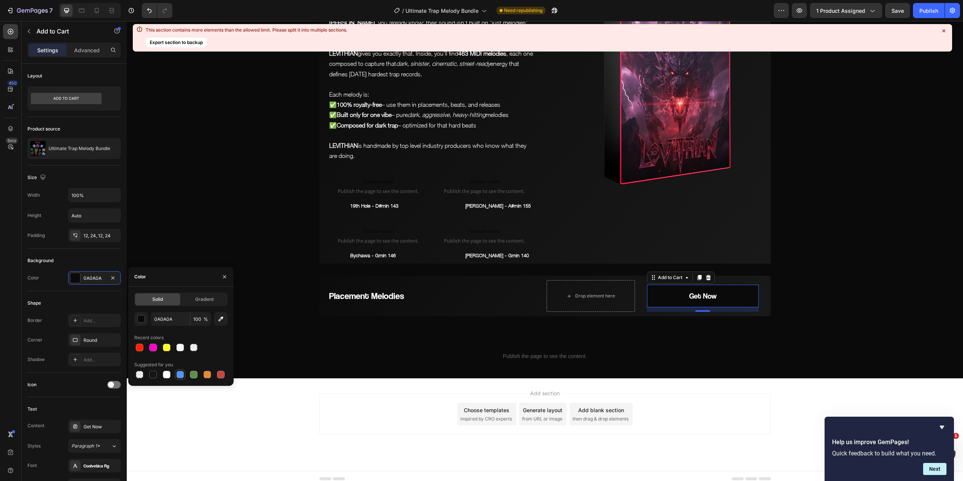
click at [182, 377] on div at bounding box center [180, 375] width 8 height 8
type input "5594E7"
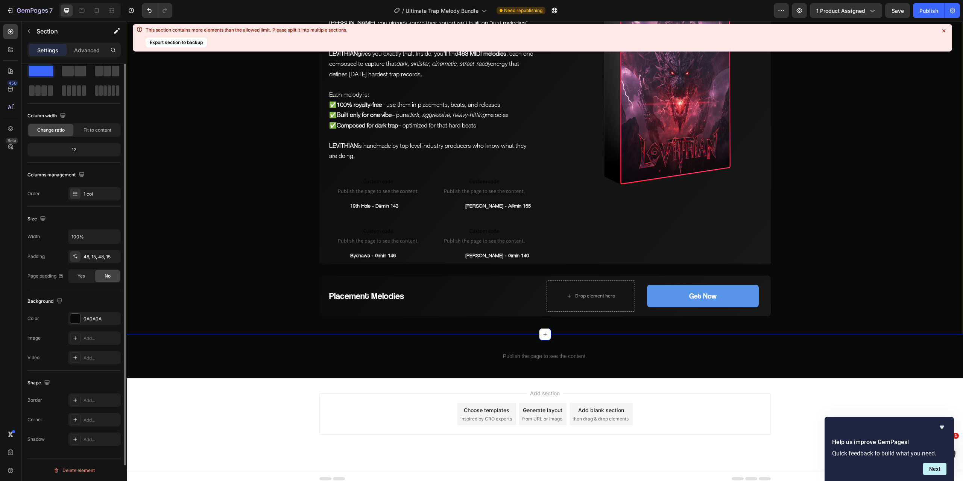
scroll to position [0, 0]
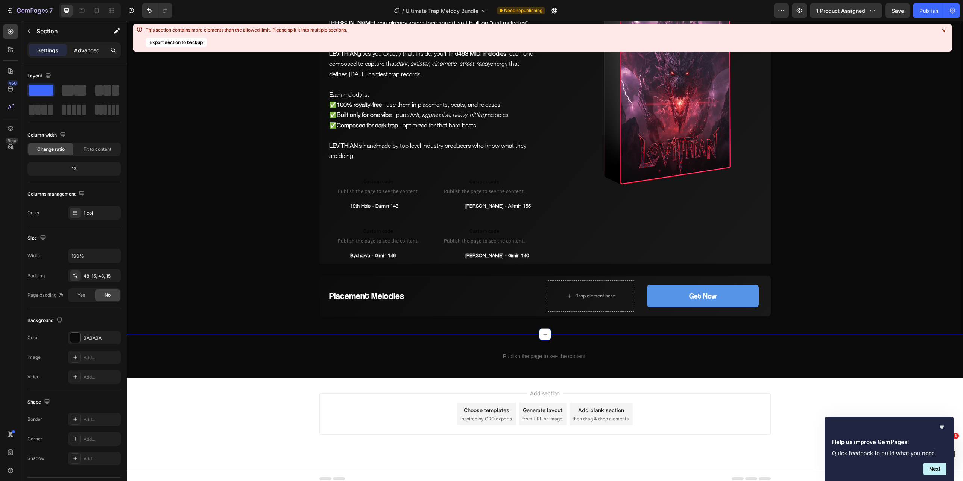
click at [82, 49] on p "Advanced" at bounding box center [87, 50] width 26 height 8
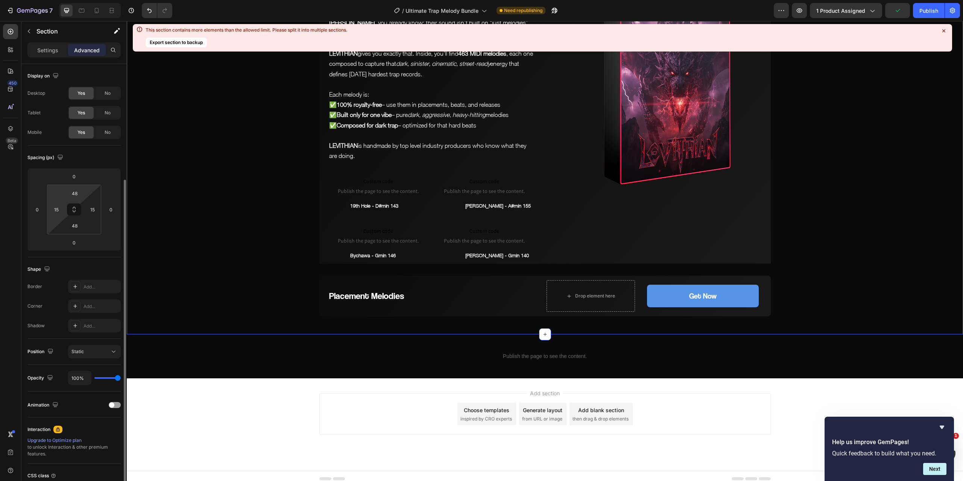
scroll to position [62, 0]
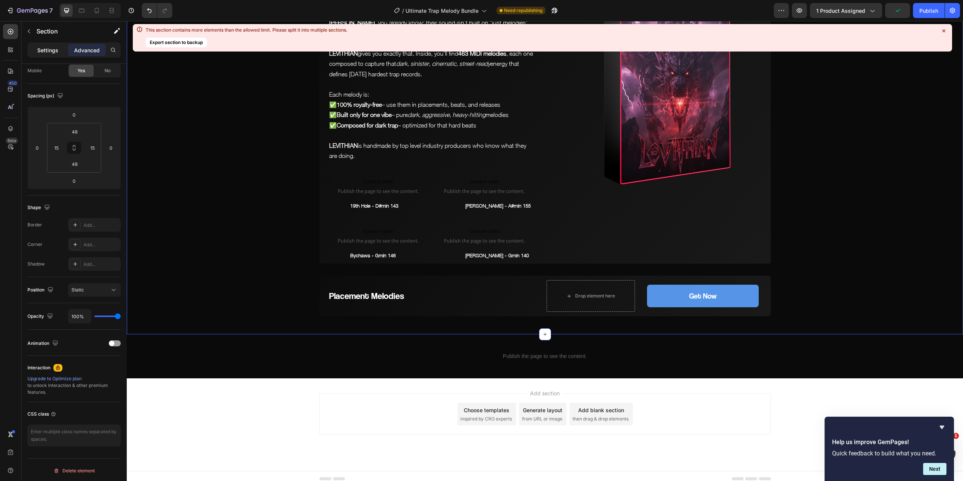
click at [52, 51] on p "Settings" at bounding box center [47, 50] width 21 height 8
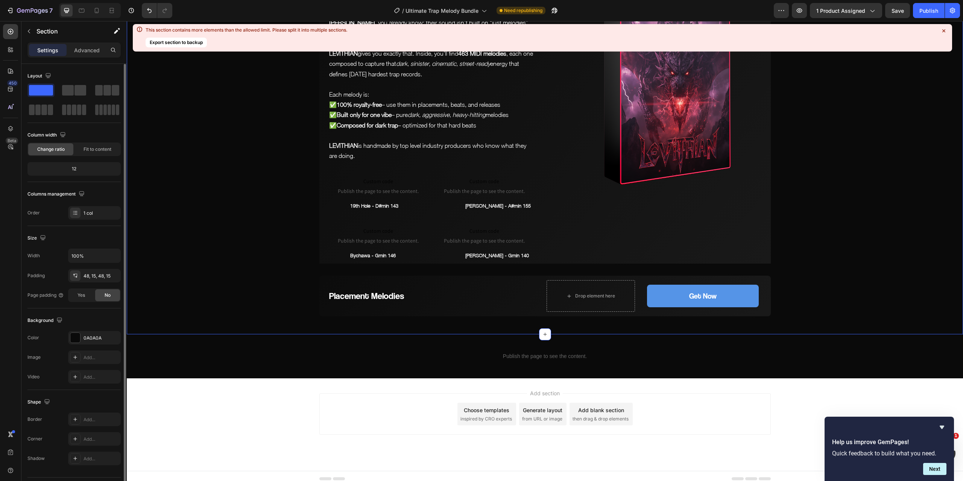
scroll to position [19, 0]
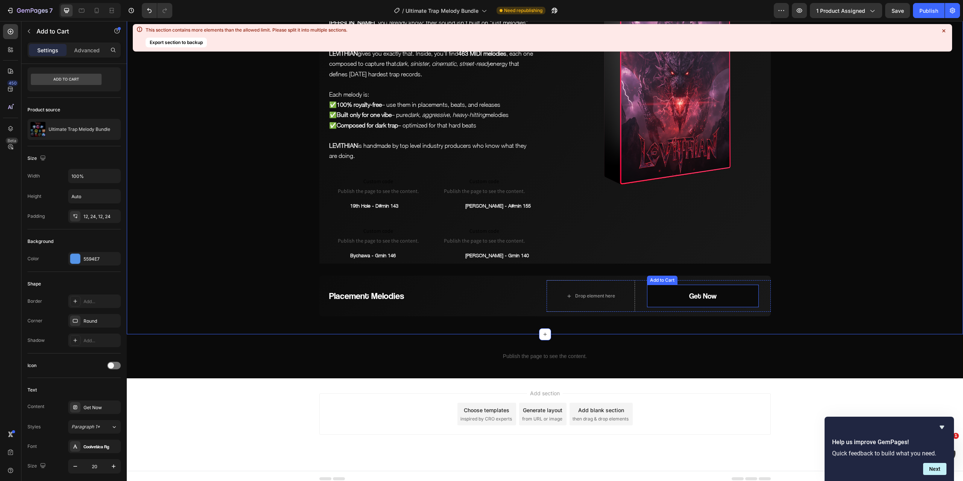
click at [662, 307] on button "Get Now" at bounding box center [703, 296] width 112 height 23
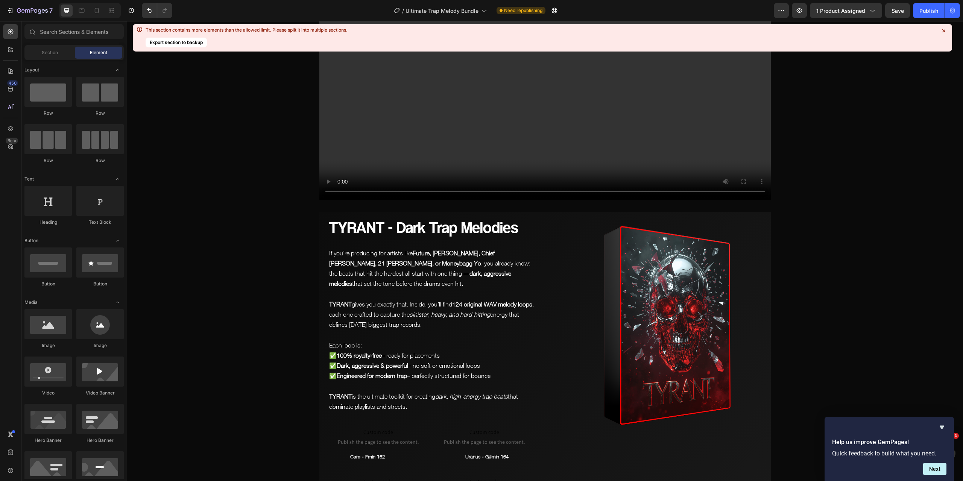
scroll to position [0, 0]
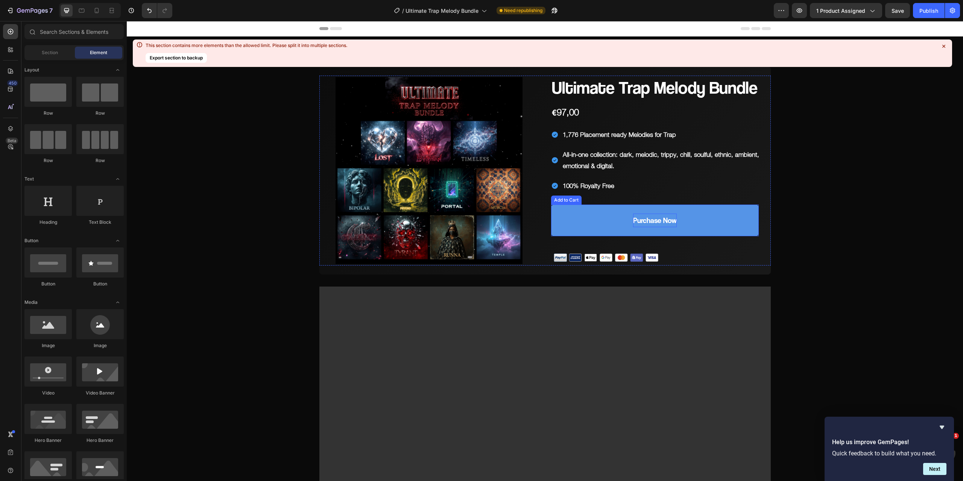
click at [705, 214] on button "Purchase Now" at bounding box center [655, 221] width 208 height 32
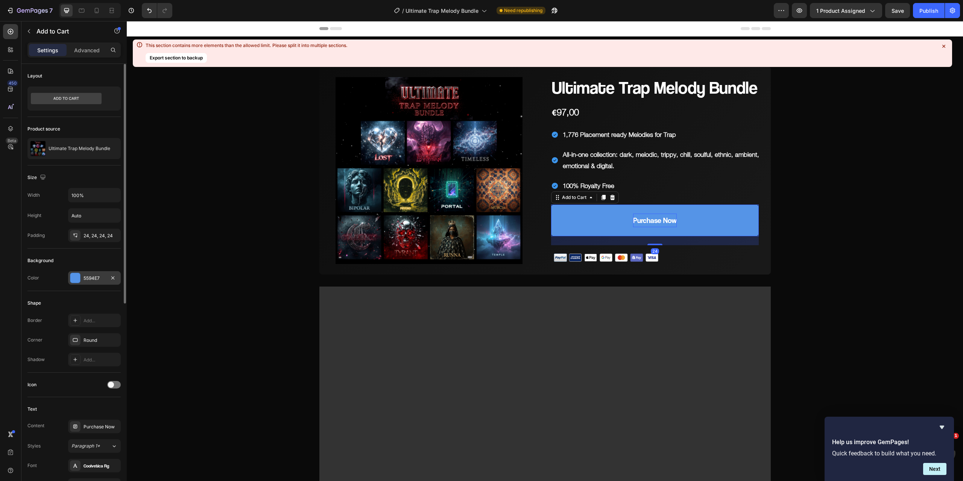
click at [73, 276] on div at bounding box center [75, 278] width 10 height 10
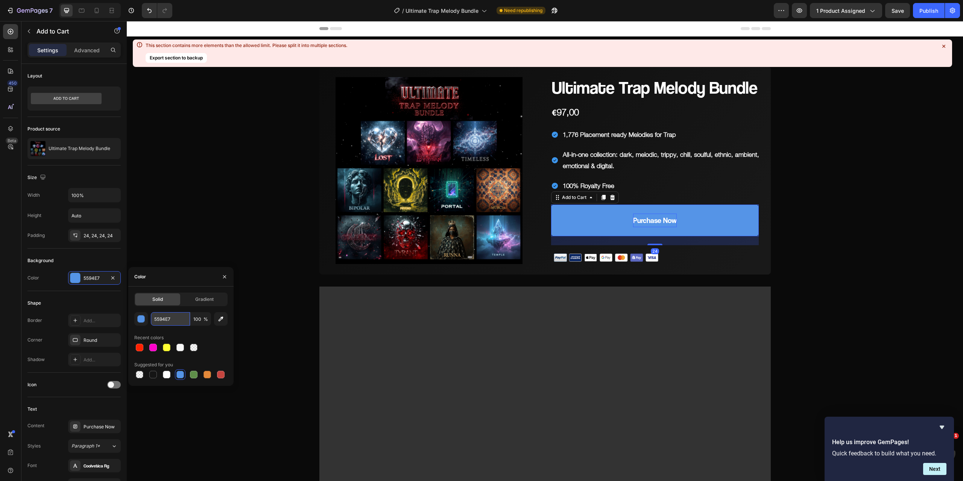
click at [182, 317] on input "5594E7" at bounding box center [170, 319] width 39 height 14
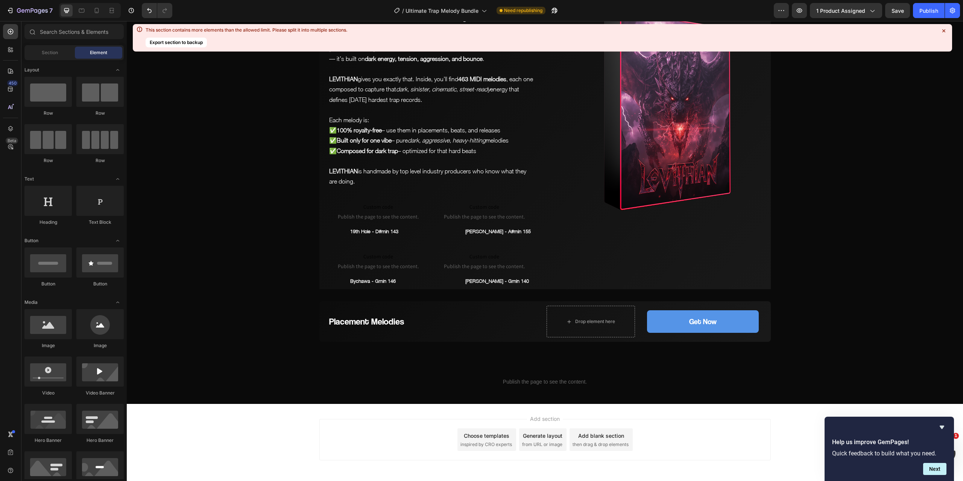
scroll to position [4067, 0]
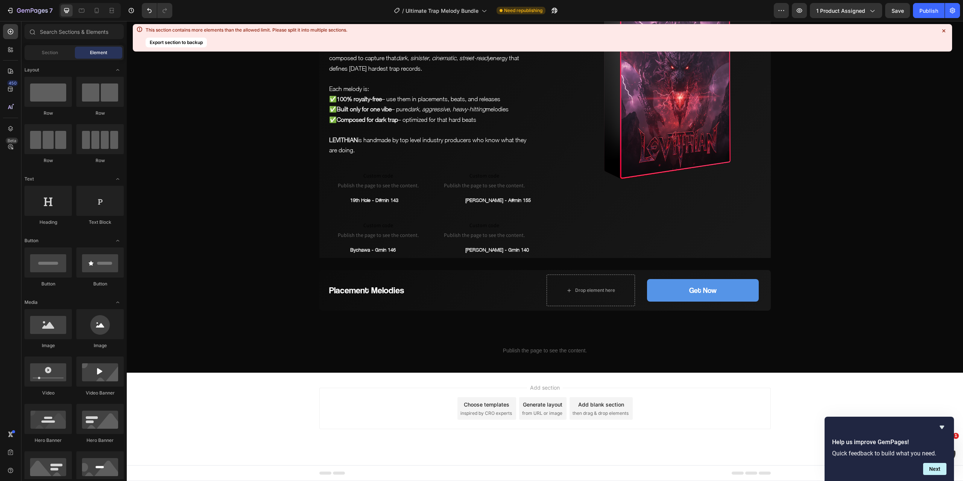
click at [941, 425] on icon "Hide survey" at bounding box center [941, 427] width 9 height 9
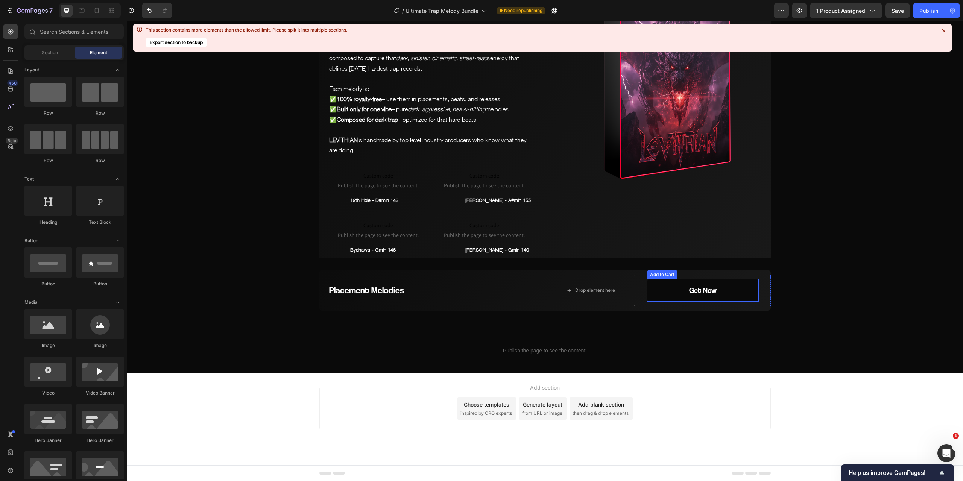
click at [715, 286] on button "Get Now" at bounding box center [703, 290] width 112 height 23
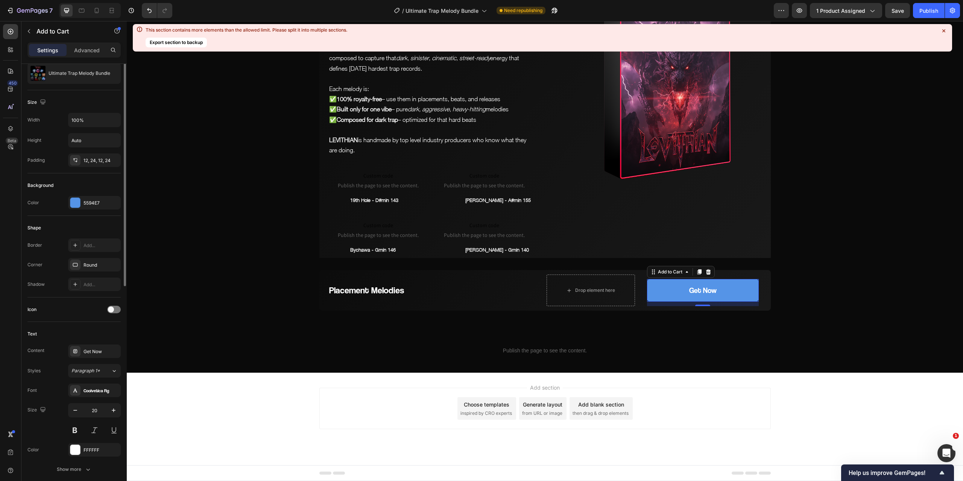
scroll to position [0, 0]
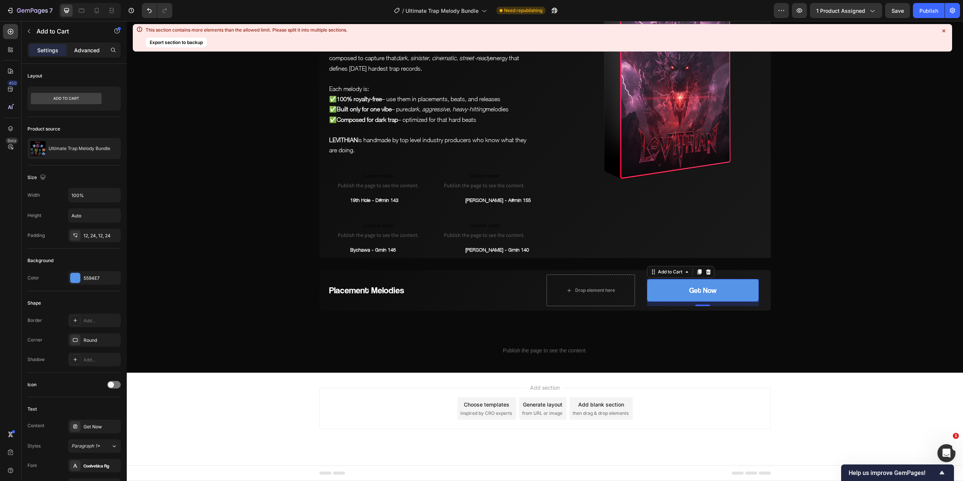
click at [90, 46] on p "Advanced" at bounding box center [87, 50] width 26 height 8
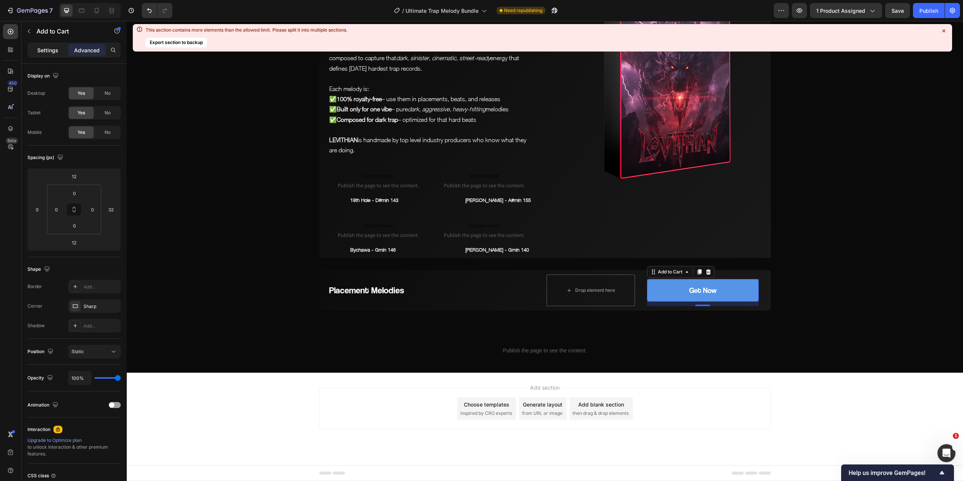
click at [51, 47] on p "Settings" at bounding box center [47, 50] width 21 height 8
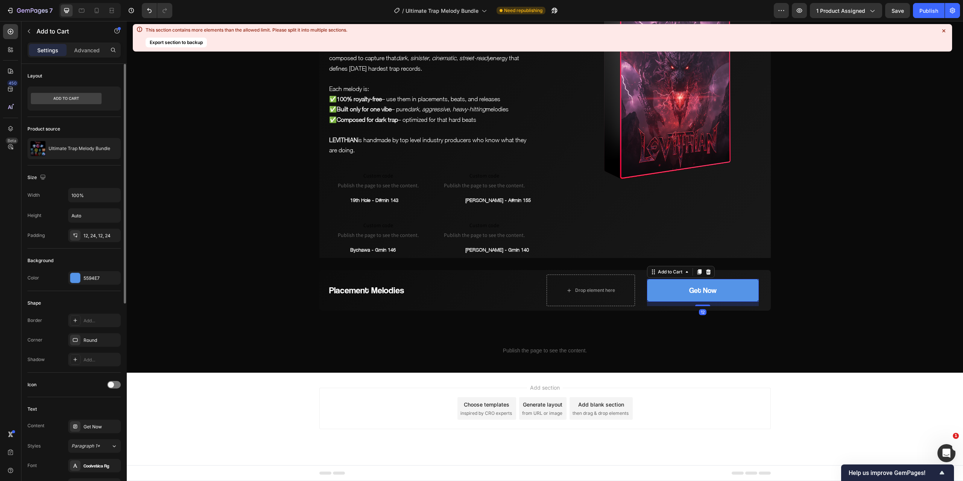
scroll to position [188, 0]
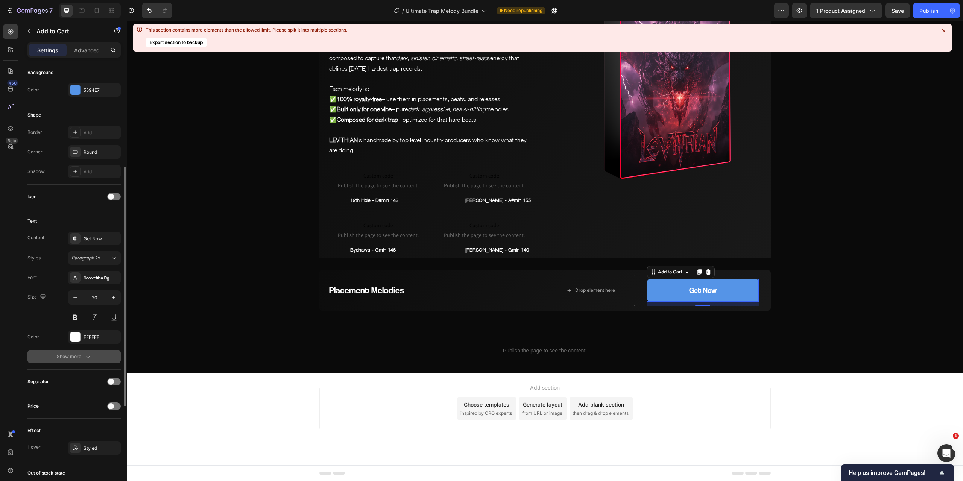
click at [71, 360] on button "Show more" at bounding box center [73, 357] width 93 height 14
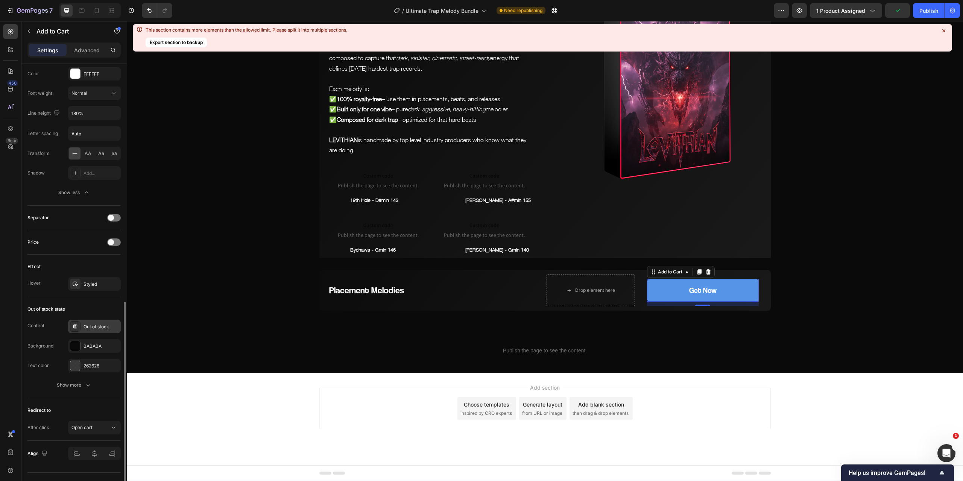
scroll to position [464, 0]
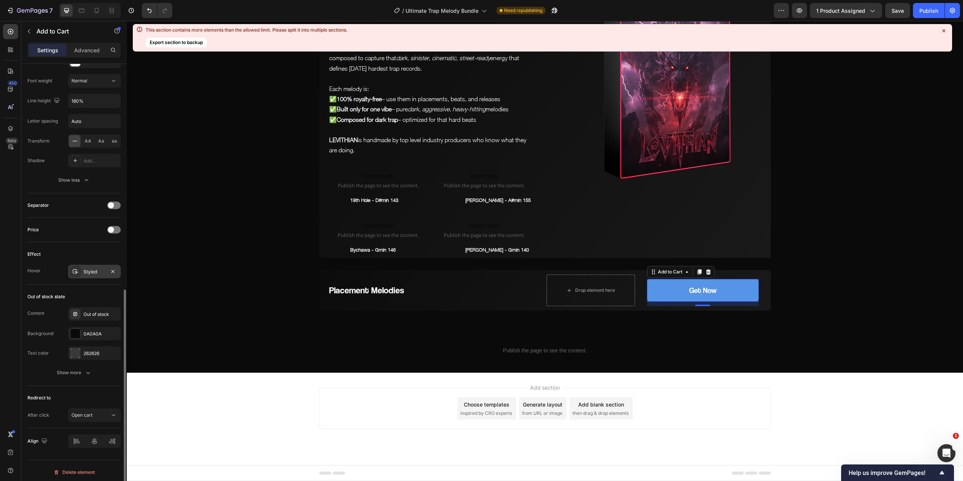
click at [91, 269] on div "Styled" at bounding box center [95, 272] width 22 height 7
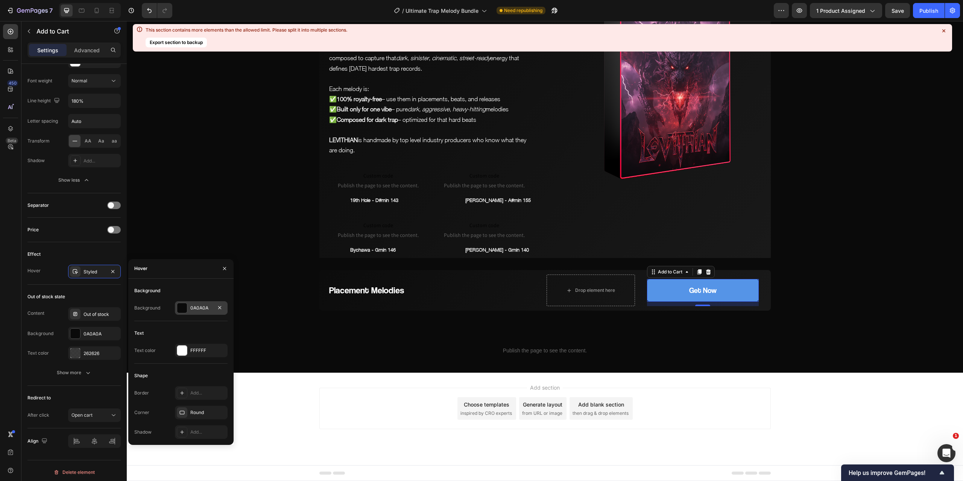
click at [213, 308] on div "0A0A0A" at bounding box center [201, 308] width 53 height 14
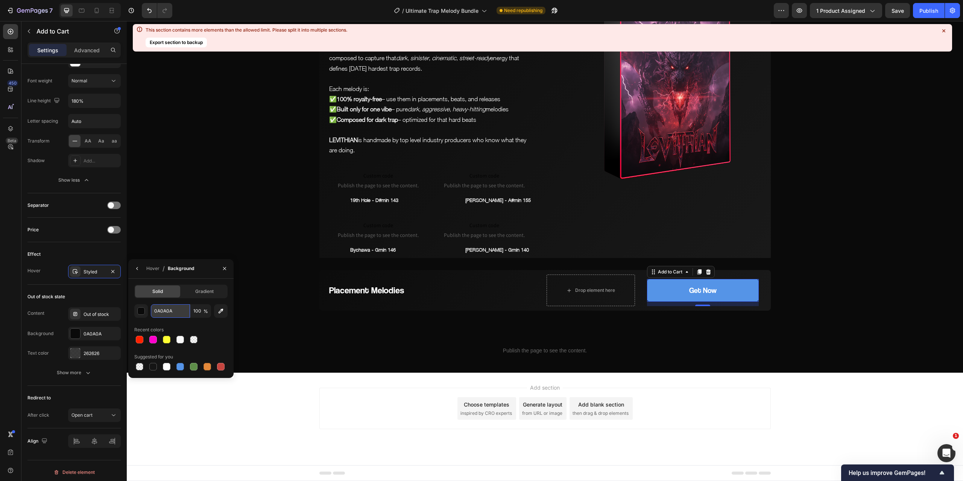
click at [179, 310] on input "0A0A0A" at bounding box center [170, 311] width 39 height 14
paste input "5594E7"
type input "5594E7"
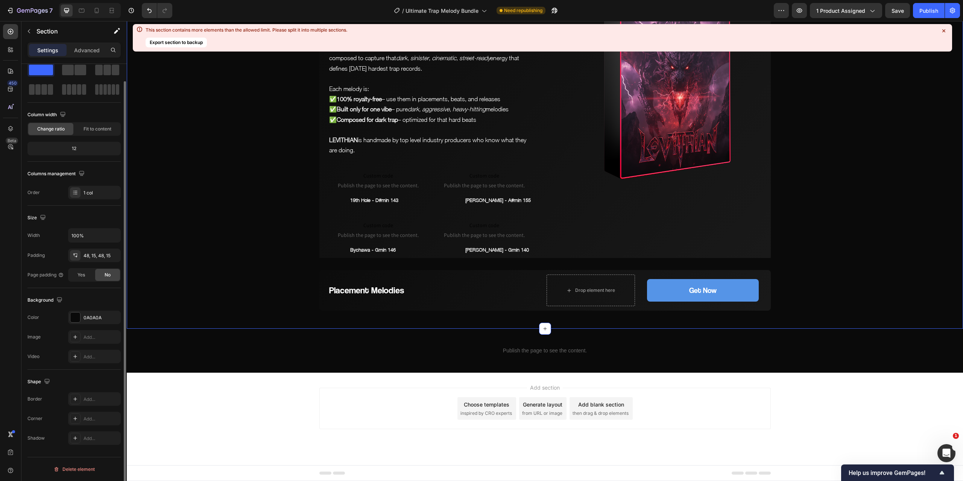
scroll to position [0, 0]
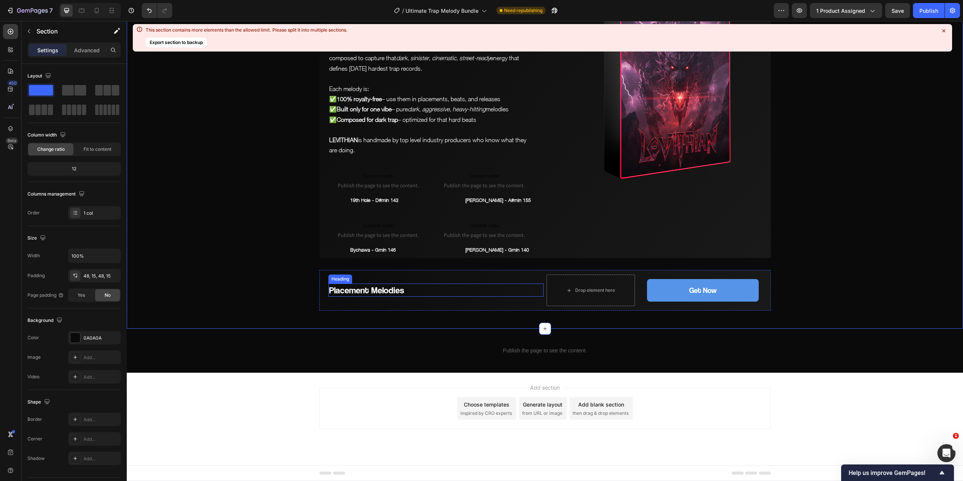
click at [355, 293] on h2 "Placement Melodies" at bounding box center [435, 290] width 215 height 13
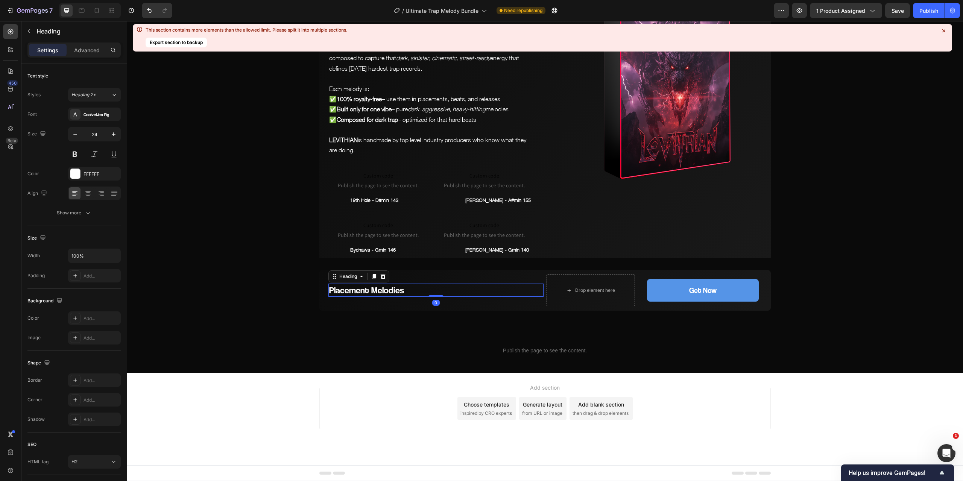
click at [355, 293] on h2 "Placement Melodies" at bounding box center [435, 290] width 215 height 13
click at [355, 293] on p "Placement Melodies" at bounding box center [436, 290] width 214 height 12
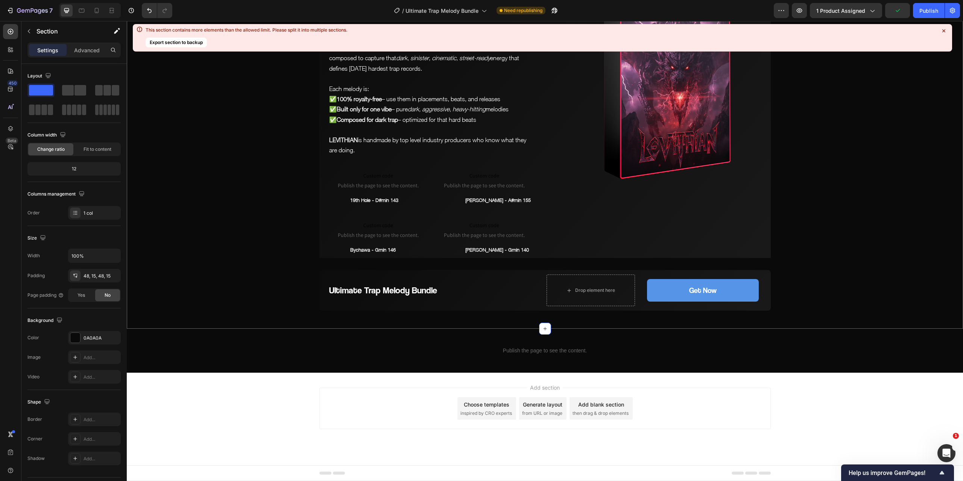
click at [536, 279] on div "Ultimate Trap Melody Bundle Heading" at bounding box center [431, 290] width 224 height 41
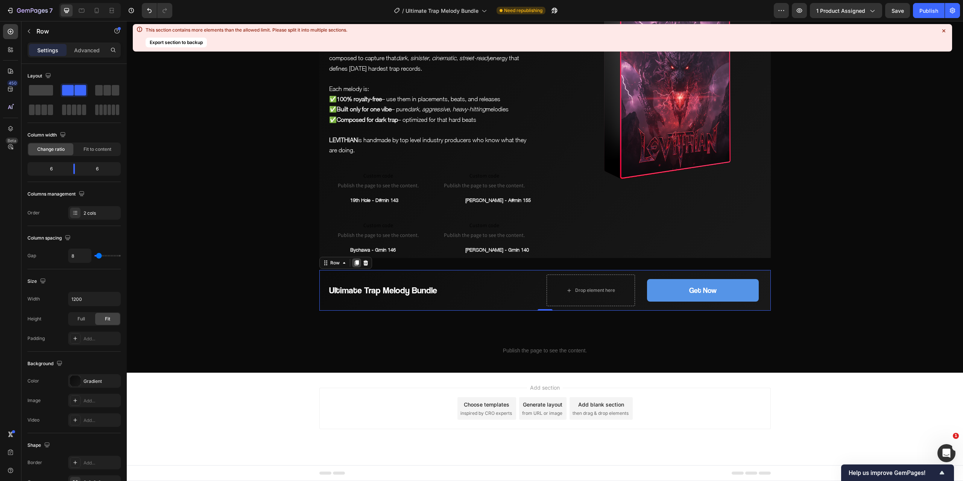
click at [355, 263] on icon at bounding box center [356, 262] width 4 height 5
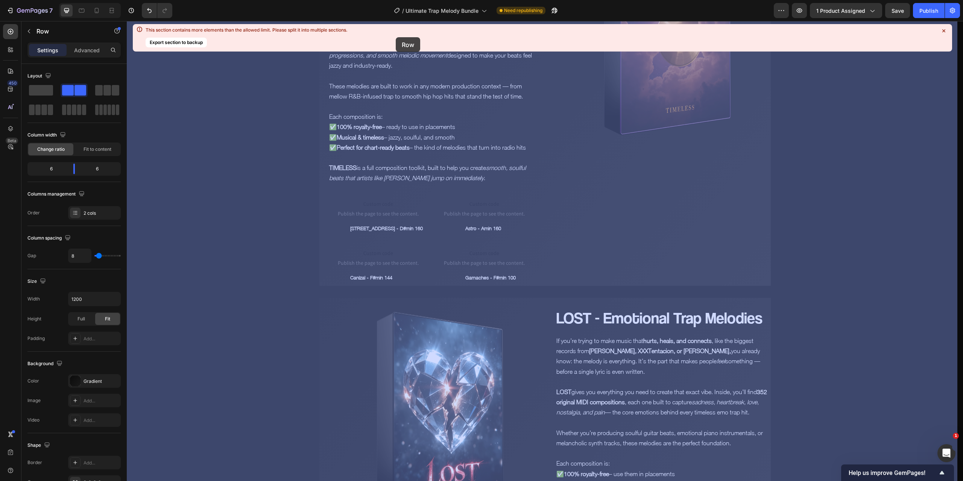
scroll to position [3378, 0]
drag, startPoint x: 323, startPoint y: 318, endPoint x: 419, endPoint y: 101, distance: 237.3
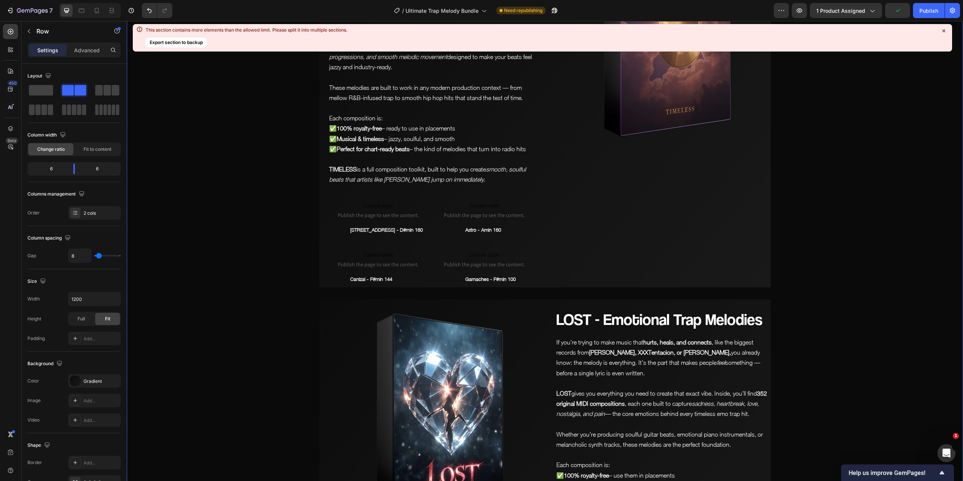
click at [190, 41] on button "Export section to backup" at bounding box center [176, 43] width 61 height 10
drag, startPoint x: 923, startPoint y: 139, endPoint x: 924, endPoint y: 134, distance: 5.3
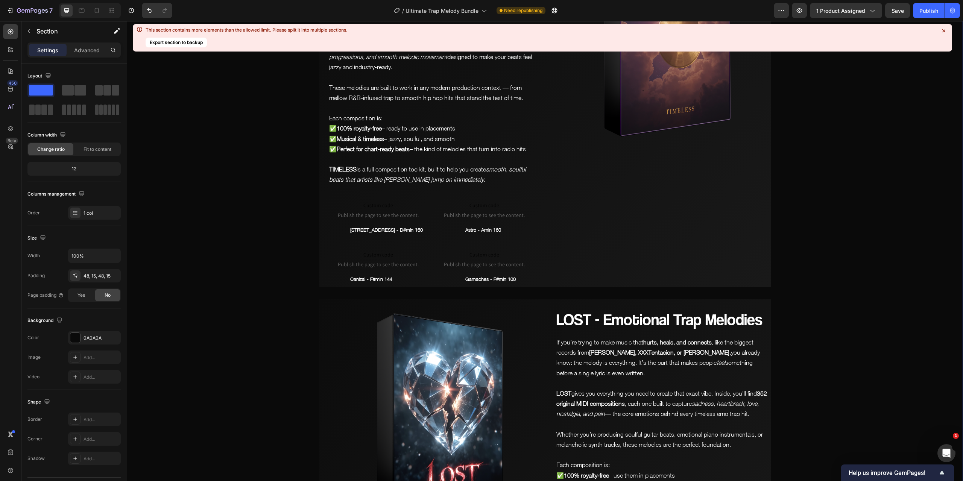
click at [943, 33] on icon at bounding box center [944, 31] width 8 height 8
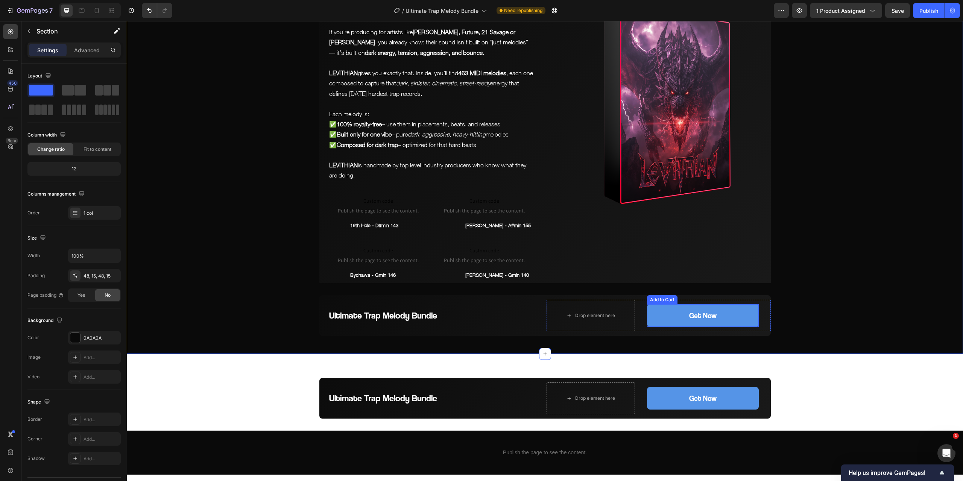
scroll to position [4131, 0]
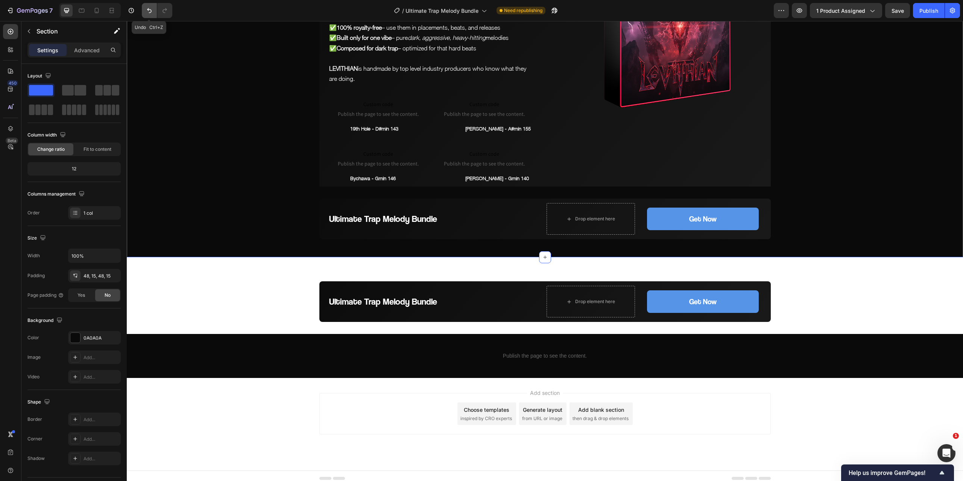
click at [150, 12] on icon "Undo/Redo" at bounding box center [150, 11] width 8 height 8
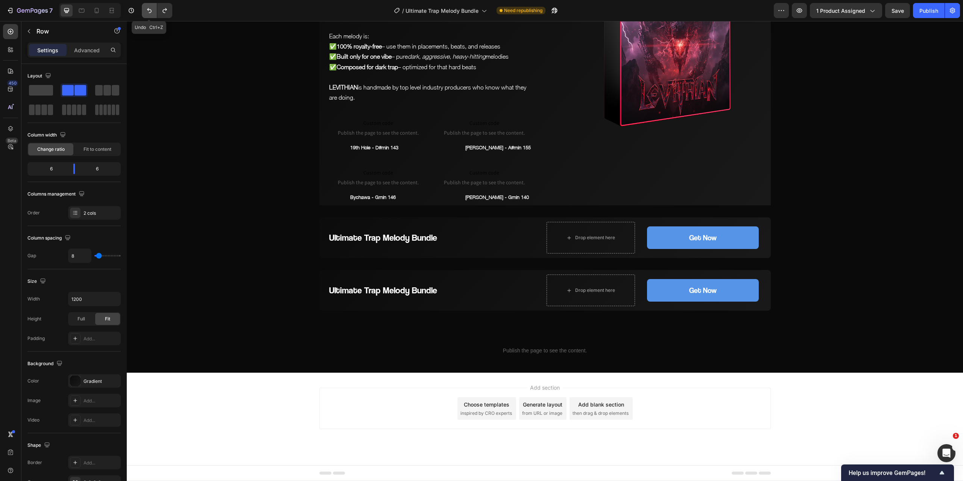
scroll to position [4120, 0]
click at [539, 272] on div "Ultimate Trap Melody Bundle Heading" at bounding box center [431, 290] width 224 height 41
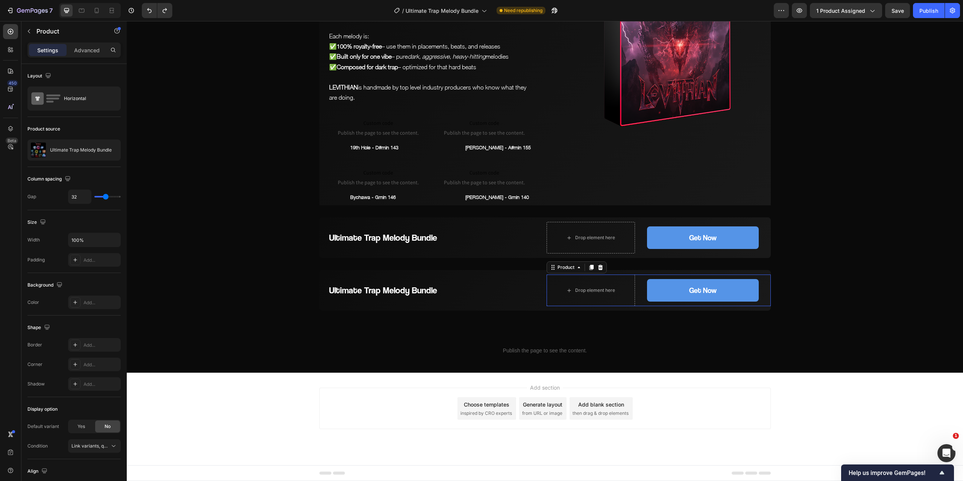
click at [635, 286] on div "Drop element here Get Now Add to Cart Product 0" at bounding box center [659, 291] width 224 height 32
click at [512, 297] on h2 "Ultimate Trap Melody Bundle" at bounding box center [435, 290] width 215 height 13
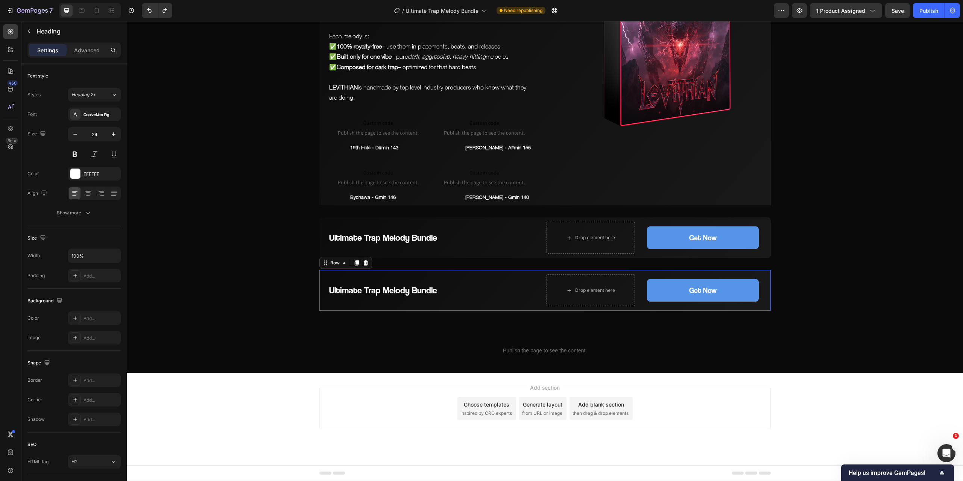
click at [515, 279] on div "Ultimate Trap Melody Bundle Heading" at bounding box center [431, 290] width 224 height 41
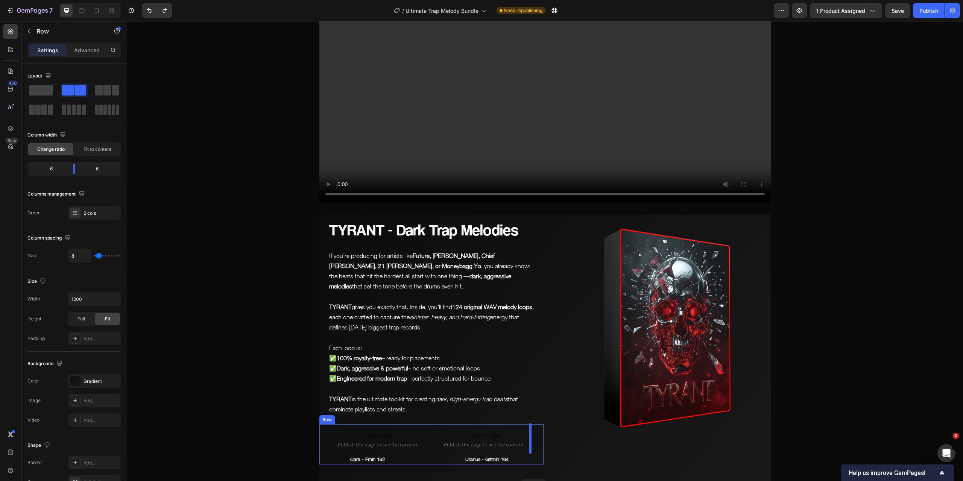
scroll to position [357, 0]
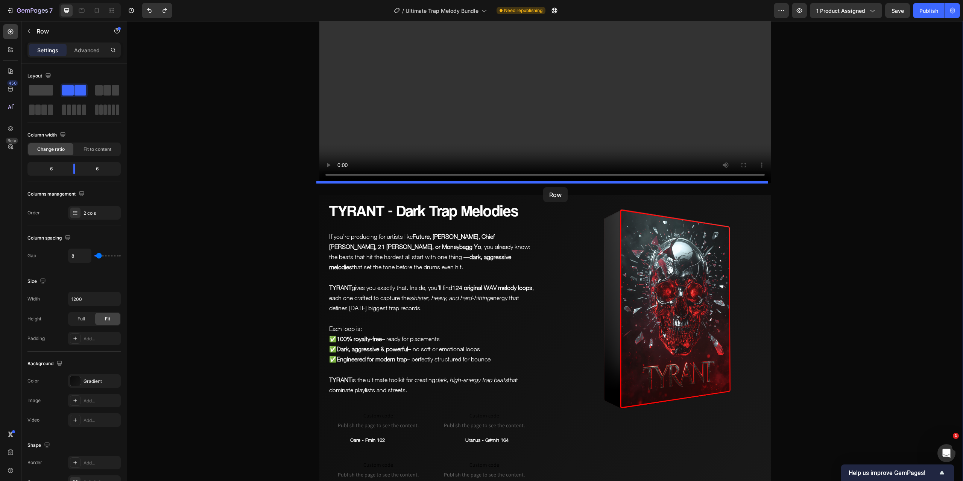
drag, startPoint x: 322, startPoint y: 264, endPoint x: 543, endPoint y: 187, distance: 233.6
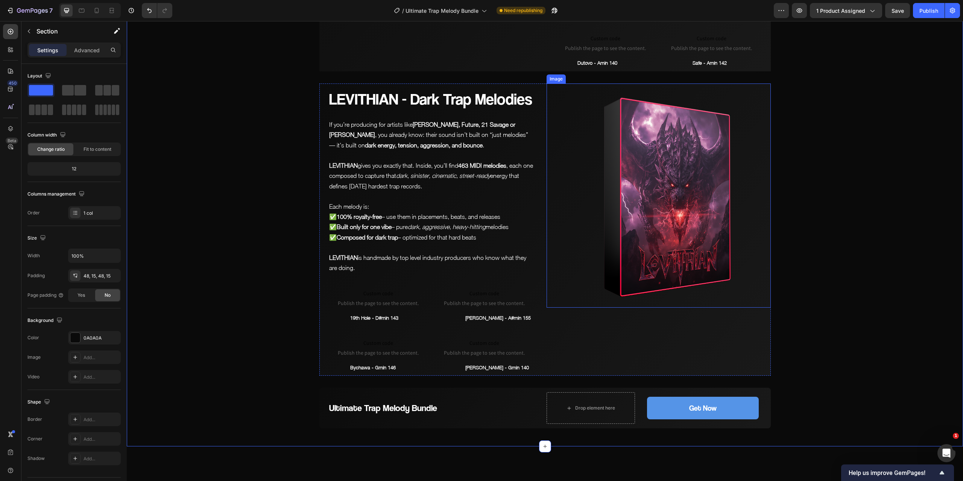
scroll to position [4120, 0]
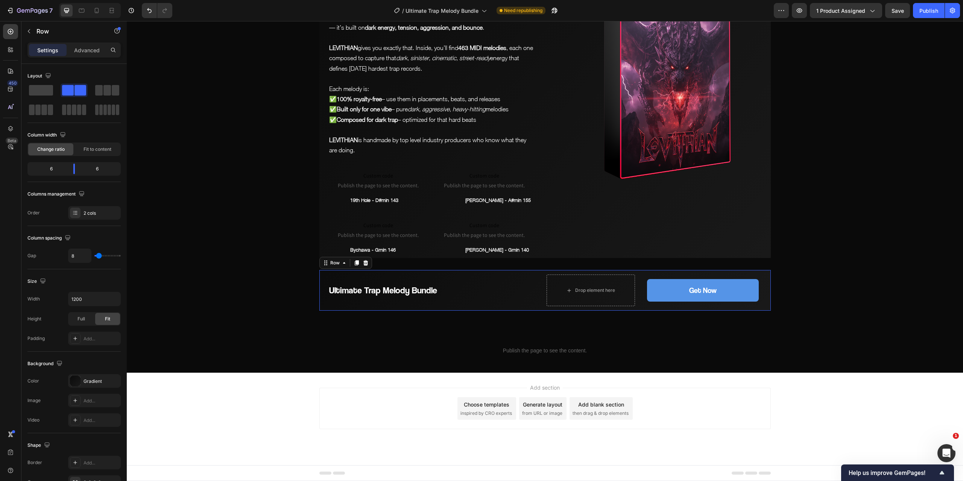
click at [538, 277] on div "Ultimate Trap Melody Bundle Heading" at bounding box center [431, 290] width 224 height 41
click at [354, 266] on icon at bounding box center [356, 262] width 4 height 5
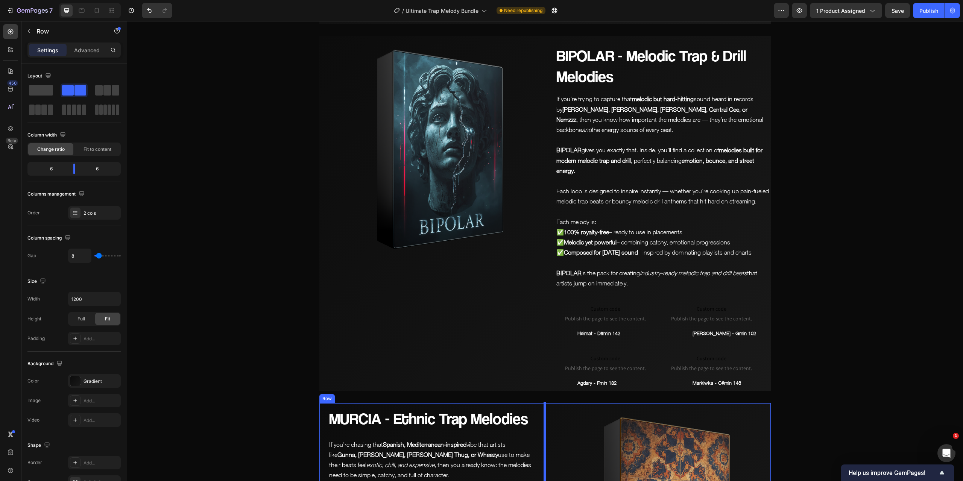
scroll to position [1571, 0]
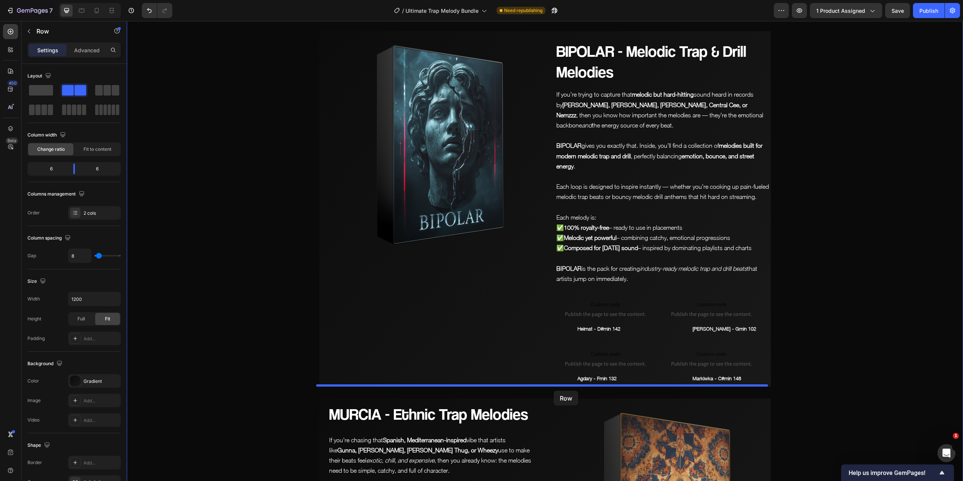
drag, startPoint x: 320, startPoint y: 317, endPoint x: 554, endPoint y: 391, distance: 245.0
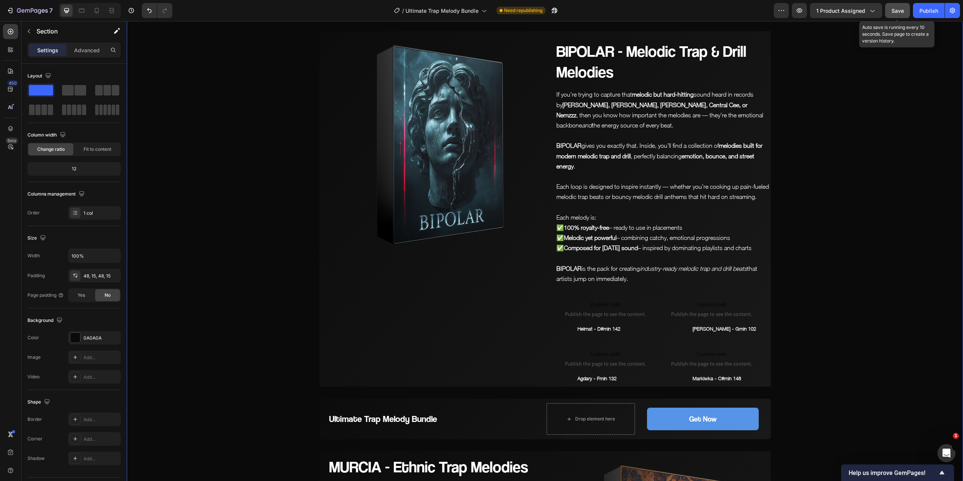
click at [904, 9] on button "Save" at bounding box center [897, 10] width 25 height 15
click at [893, 13] on span "Save" at bounding box center [897, 11] width 12 height 6
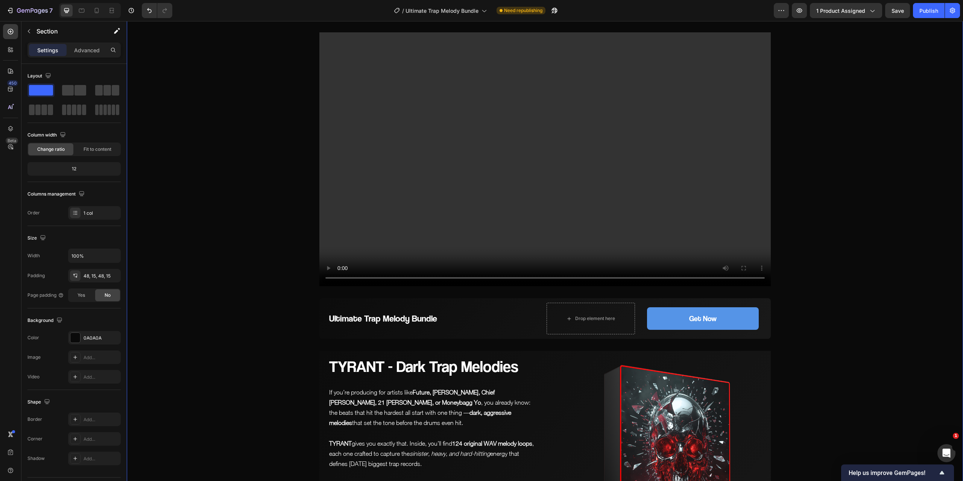
scroll to position [0, 0]
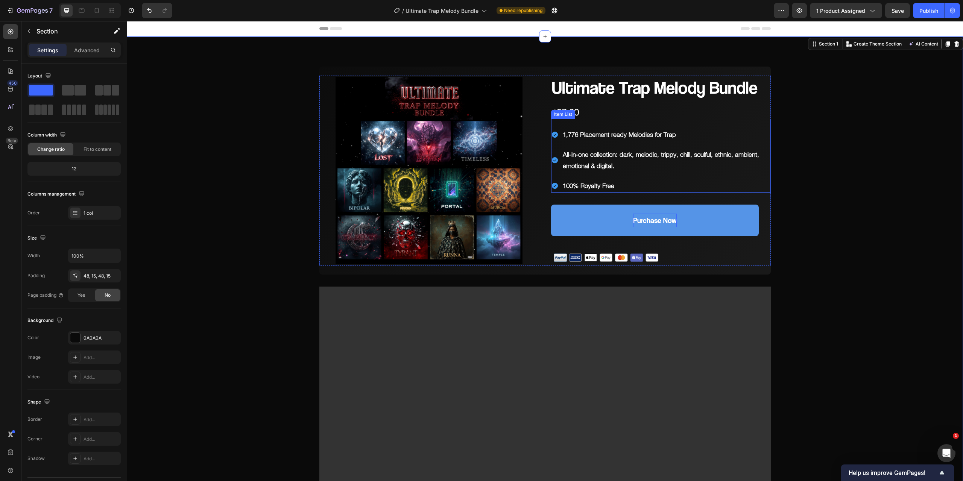
click at [617, 166] on p "All-in-one collection: dark, melodic, trippy, chill, soulful, ethnic, ambient, …" at bounding box center [666, 160] width 207 height 23
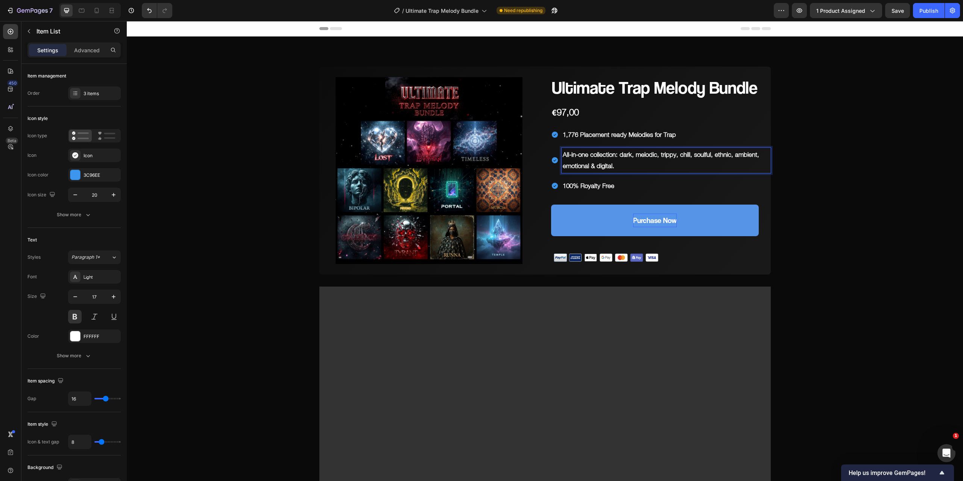
click at [612, 167] on p "All-in-one collection: dark, melodic, trippy, chill, soulful, ethnic, ambient, …" at bounding box center [666, 160] width 207 height 23
click at [899, 10] on span "Save" at bounding box center [897, 11] width 12 height 6
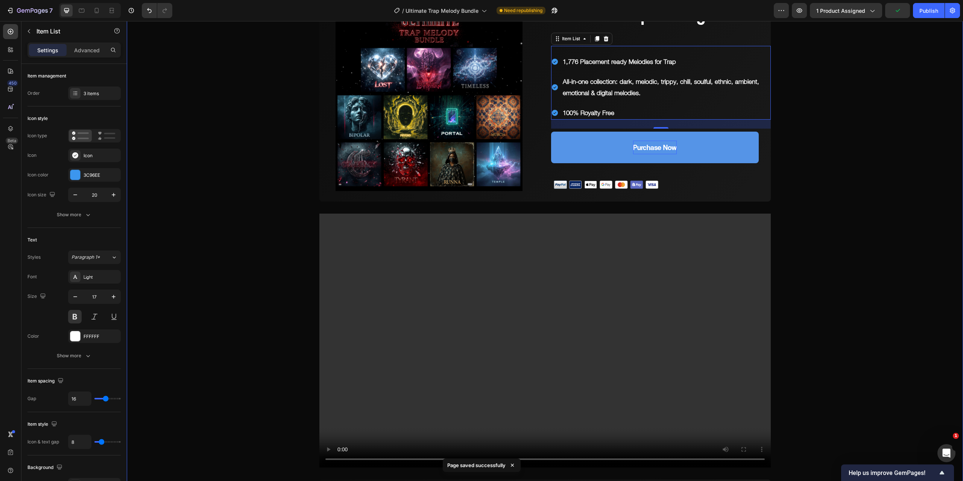
scroll to position [188, 0]
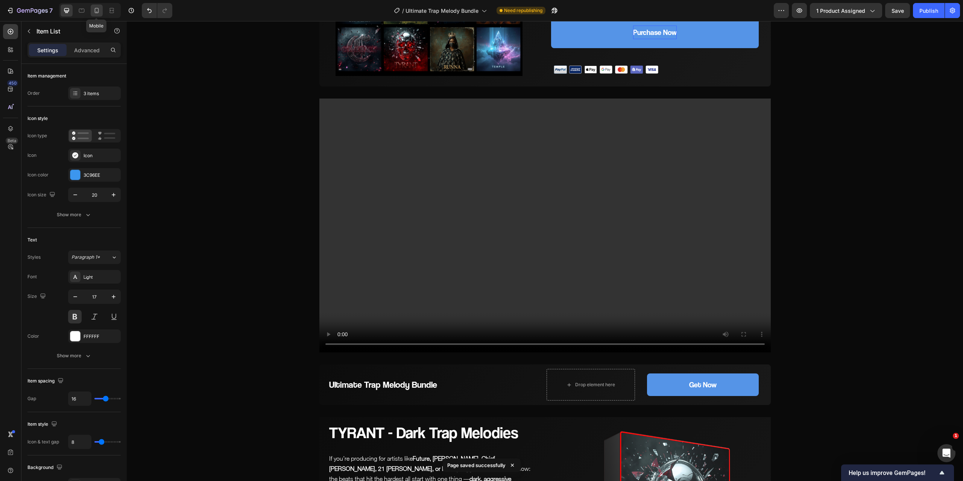
click at [95, 9] on icon at bounding box center [97, 10] width 4 height 5
type input "16"
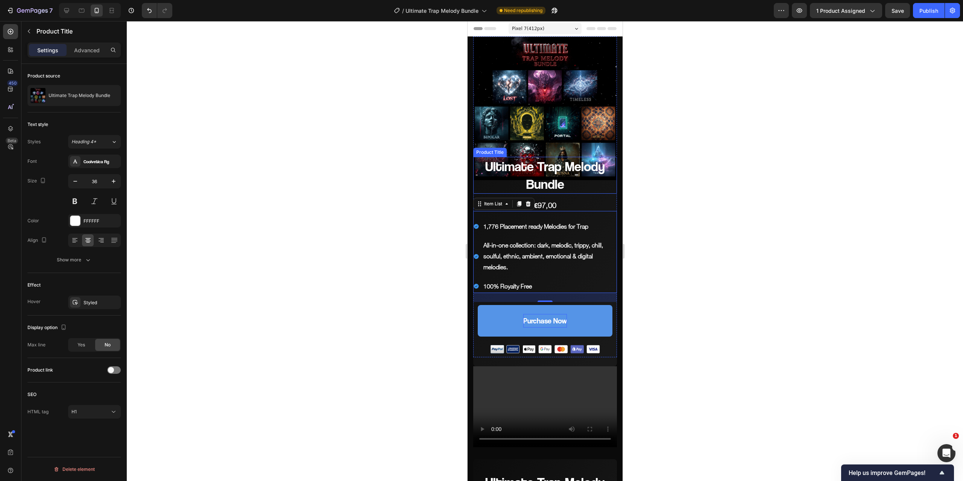
click at [562, 165] on h1 "Ultimate Trap Melody Bundle" at bounding box center [545, 175] width 144 height 37
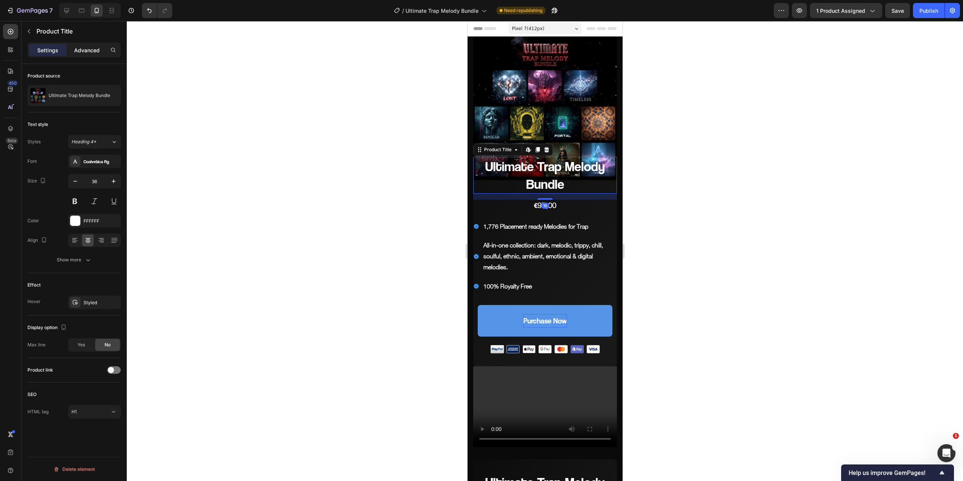
click at [85, 47] on p "Advanced" at bounding box center [87, 50] width 26 height 8
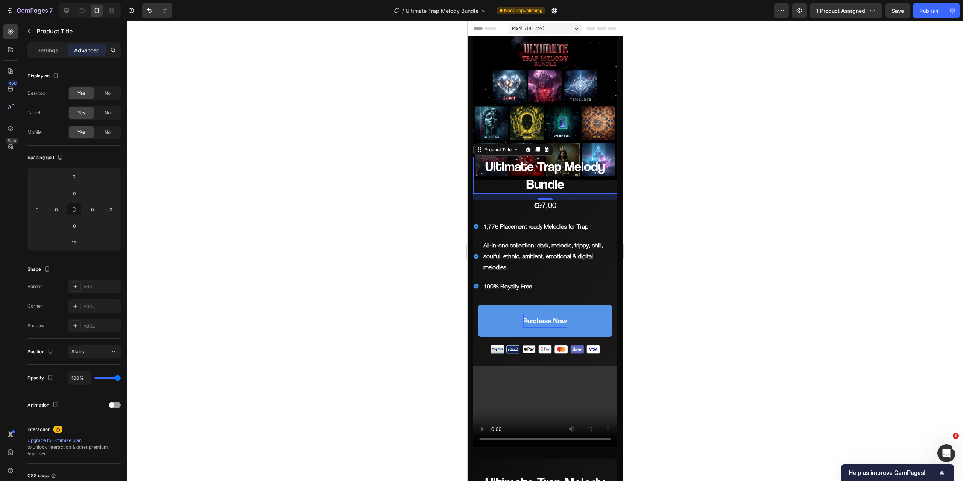
click at [480, 30] on div "Header" at bounding box center [486, 28] width 28 height 9
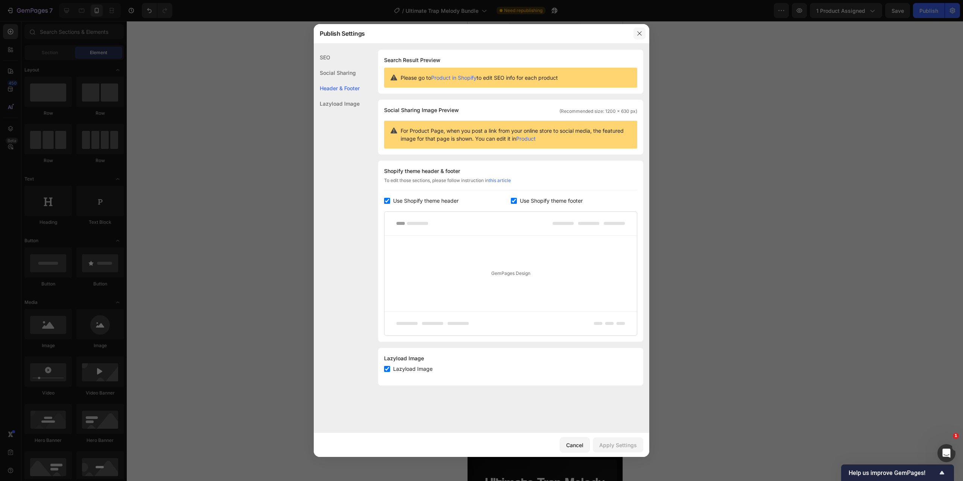
click at [639, 36] on icon "button" at bounding box center [639, 33] width 6 height 6
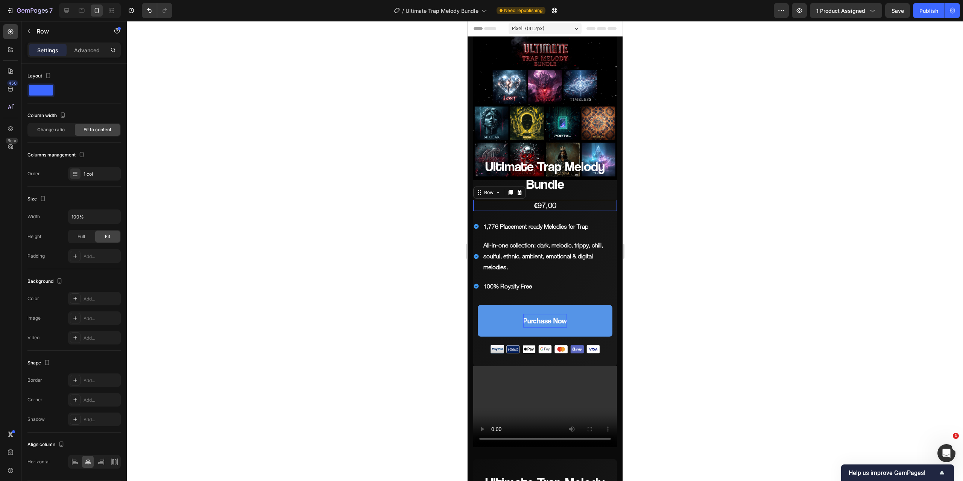
click at [554, 200] on div "€97,00 Product Price Product Price Row 0" at bounding box center [545, 205] width 144 height 11
click at [77, 53] on p "Advanced" at bounding box center [87, 50] width 26 height 8
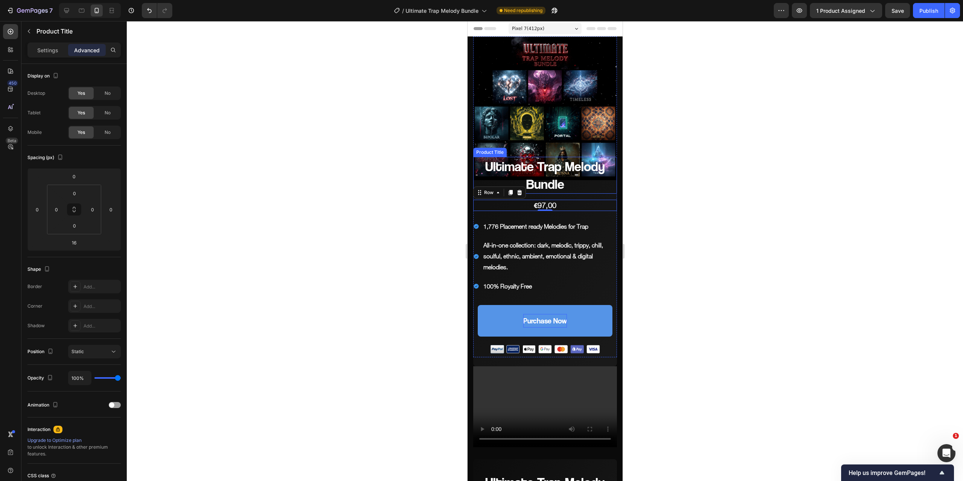
click at [542, 161] on h1 "Ultimate Trap Melody Bundle" at bounding box center [545, 175] width 144 height 37
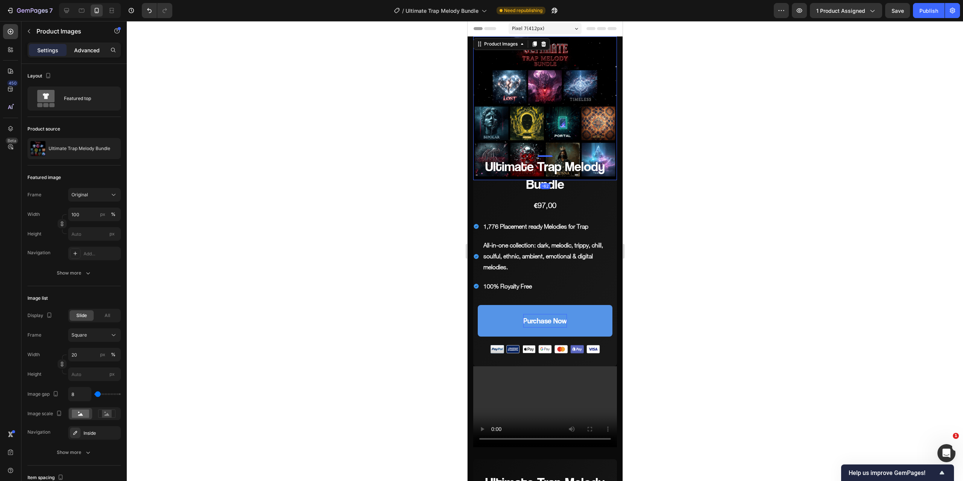
click at [87, 50] on p "Advanced" at bounding box center [87, 50] width 26 height 8
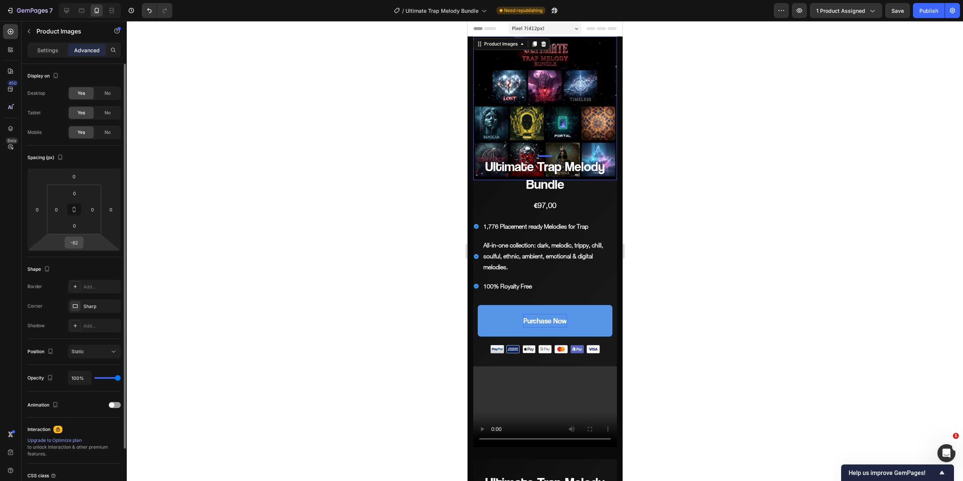
click at [78, 246] on input "-62" at bounding box center [74, 242] width 15 height 11
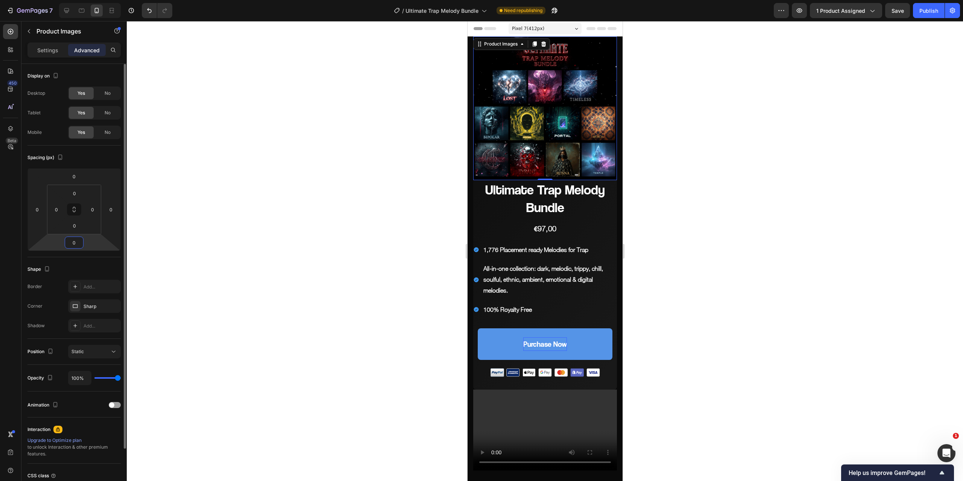
click at [77, 244] on input "0" at bounding box center [74, 242] width 15 height 11
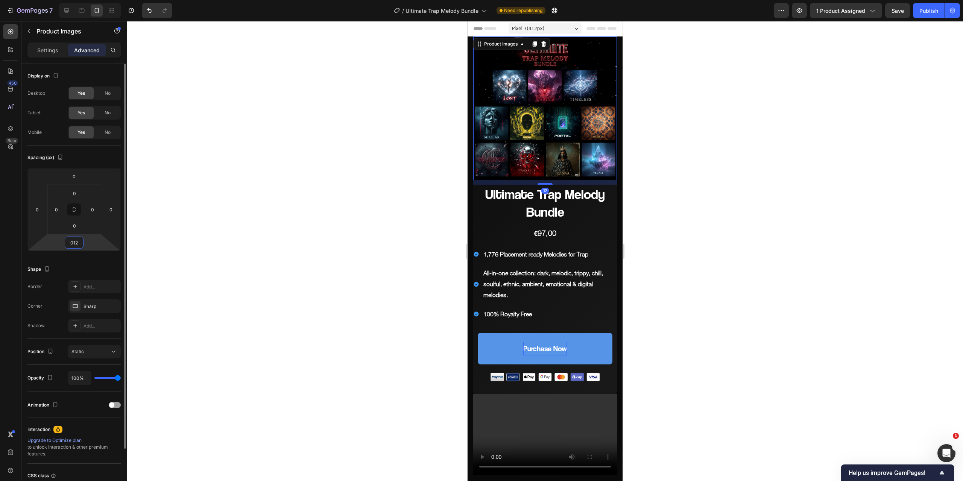
drag, startPoint x: 77, startPoint y: 244, endPoint x: 65, endPoint y: 245, distance: 12.8
click at [65, 245] on div "012" at bounding box center [74, 243] width 19 height 12
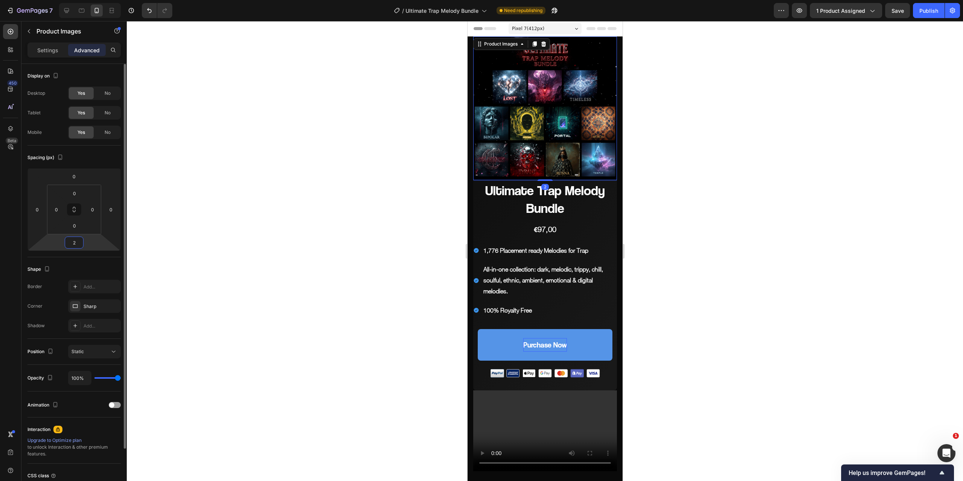
type input "24"
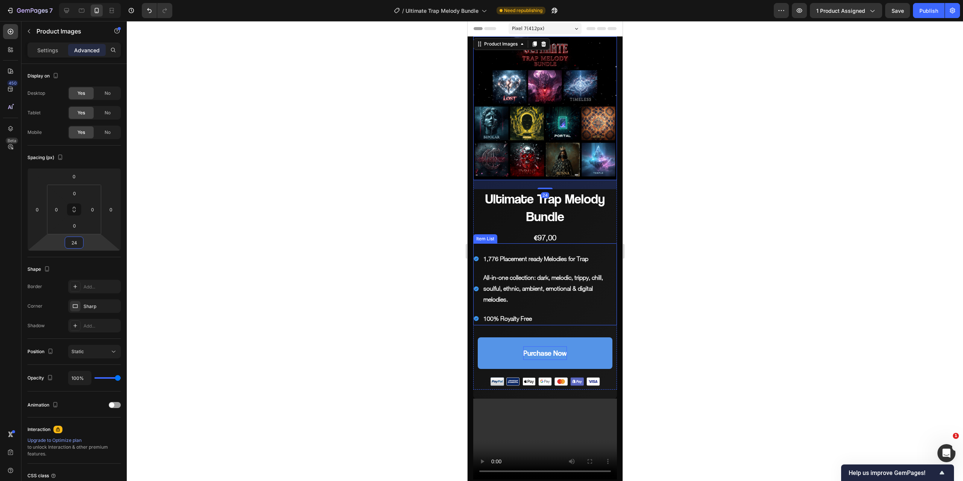
click at [709, 208] on div at bounding box center [545, 251] width 836 height 460
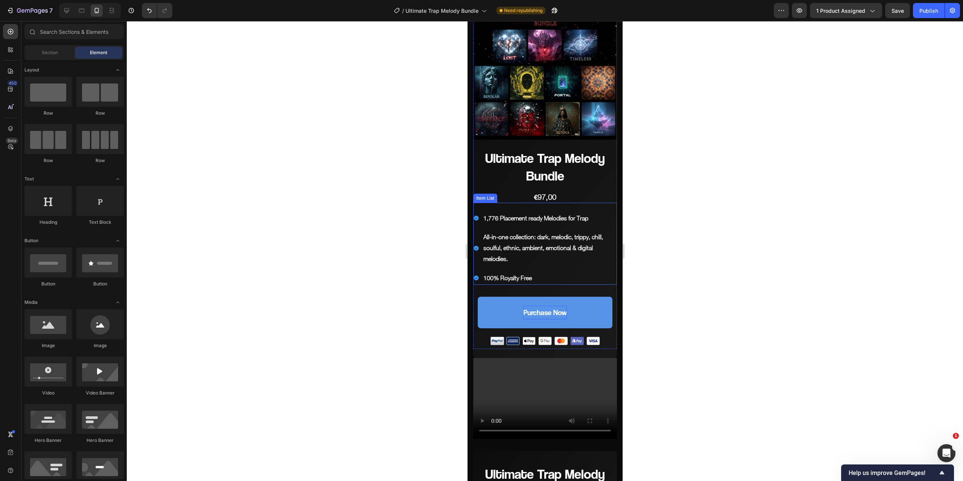
scroll to position [38, 0]
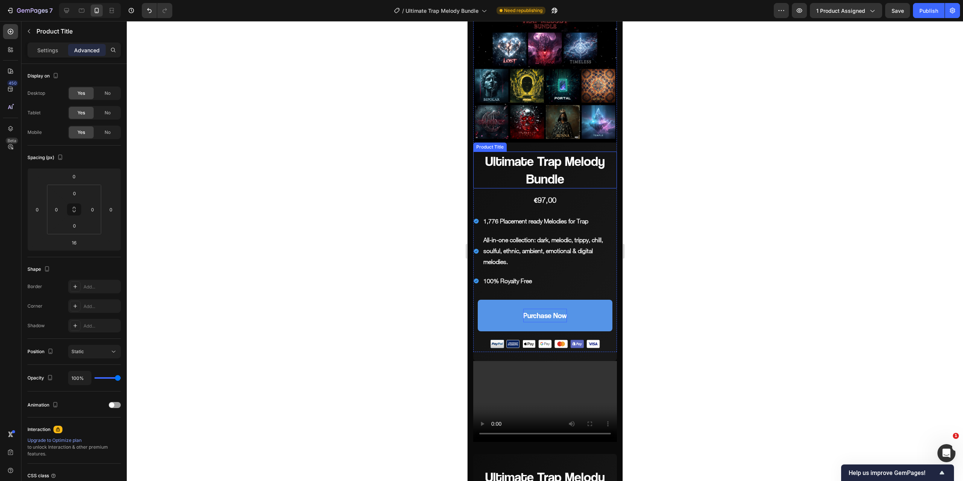
click at [542, 170] on h1 "Ultimate Trap Melody Bundle" at bounding box center [545, 170] width 144 height 37
click at [569, 89] on img at bounding box center [545, 71] width 144 height 144
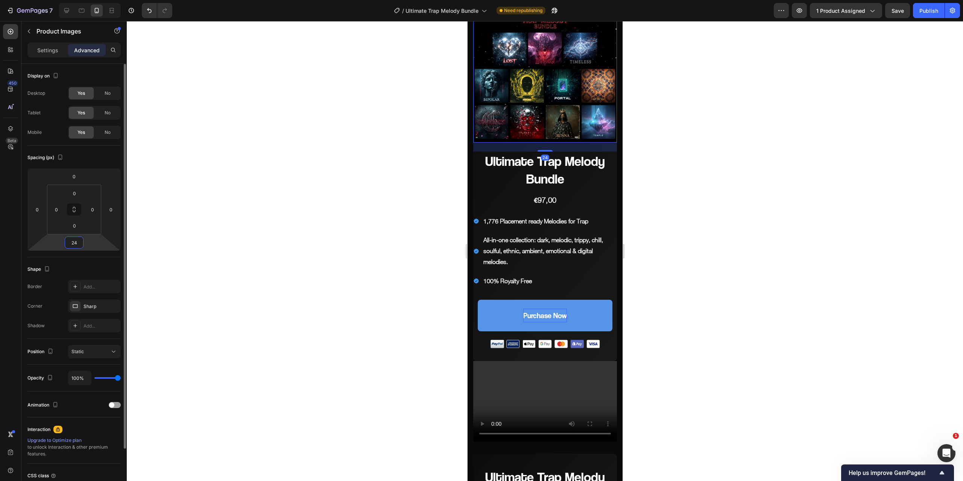
click at [77, 240] on input "24" at bounding box center [74, 242] width 15 height 11
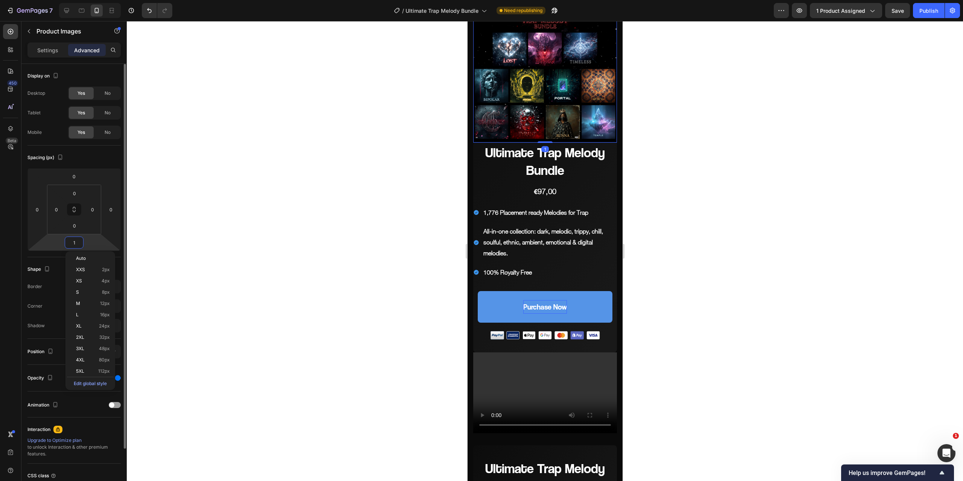
type input "12"
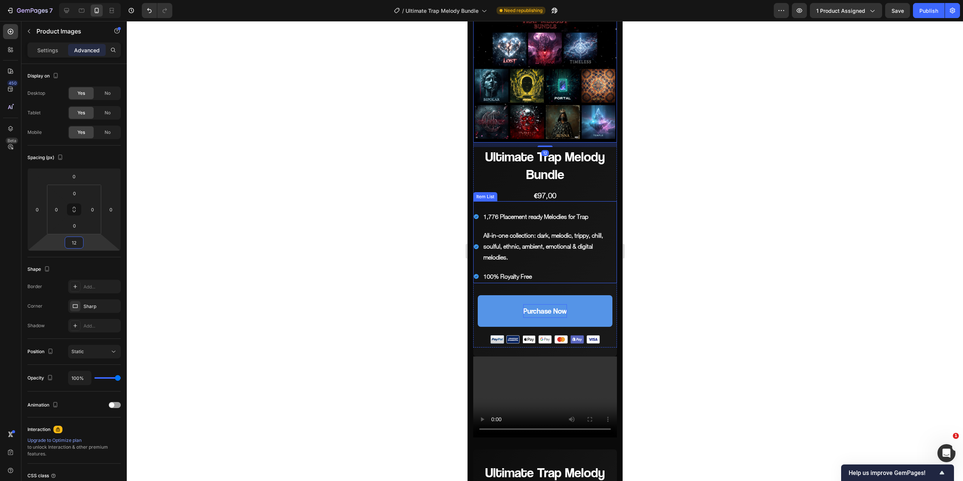
click at [732, 220] on div at bounding box center [545, 251] width 836 height 460
click at [569, 161] on h1 "Ultimate Trap Melody Bundle" at bounding box center [545, 165] width 144 height 37
click at [46, 53] on p "Settings" at bounding box center [47, 50] width 21 height 8
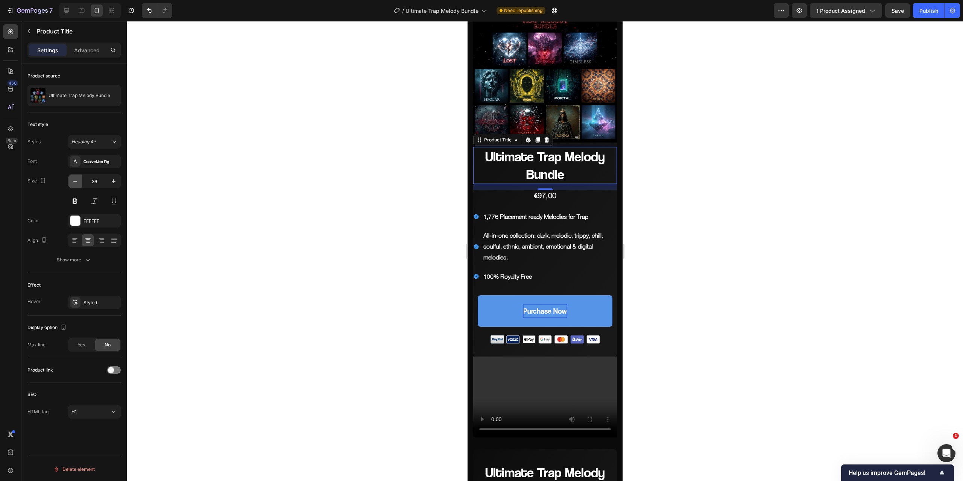
click at [75, 179] on icon "button" at bounding box center [75, 182] width 8 height 8
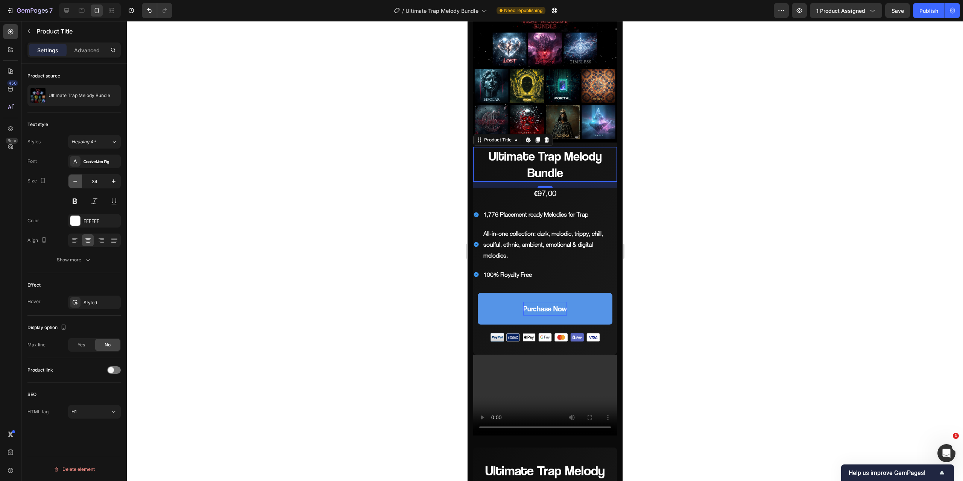
click at [75, 179] on icon "button" at bounding box center [75, 182] width 8 height 8
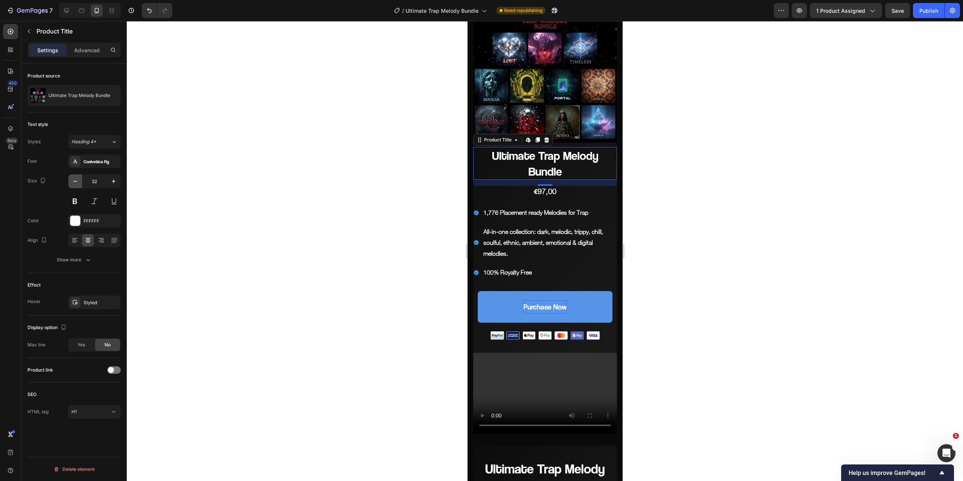
click at [75, 179] on icon "button" at bounding box center [75, 182] width 8 height 8
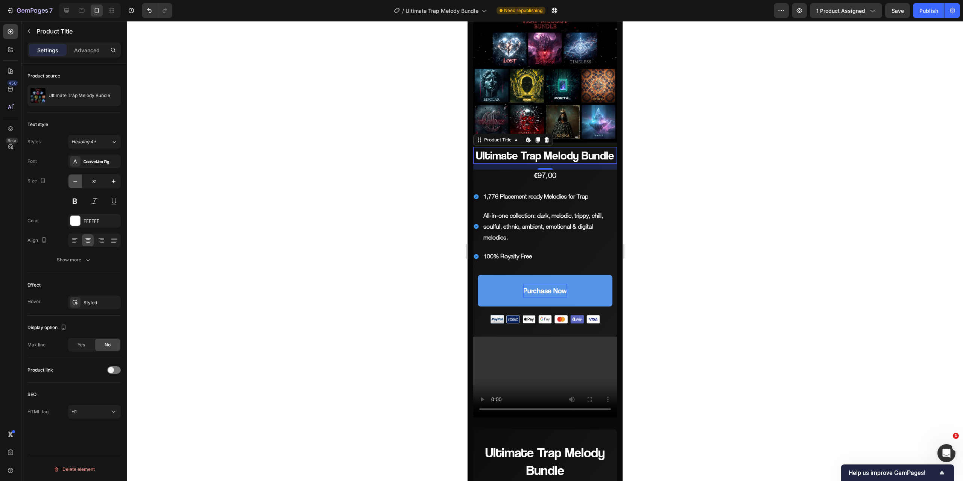
click at [75, 179] on icon "button" at bounding box center [75, 182] width 8 height 8
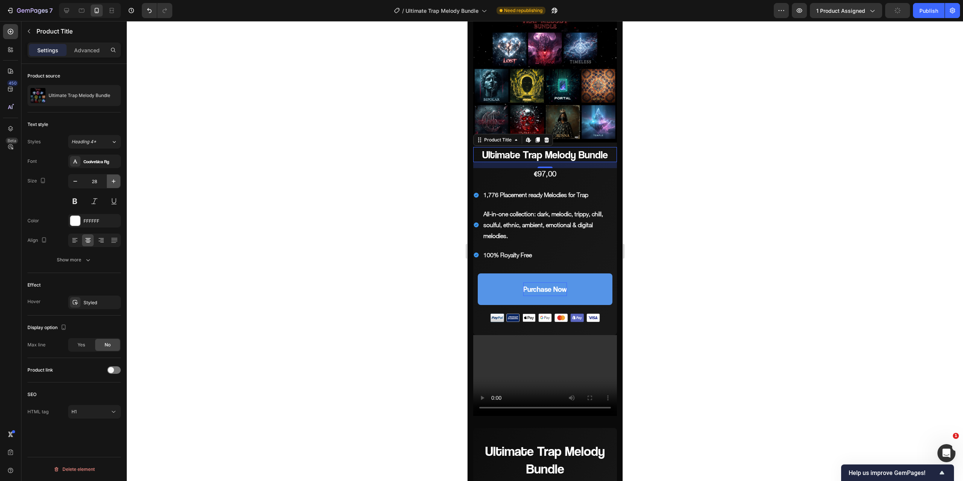
click at [114, 179] on icon "button" at bounding box center [114, 182] width 8 height 8
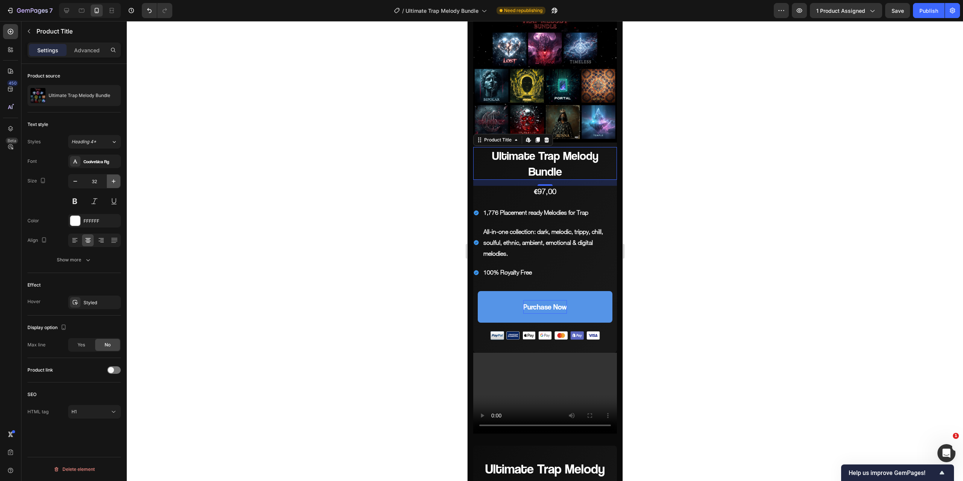
click at [114, 179] on icon "button" at bounding box center [114, 182] width 8 height 8
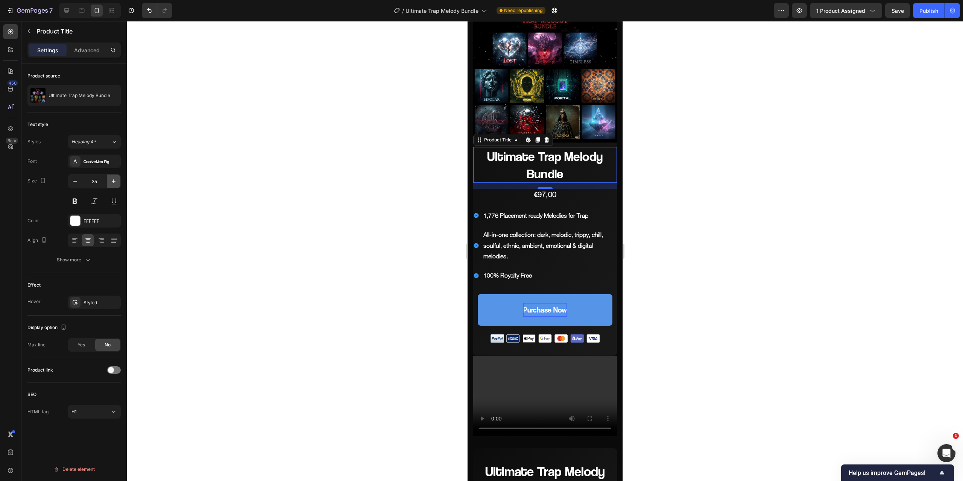
click at [114, 179] on icon "button" at bounding box center [114, 182] width 8 height 8
click at [78, 181] on icon "button" at bounding box center [75, 182] width 8 height 8
type input "34"
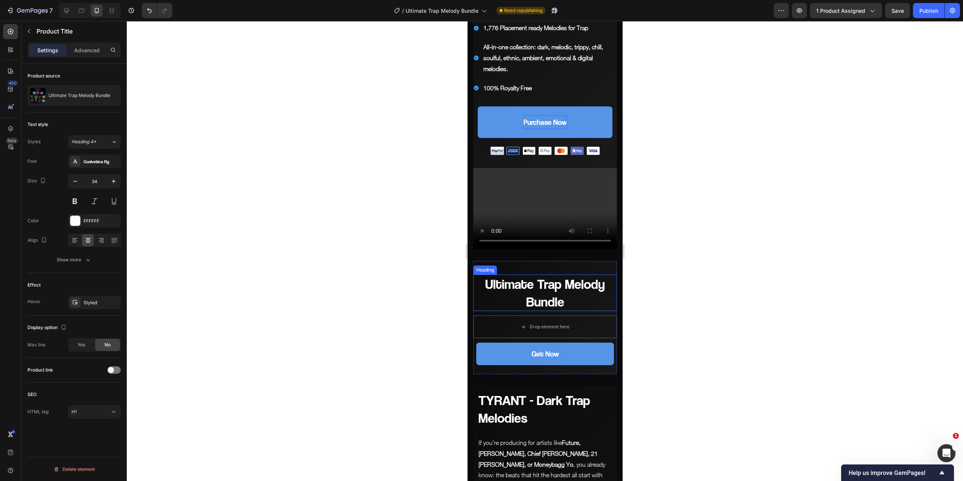
scroll to position [226, 0]
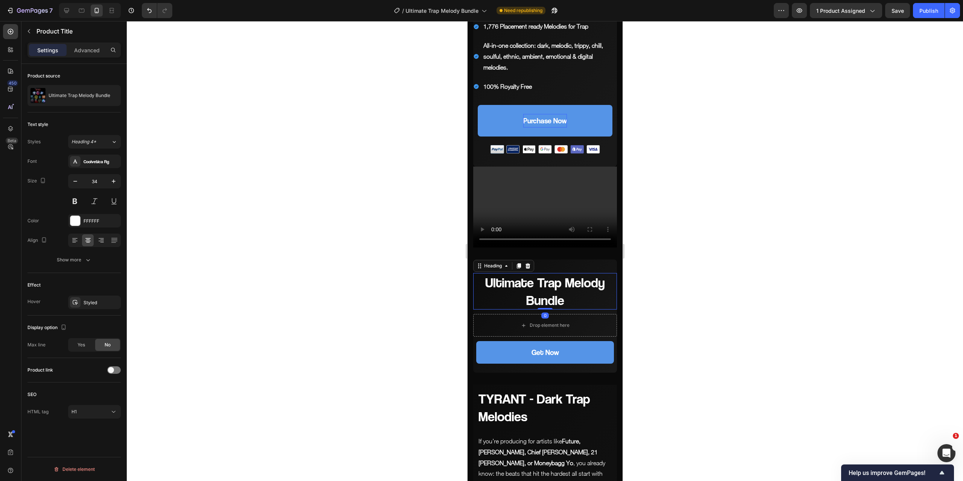
click at [557, 279] on h2 "Ultimate Trap Melody Bundle" at bounding box center [545, 291] width 144 height 37
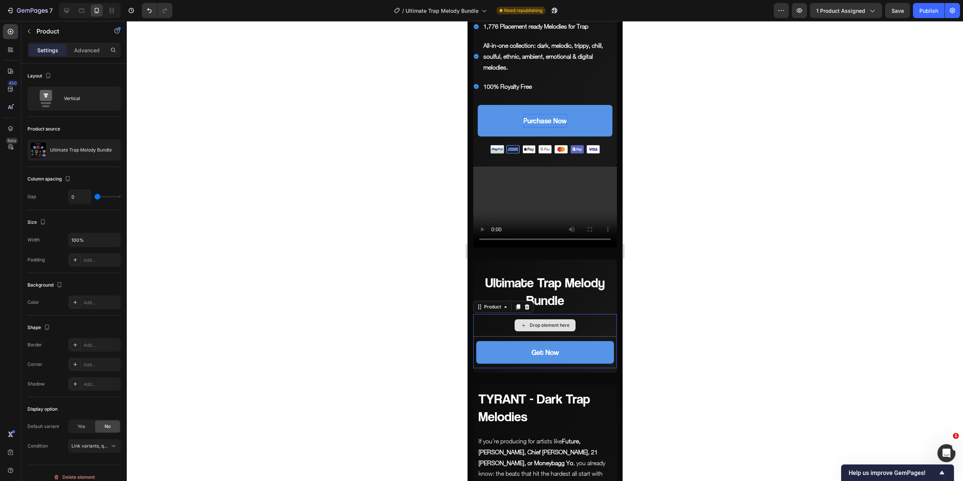
click at [585, 316] on div "Drop element here" at bounding box center [545, 325] width 144 height 23
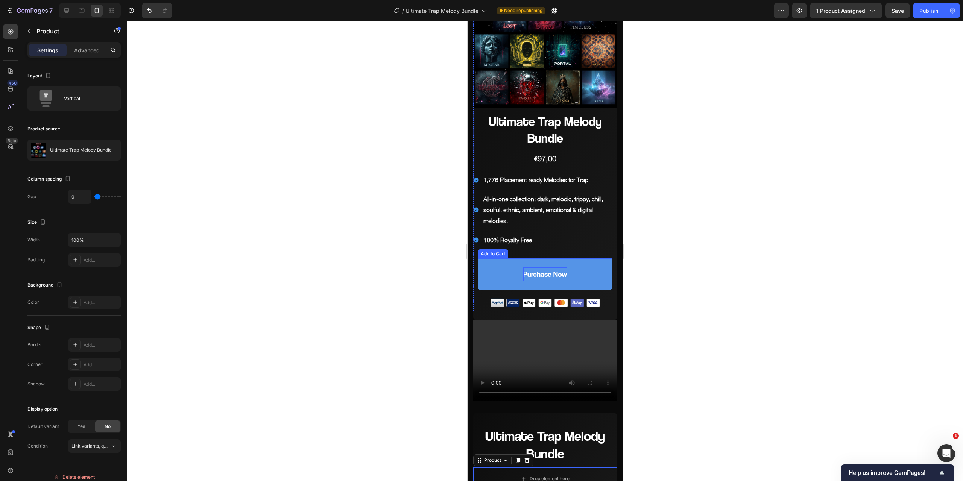
scroll to position [75, 0]
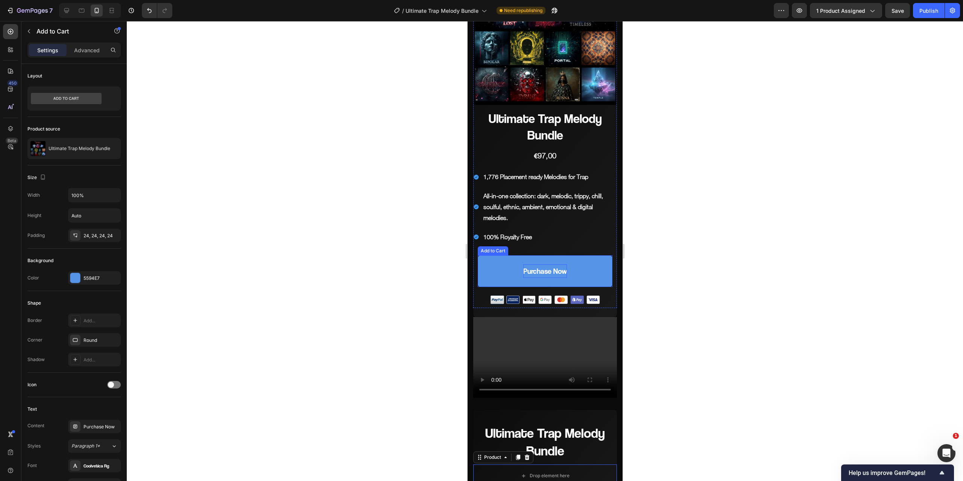
click at [584, 261] on button "Purchase Now" at bounding box center [544, 271] width 135 height 32
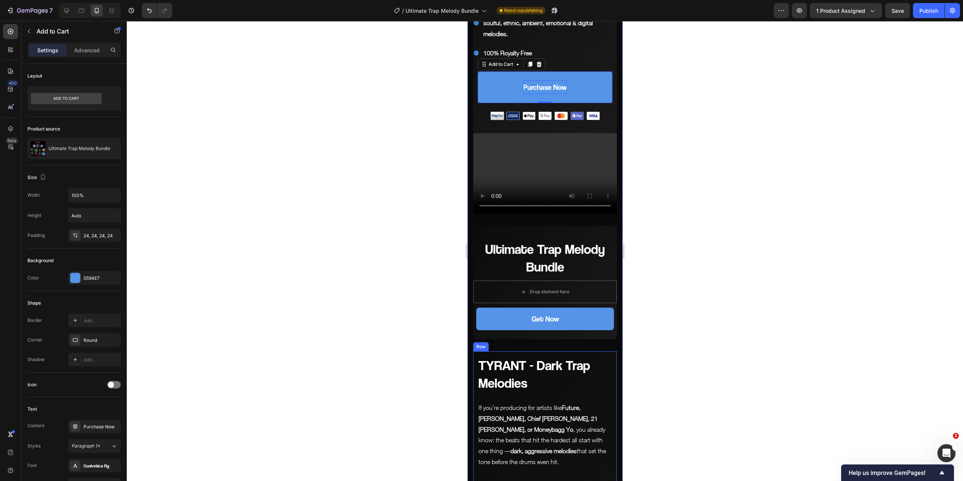
scroll to position [226, 0]
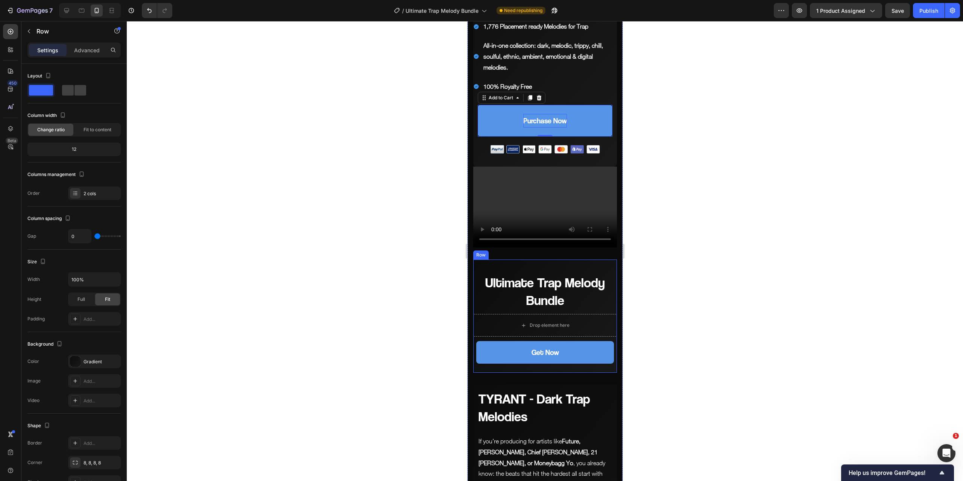
click at [575, 260] on div "Ultimate Trap Melody Bundle Heading" at bounding box center [545, 285] width 144 height 50
click at [97, 54] on div "Advanced" at bounding box center [87, 50] width 38 height 12
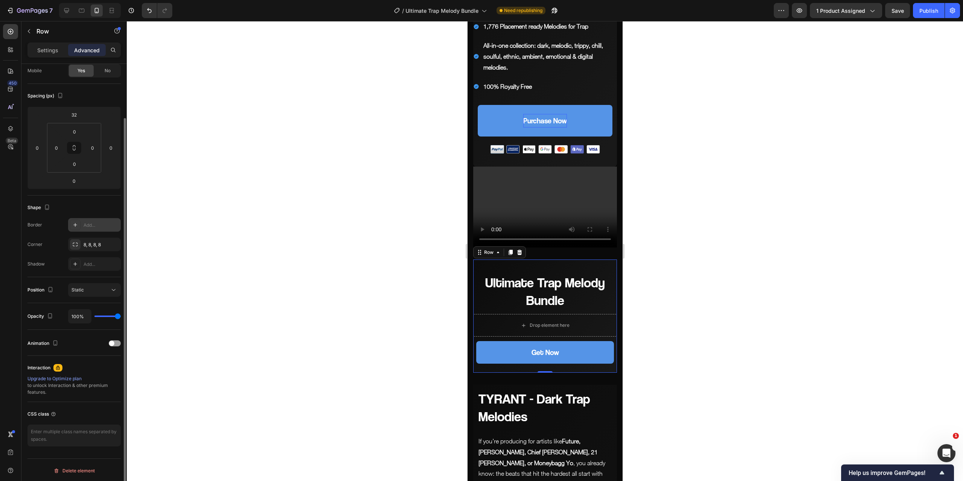
scroll to position [0, 0]
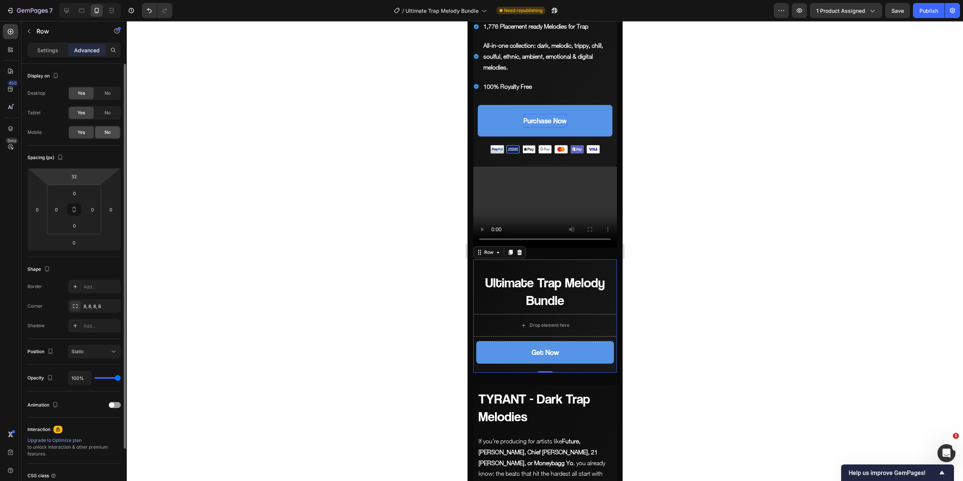
click at [106, 133] on span "No" at bounding box center [108, 132] width 6 height 7
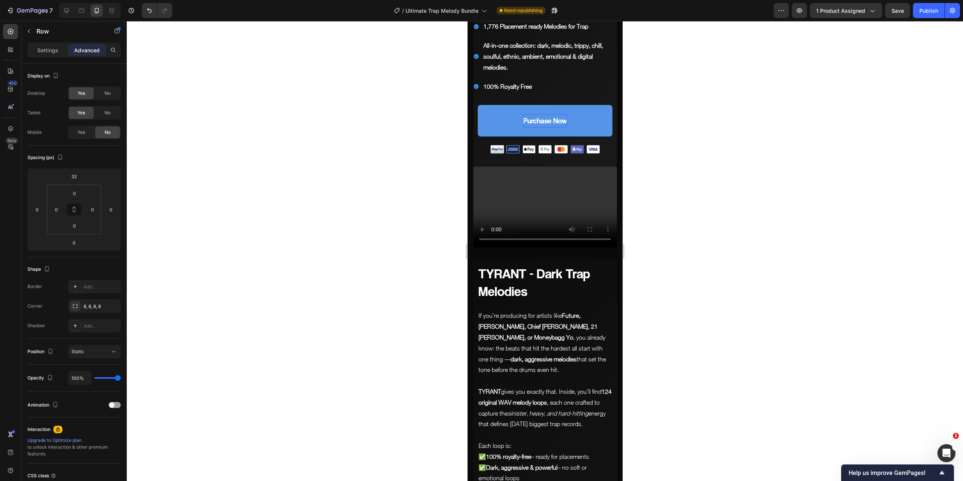
click at [679, 194] on div at bounding box center [545, 251] width 836 height 460
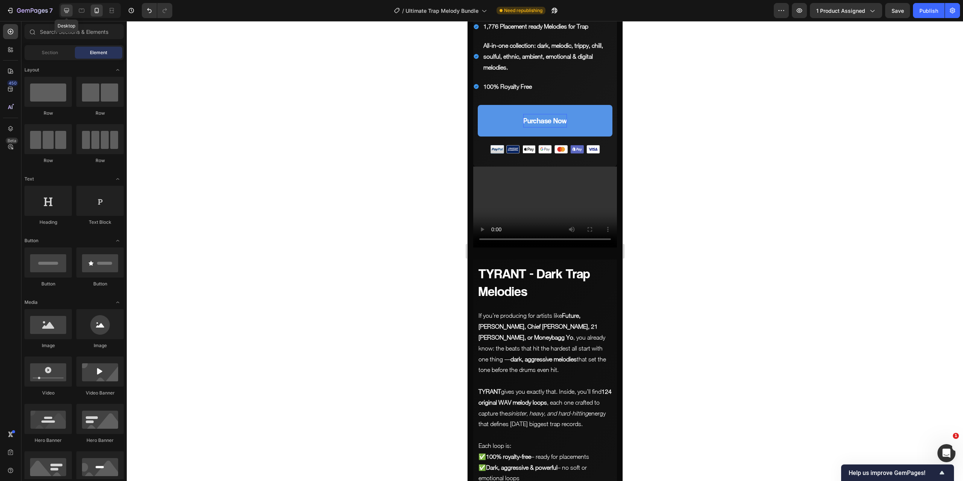
click at [65, 16] on div at bounding box center [67, 11] width 12 height 12
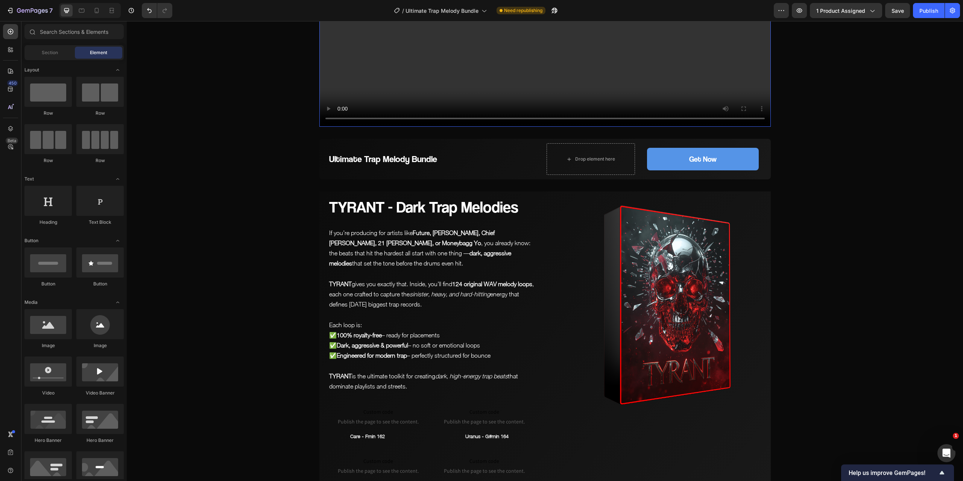
scroll to position [445, 0]
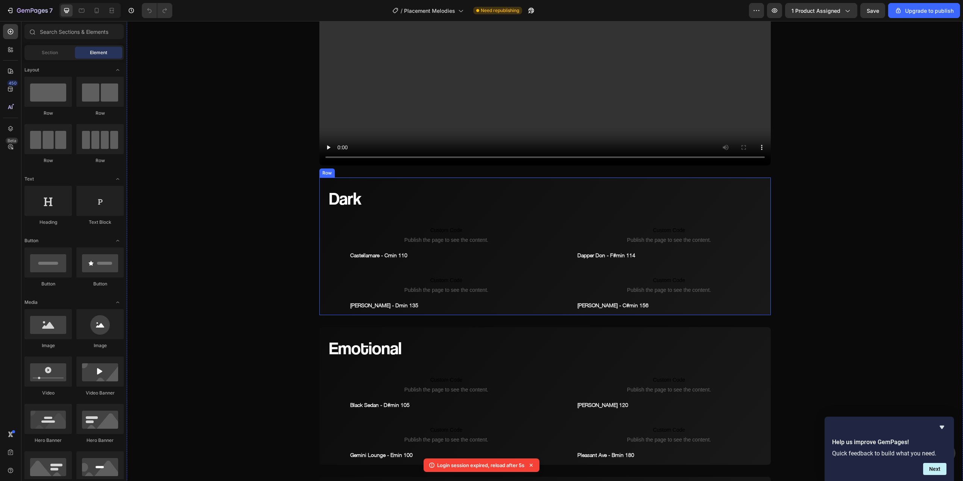
scroll to position [376, 0]
